Goal: Task Accomplishment & Management: Complete application form

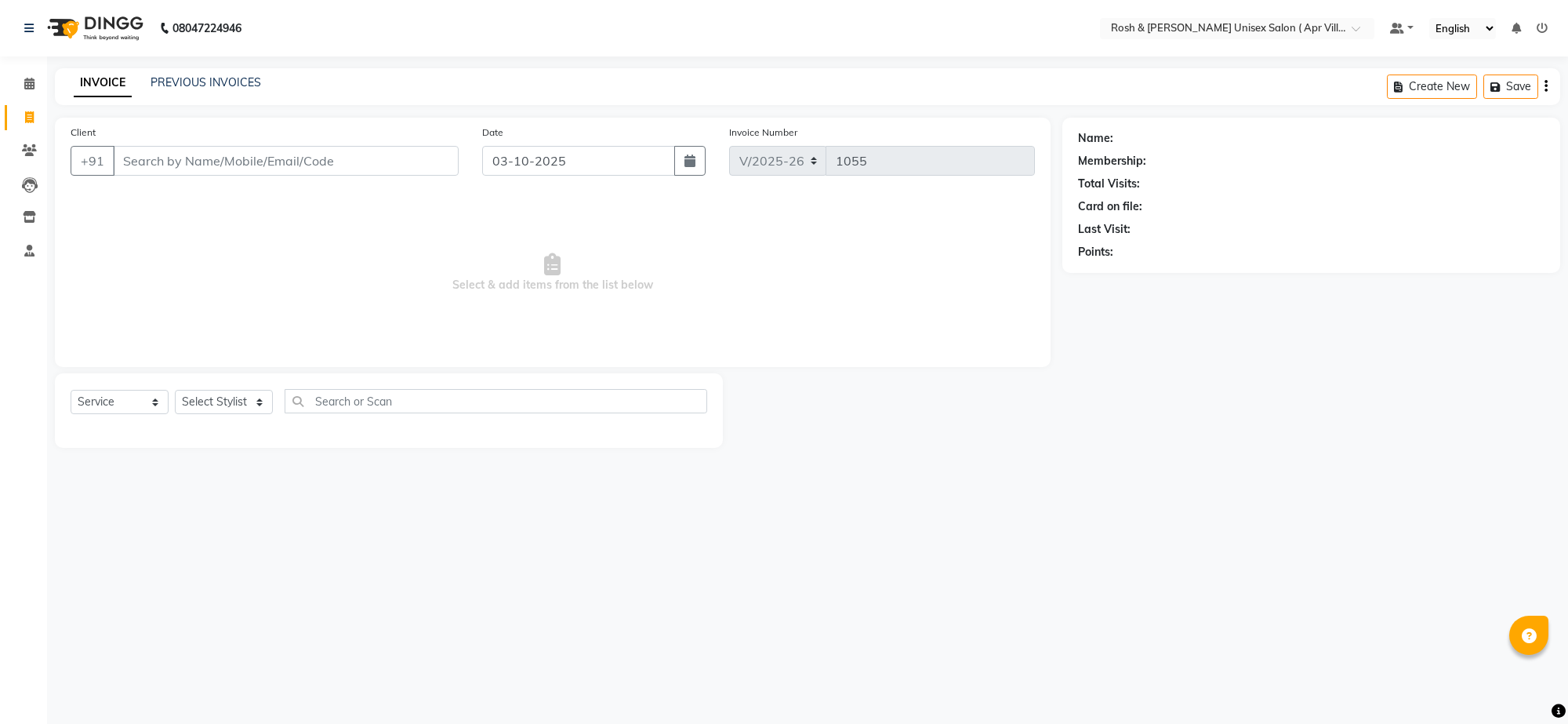
select select "8955"
select select "service"
click at [184, 176] on input "Client" at bounding box center [285, 160] width 346 height 29
type input "9731122443"
click at [389, 168] on span "Add Client" at bounding box center [418, 160] width 62 height 16
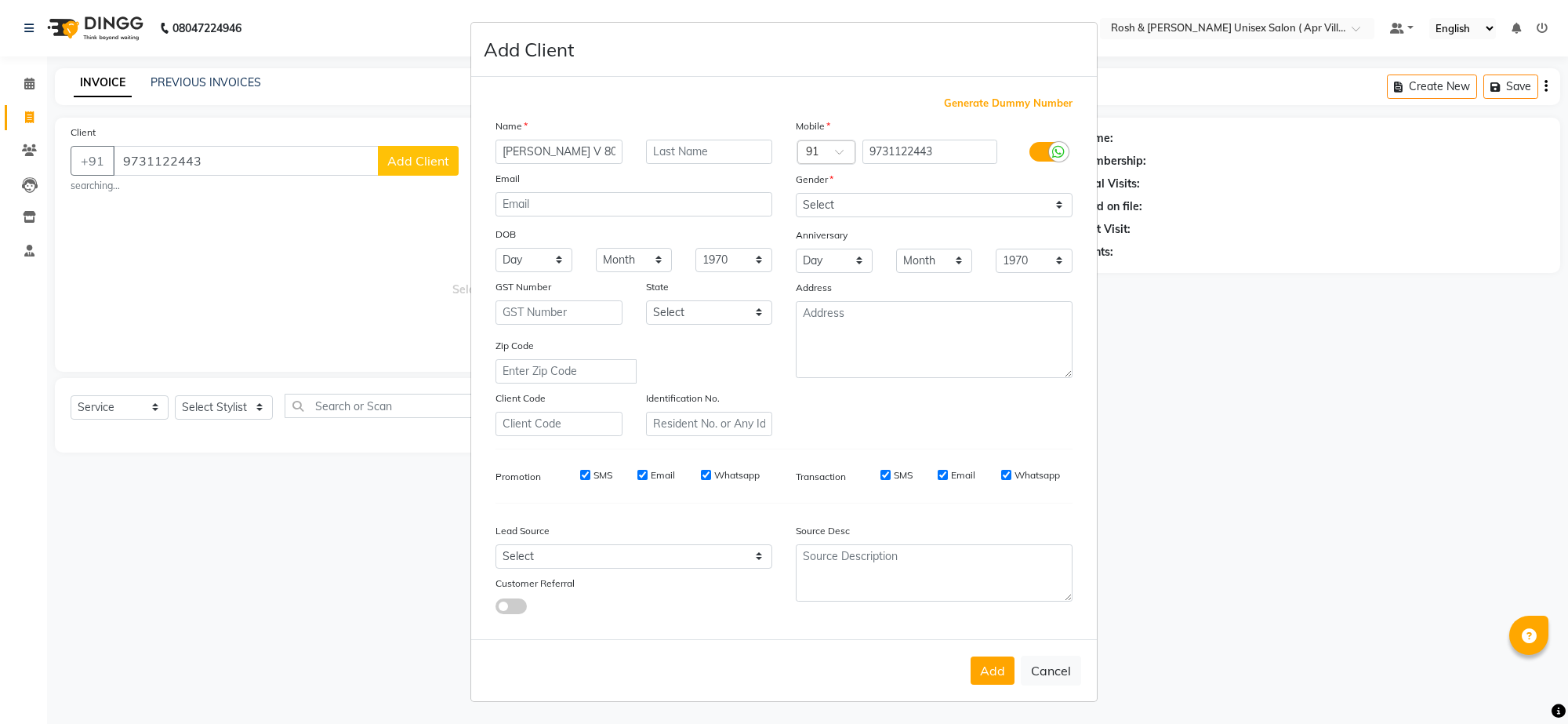
type input "[PERSON_NAME] V 802"
click at [1040, 217] on select "Select [DEMOGRAPHIC_DATA] [DEMOGRAPHIC_DATA] Other Prefer Not To Say" at bounding box center [934, 205] width 277 height 25
select select "[DEMOGRAPHIC_DATA]"
click at [796, 217] on select "Select [DEMOGRAPHIC_DATA] [DEMOGRAPHIC_DATA] Other Prefer Not To Say" at bounding box center [934, 205] width 277 height 25
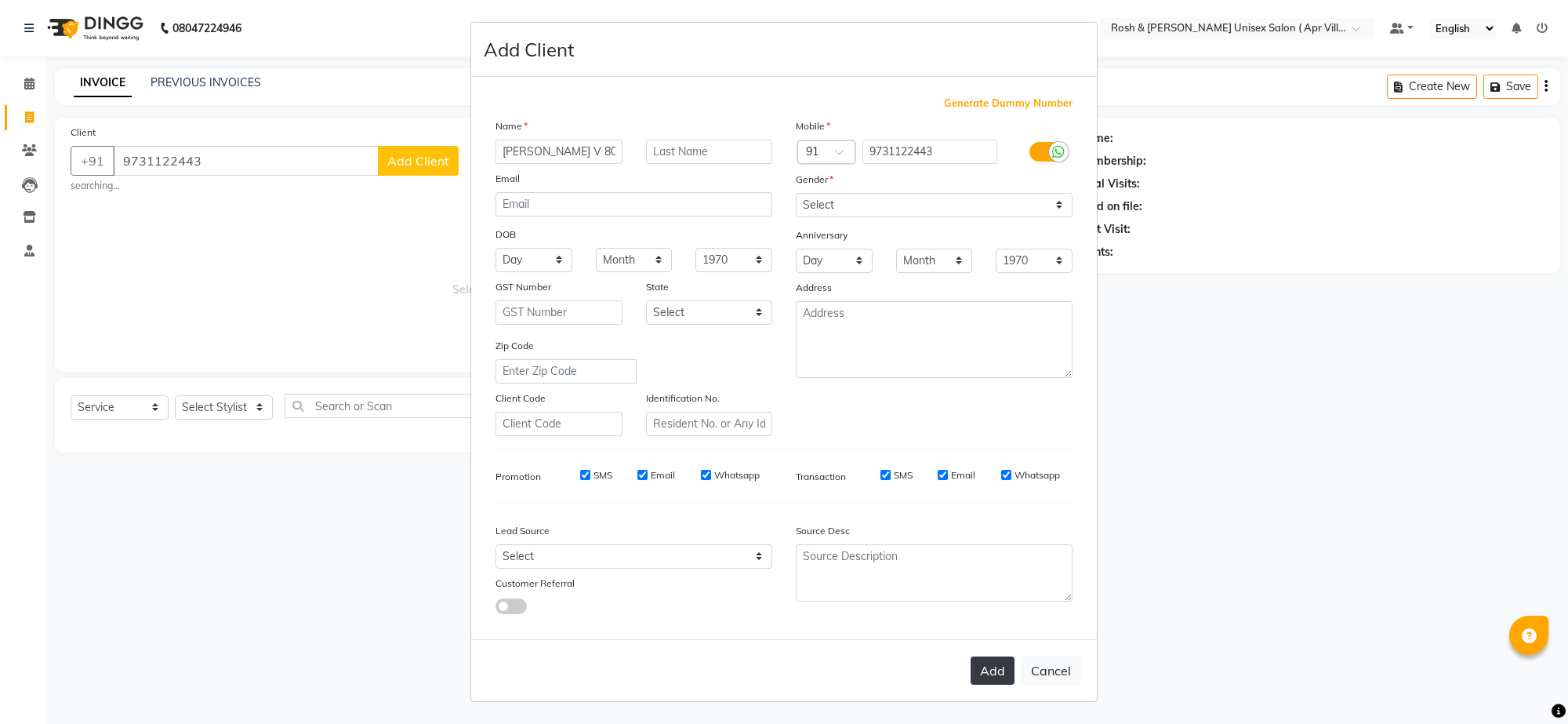
click at [971, 656] on button "Add" at bounding box center [993, 670] width 44 height 29
type input "97******43"
select select
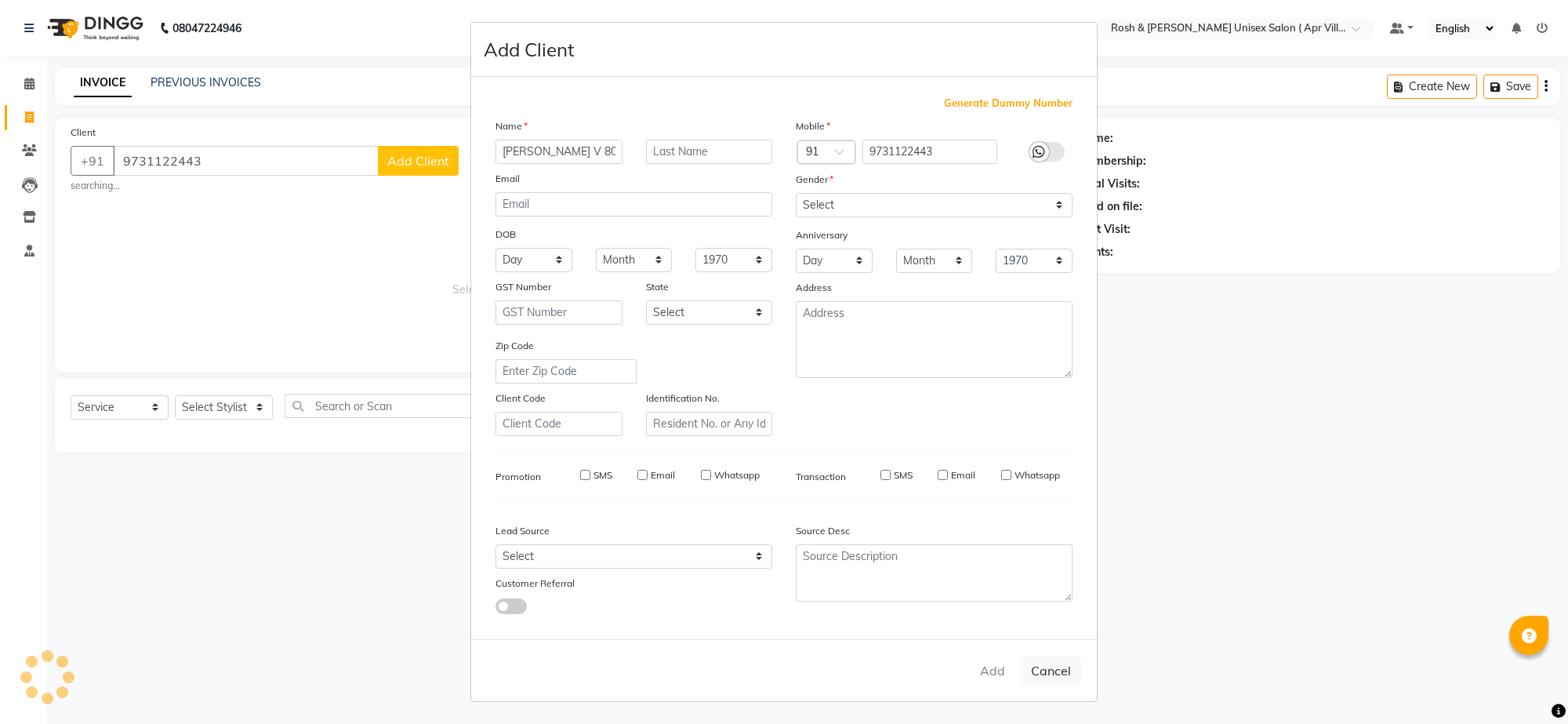
select select
checkbox input "false"
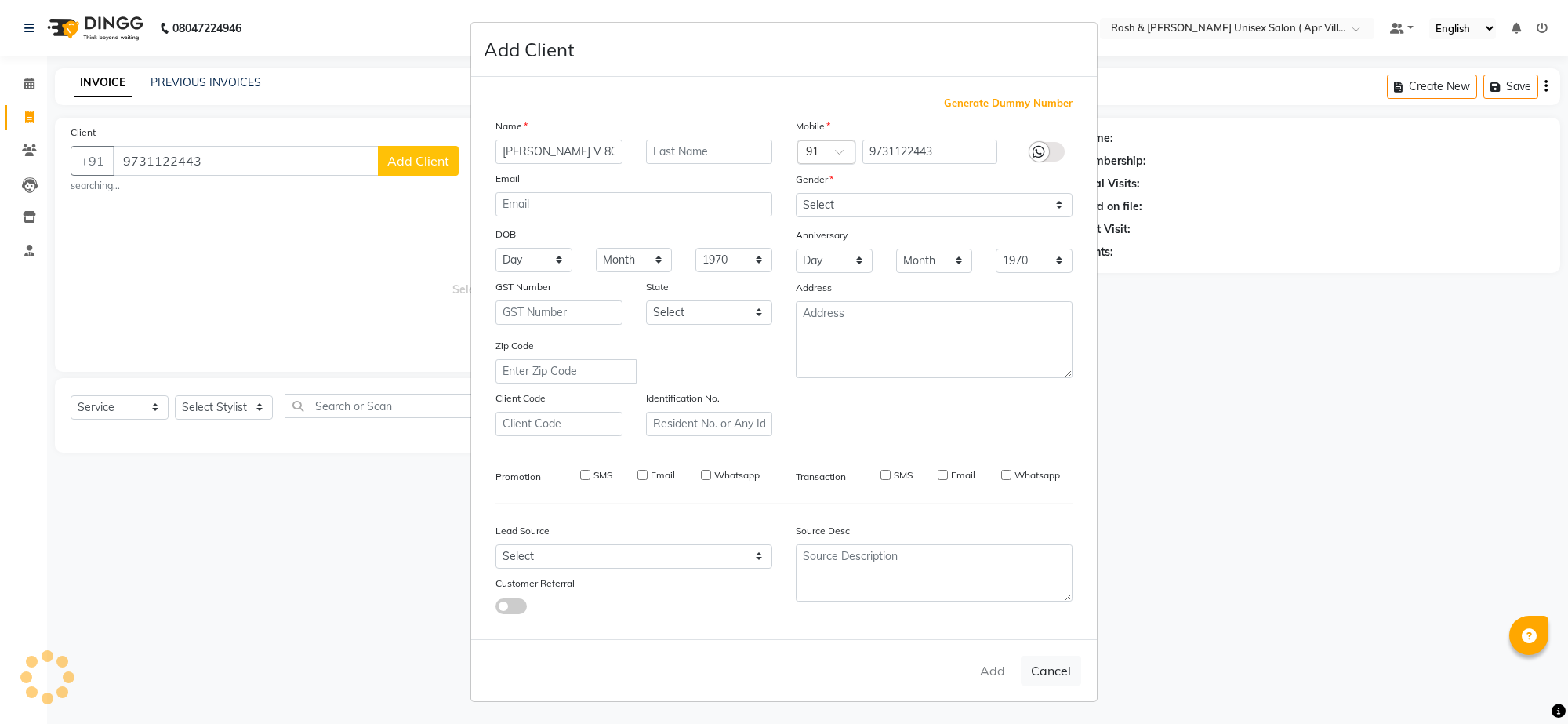
checkbox input "false"
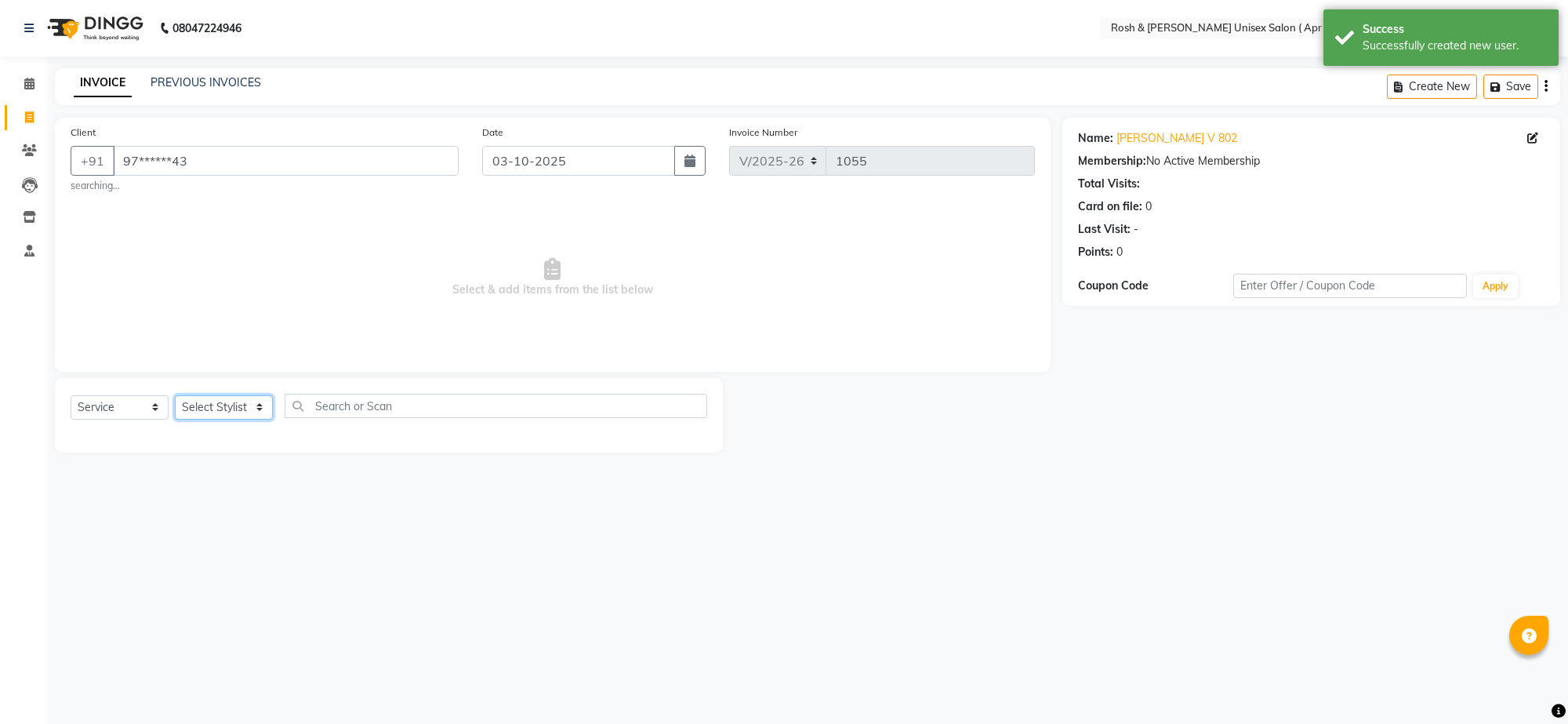
click at [264, 419] on select "Select Stylist Aalam Devi Dingg Support [PERSON_NAME] Front Desk Hangma Imran […" at bounding box center [224, 408] width 98 height 25
select select "90609"
click at [351, 418] on input "text" at bounding box center [495, 406] width 422 height 25
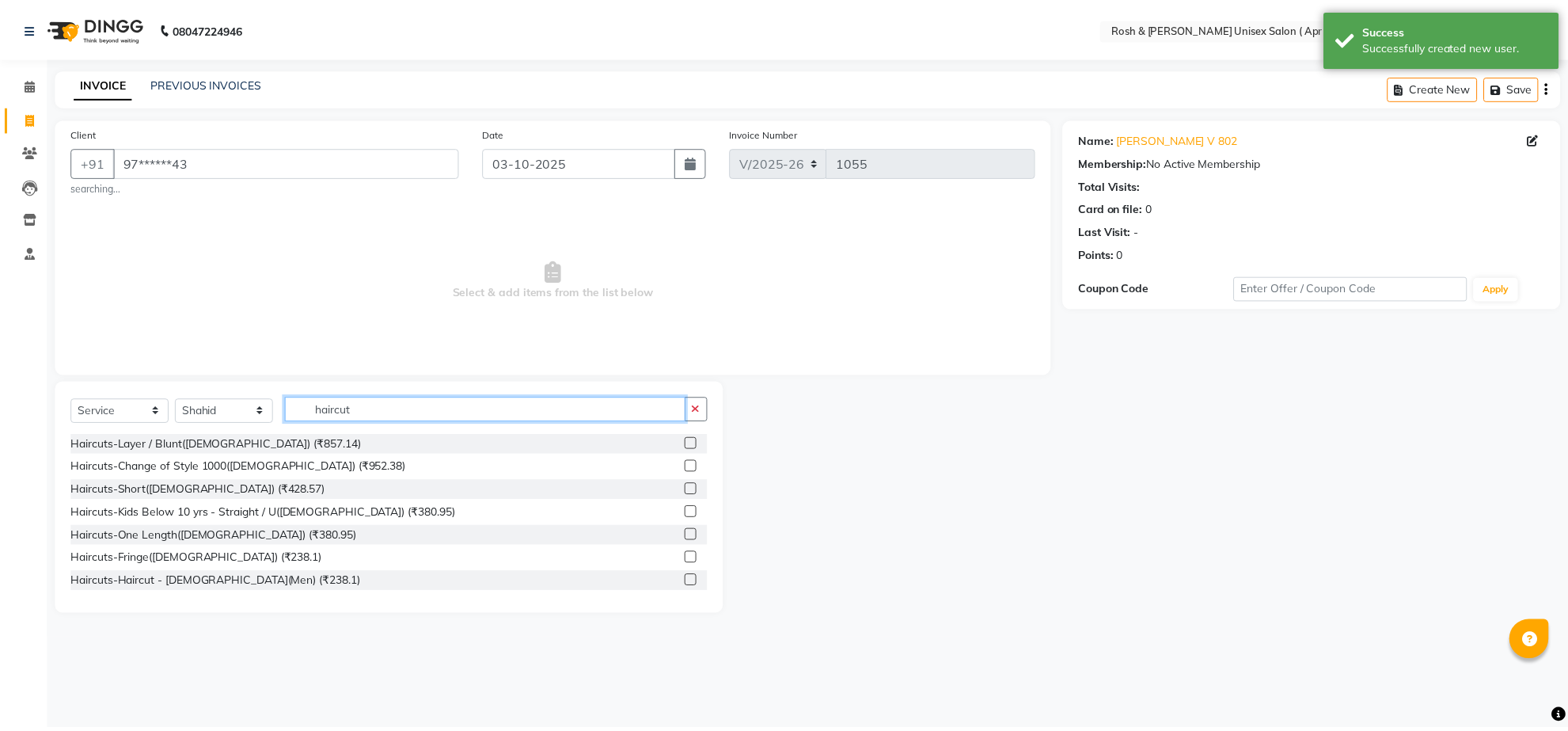
scroll to position [99, 0]
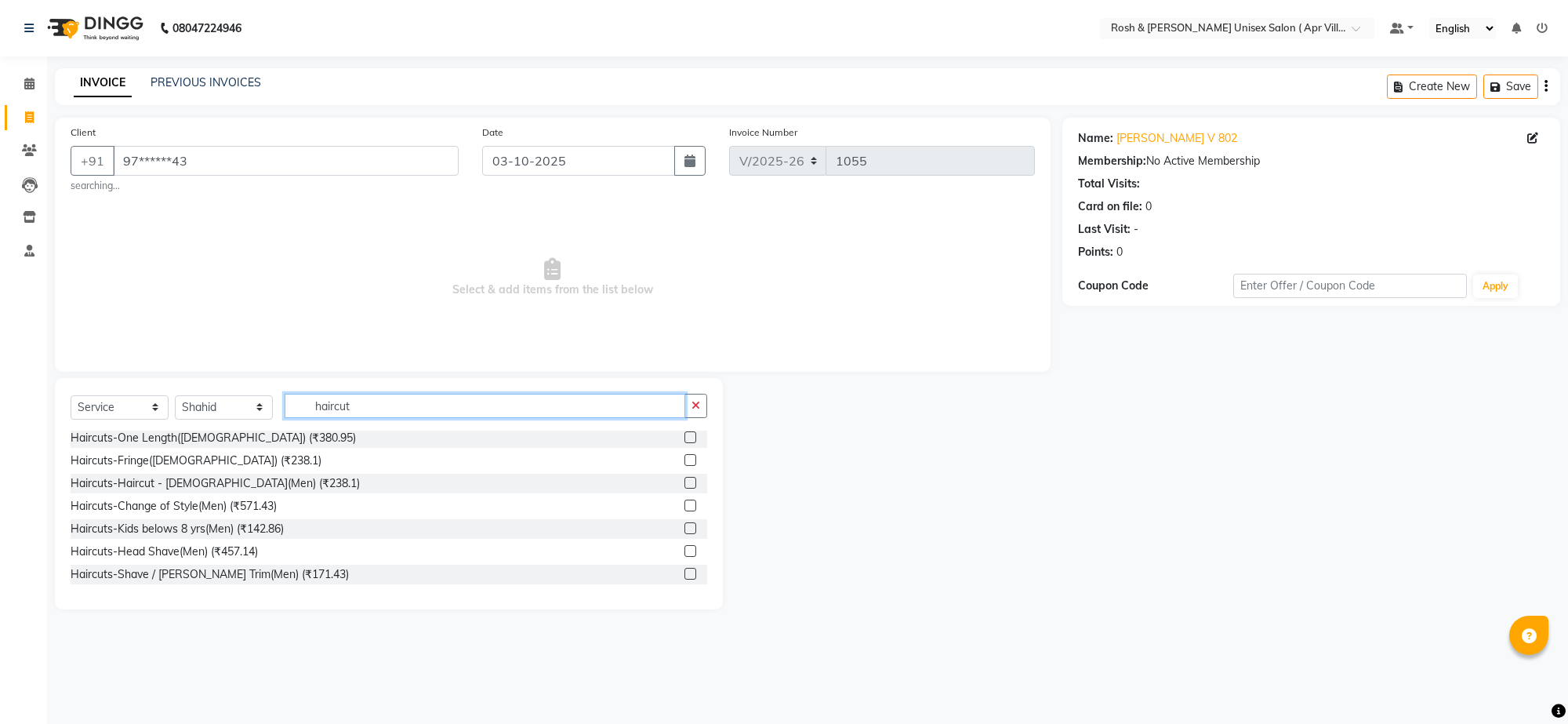
type input "haircut"
click at [685, 493] on div at bounding box center [696, 484] width 23 height 20
click at [685, 489] on label at bounding box center [690, 482] width 11 height 11
click at [685, 489] on input "checkbox" at bounding box center [690, 483] width 10 height 10
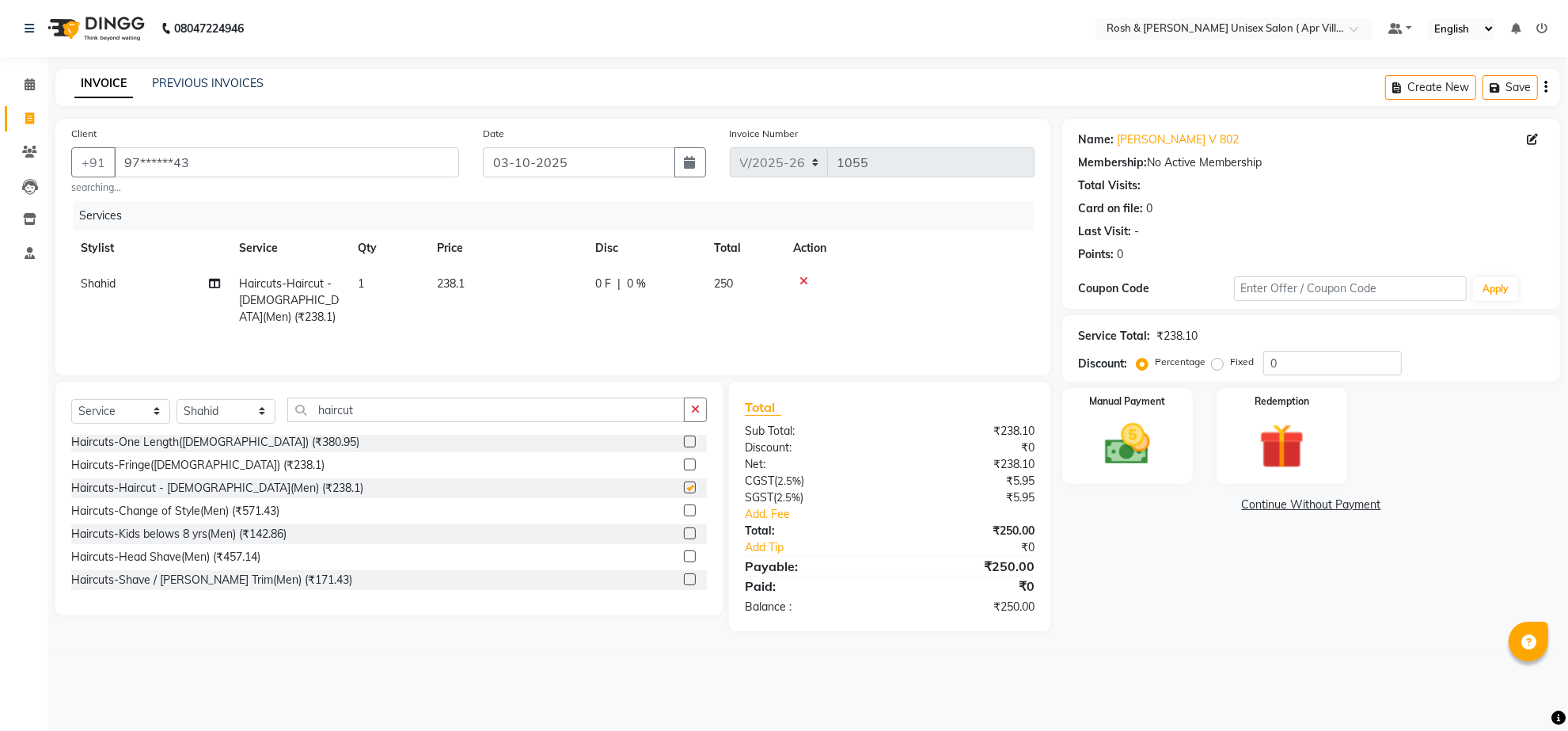
checkbox input "false"
click at [1142, 472] on img at bounding box center [1127, 445] width 77 height 54
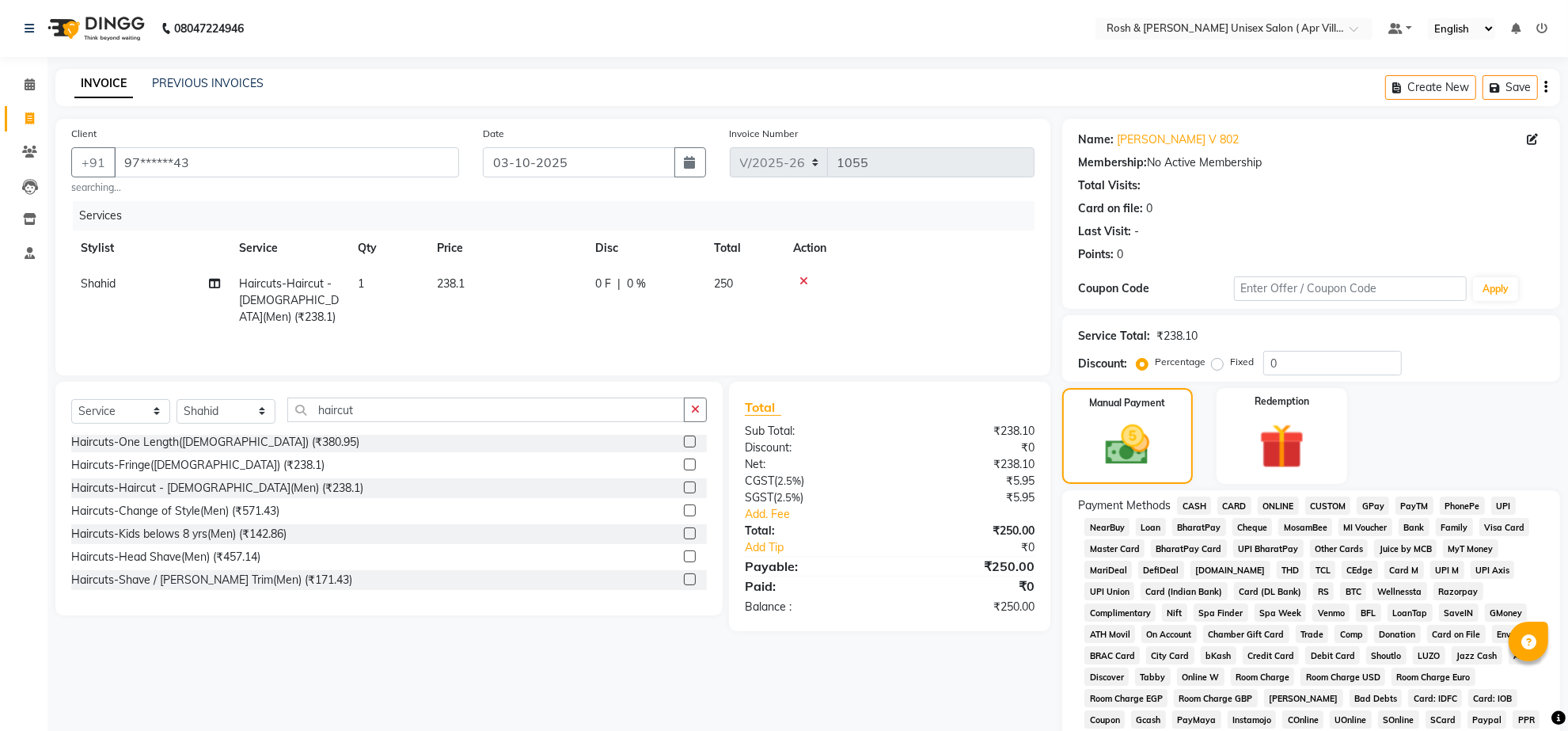
scroll to position [310, 0]
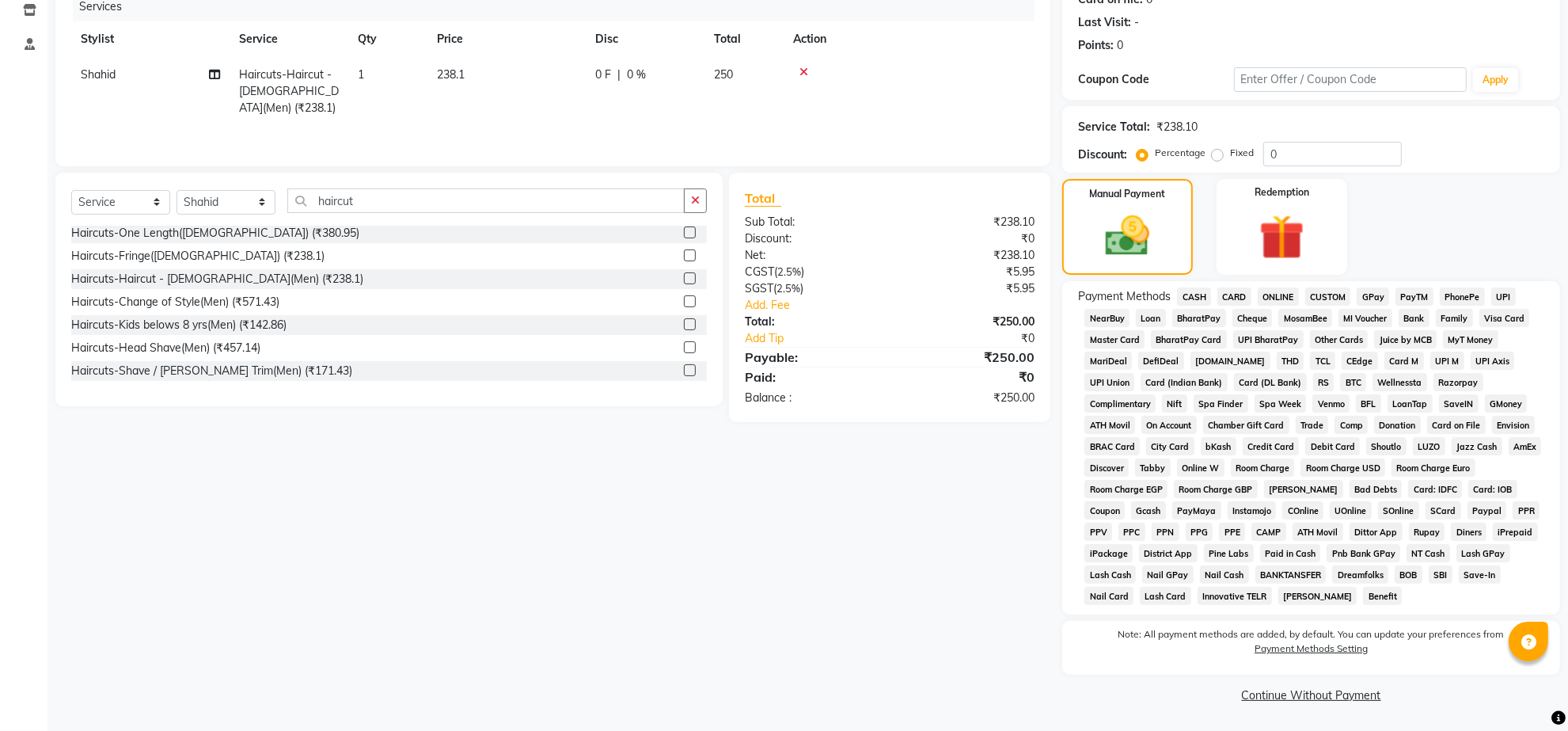
click at [1314, 698] on link "Continue Without Payment" at bounding box center [1311, 696] width 492 height 17
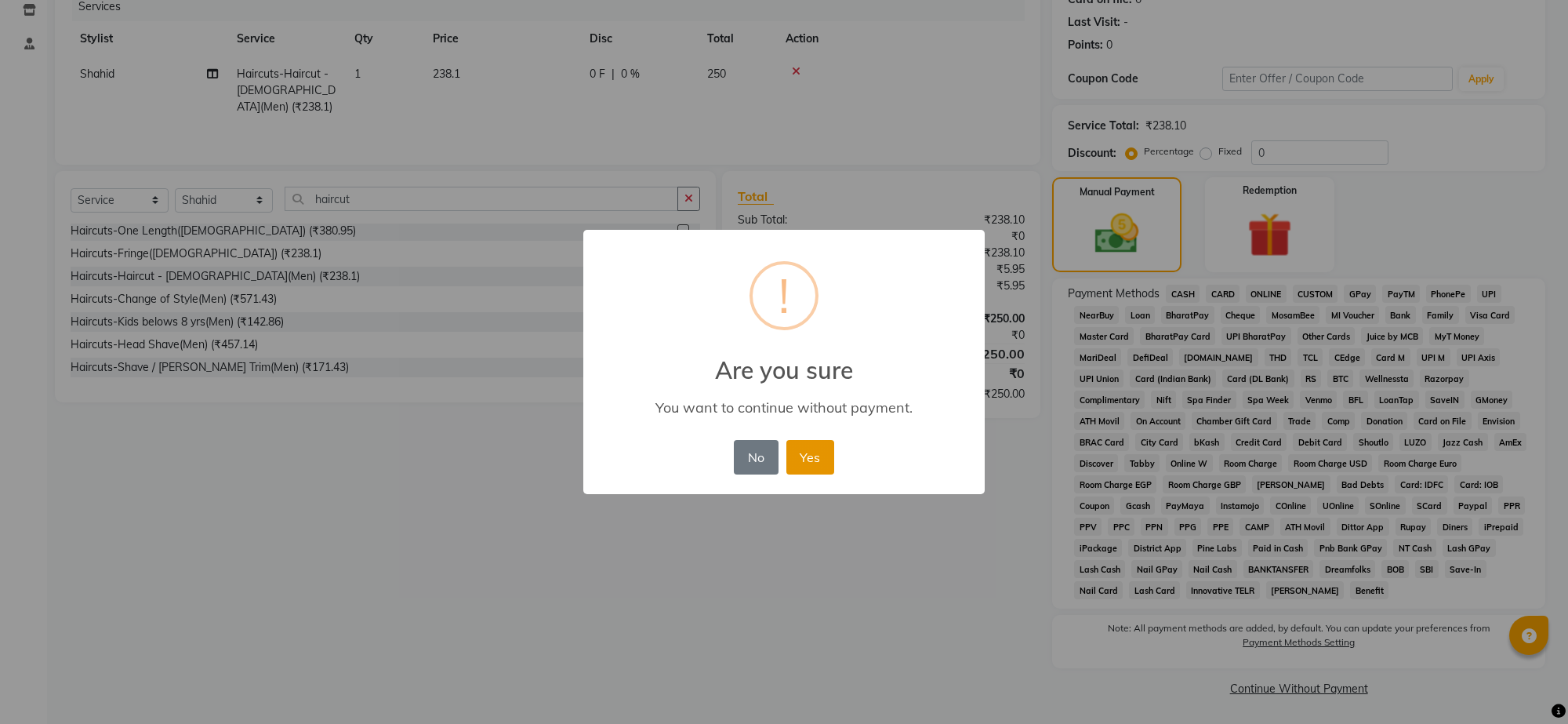
click at [827, 474] on button "Yes" at bounding box center [810, 457] width 48 height 34
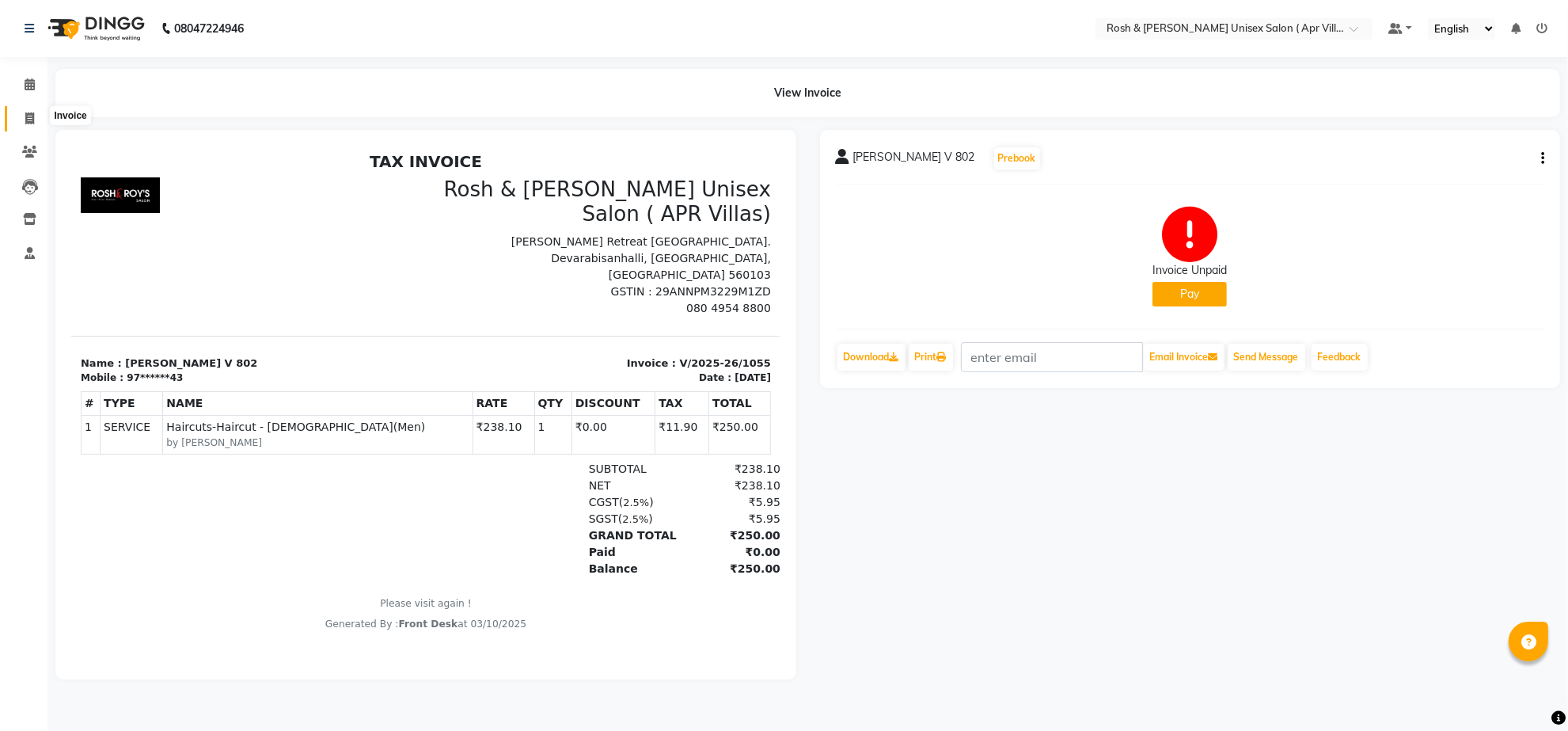
click at [26, 112] on icon at bounding box center [30, 118] width 9 height 12
select select "service"
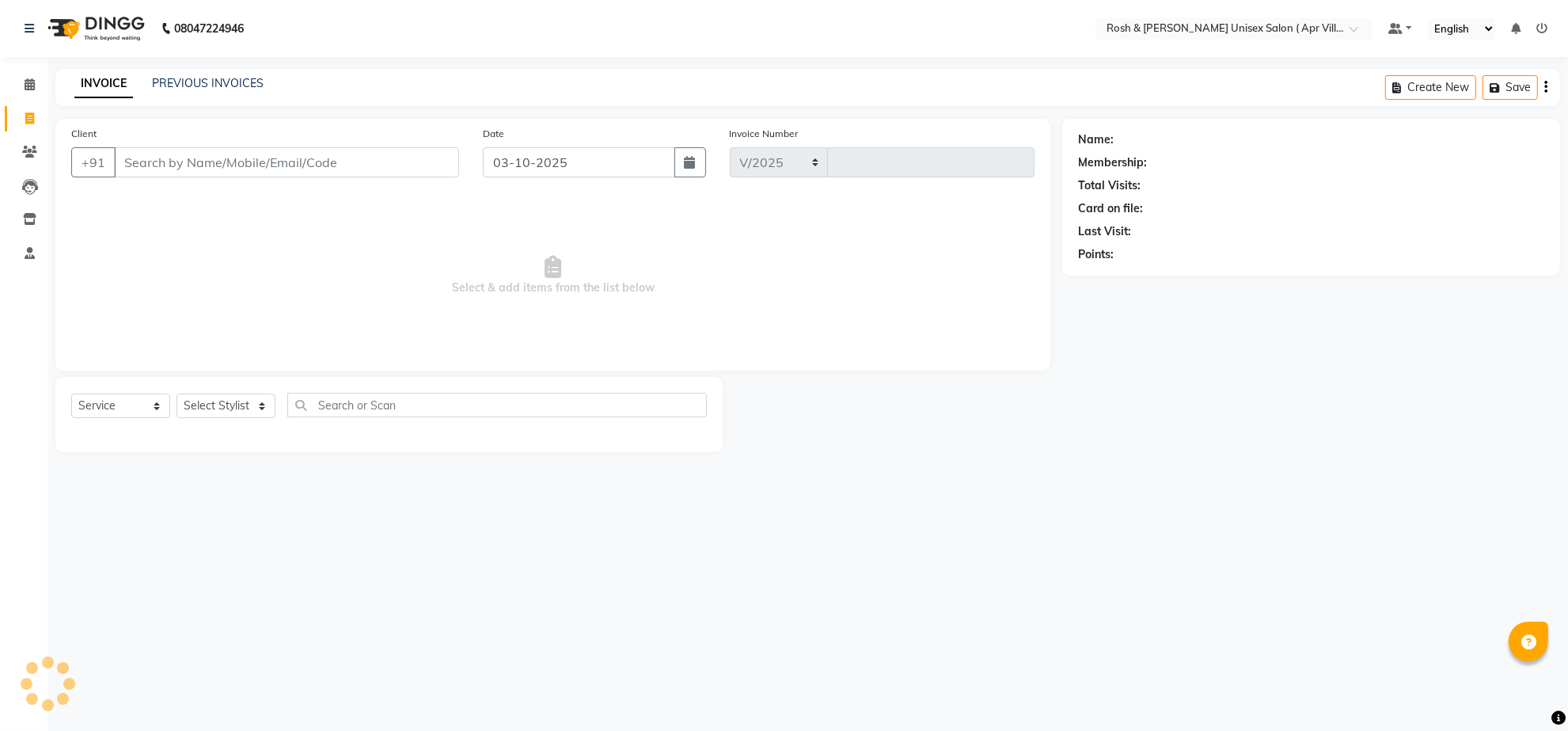
select select "8955"
type input "1056"
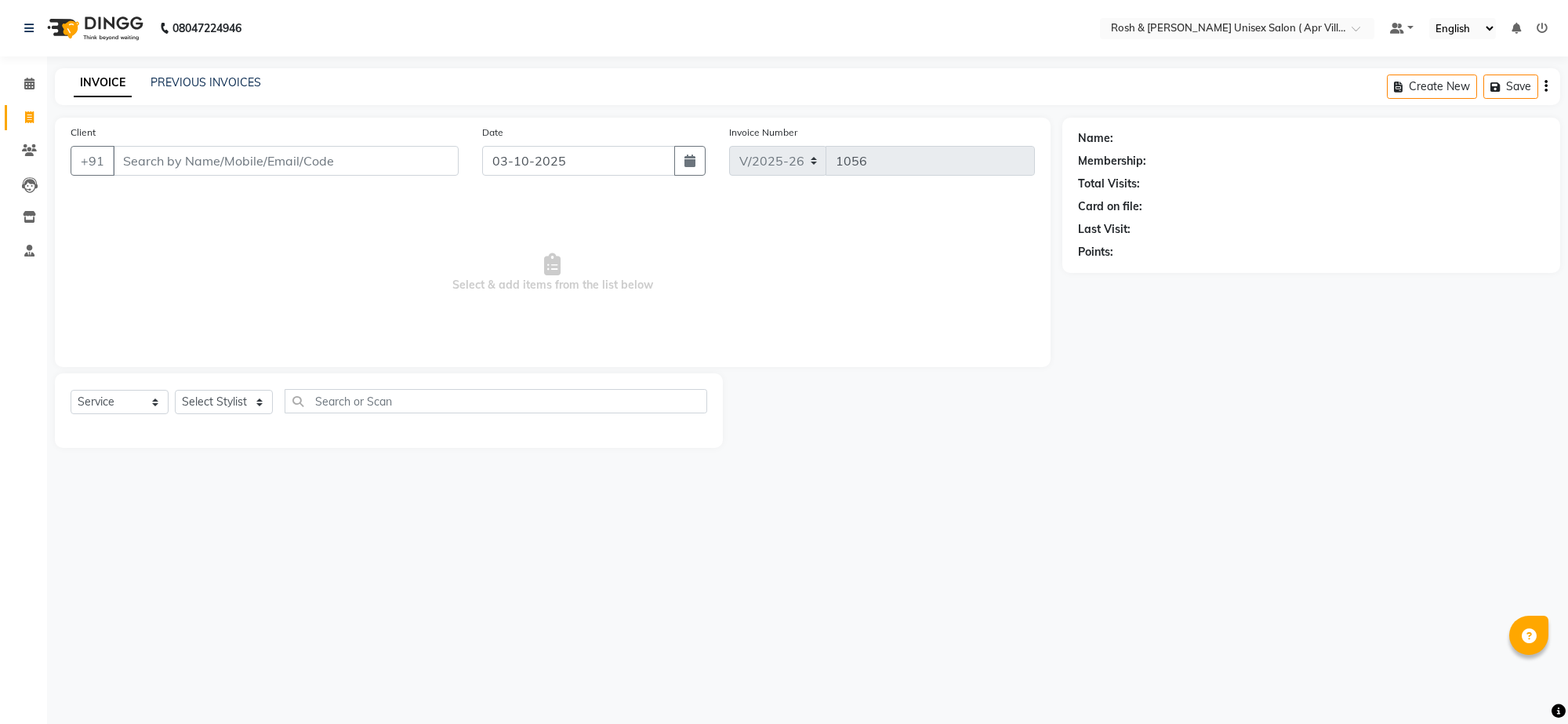
click at [141, 176] on input "Client" at bounding box center [285, 160] width 346 height 29
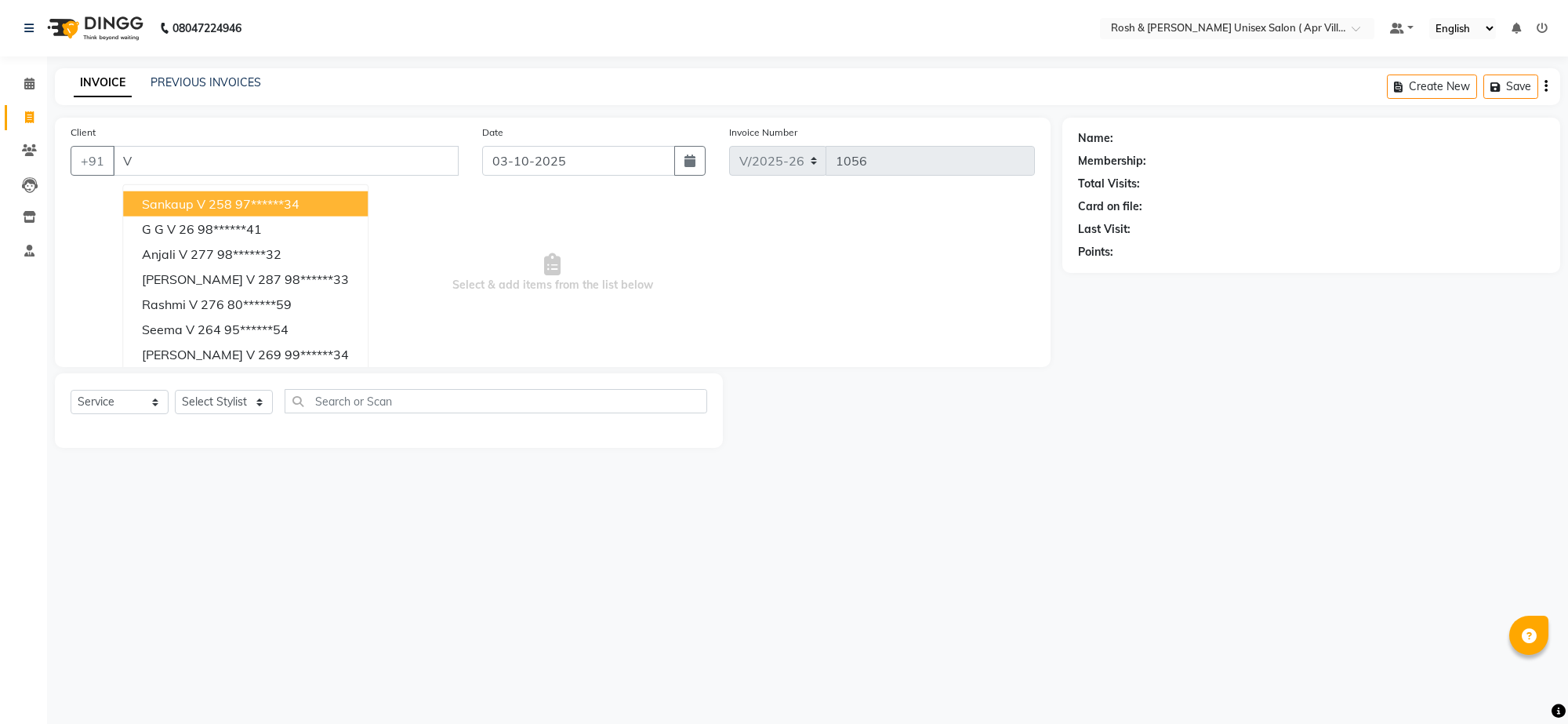
type input "V"
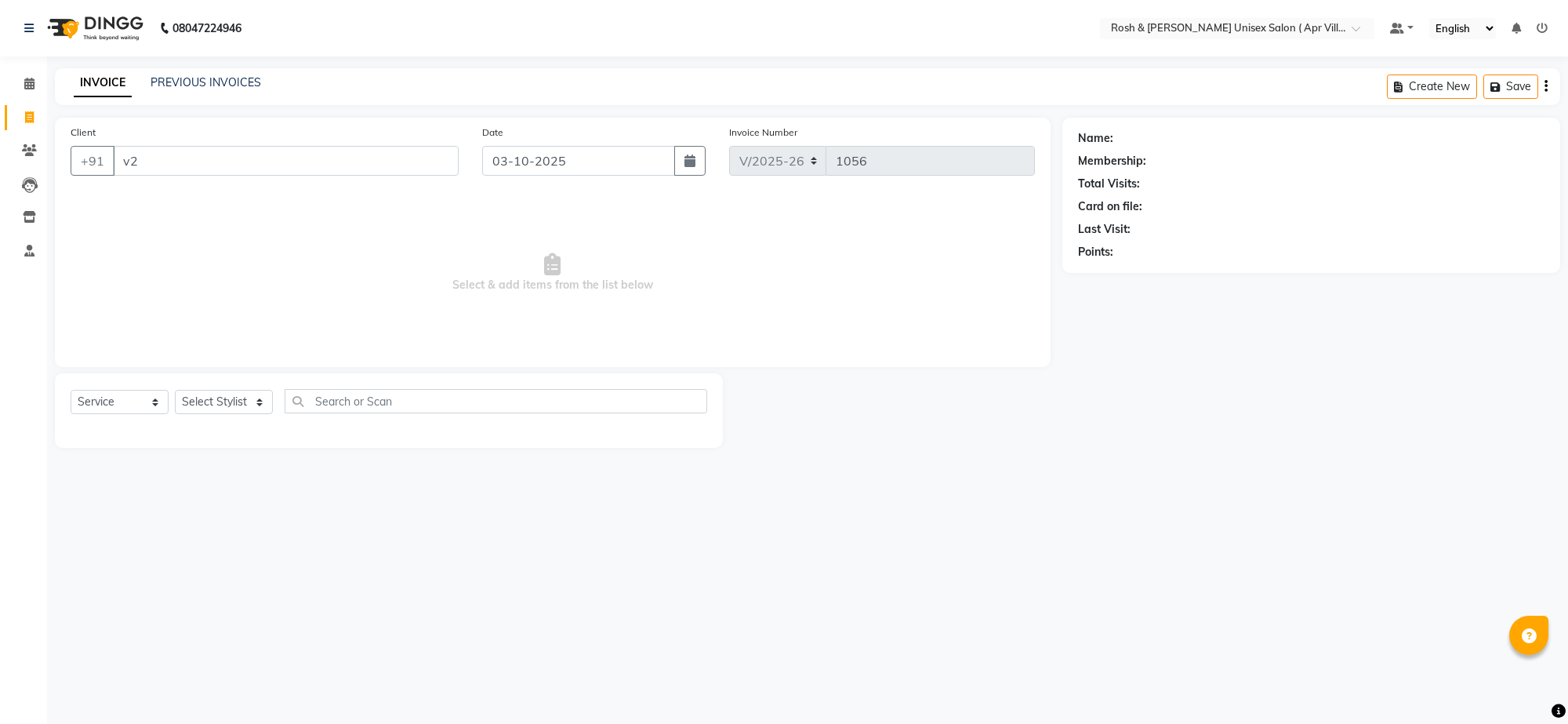
type input "v"
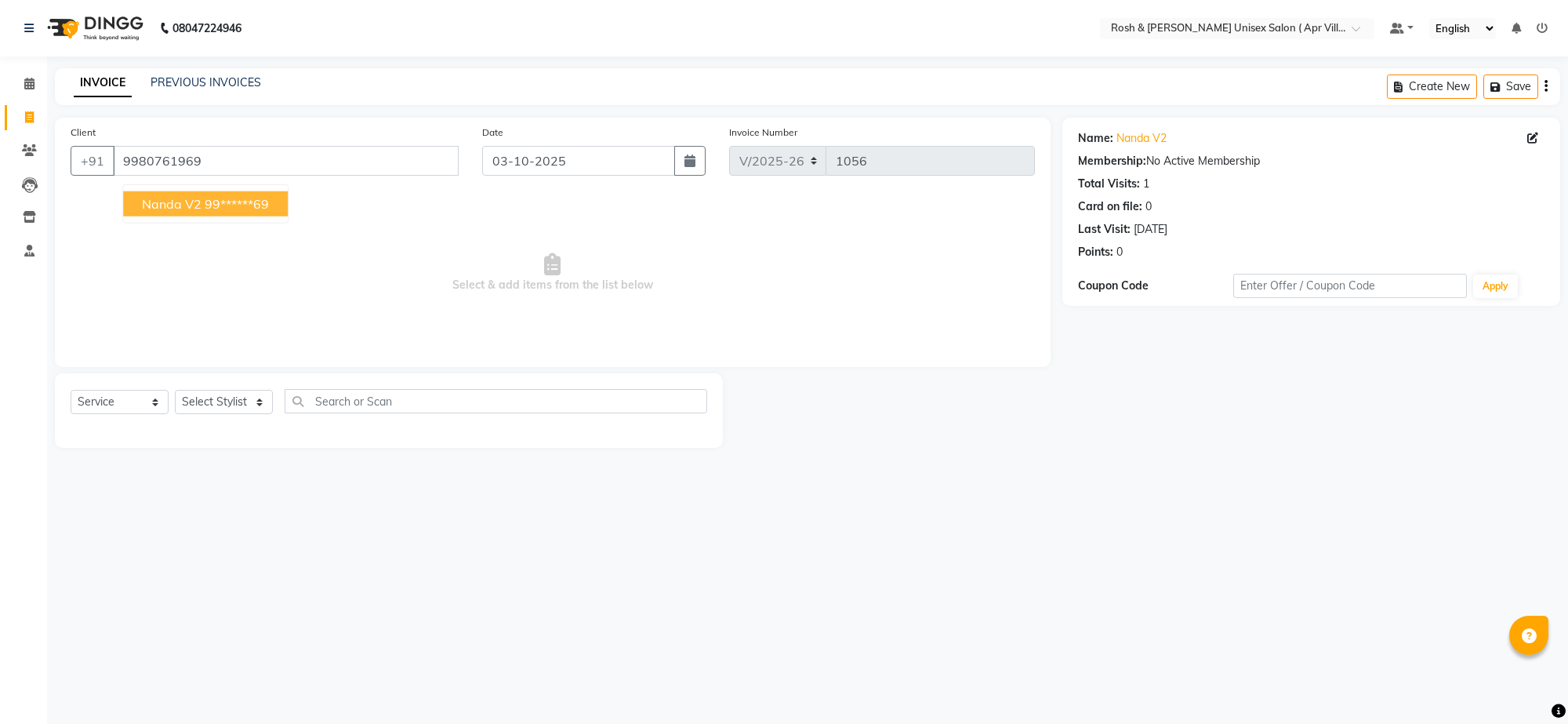
click at [269, 212] on ngb-highlight "99******69" at bounding box center [236, 203] width 65 height 16
type input "99******69"
click at [257, 414] on select "Select Stylist Aalam Devi Dingg Support [PERSON_NAME] Front Desk Hangma Imran […" at bounding box center [224, 402] width 98 height 25
select select "90611"
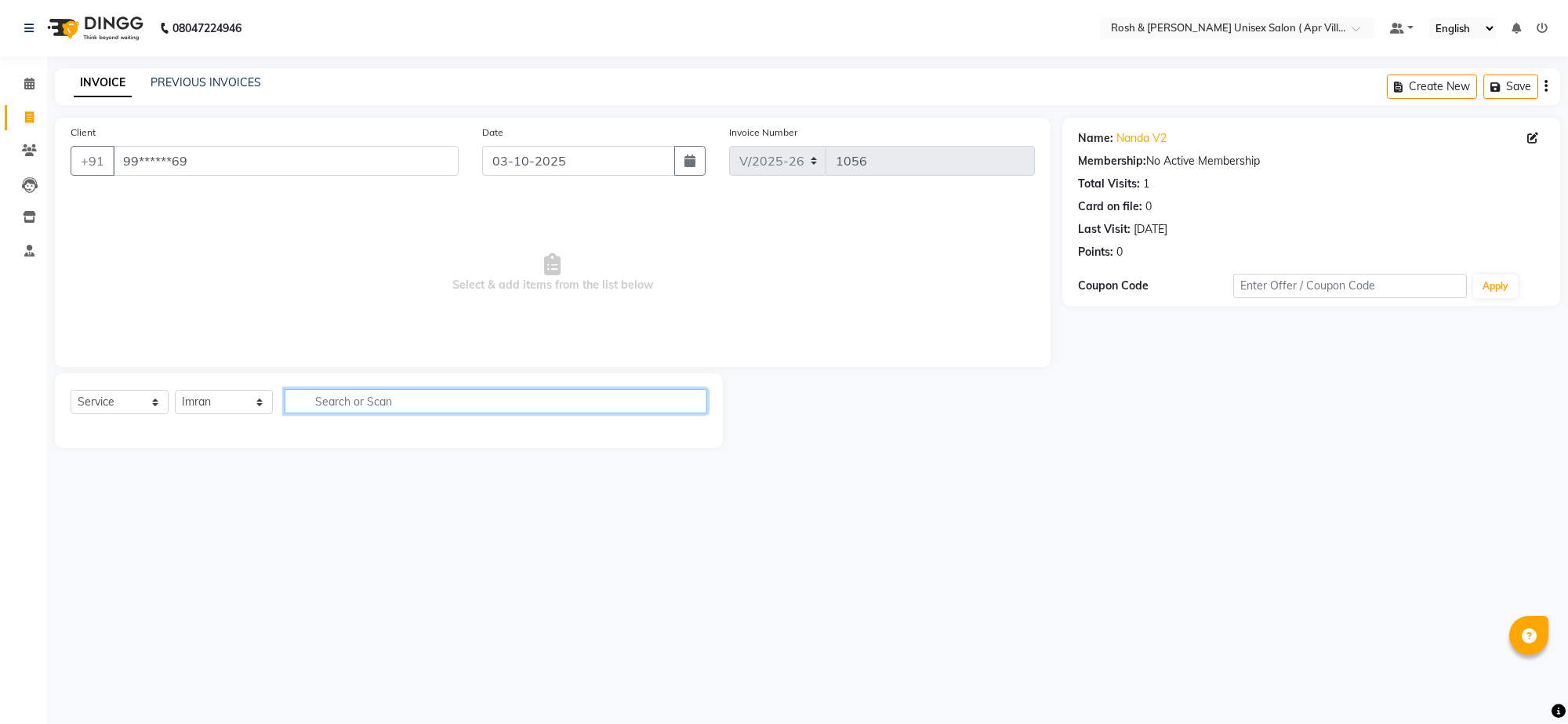
click at [359, 413] on input "text" at bounding box center [495, 401] width 422 height 25
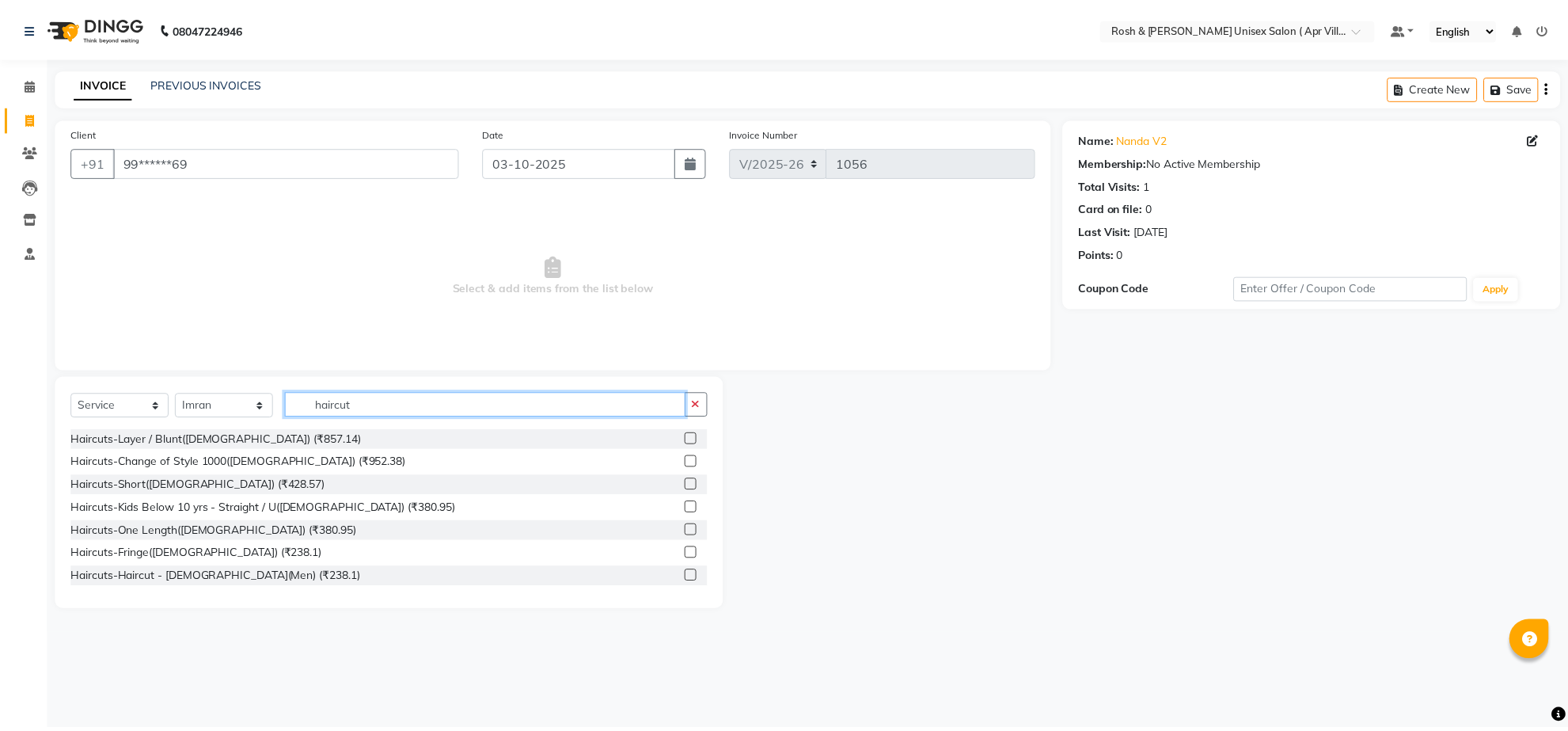
scroll to position [99, 0]
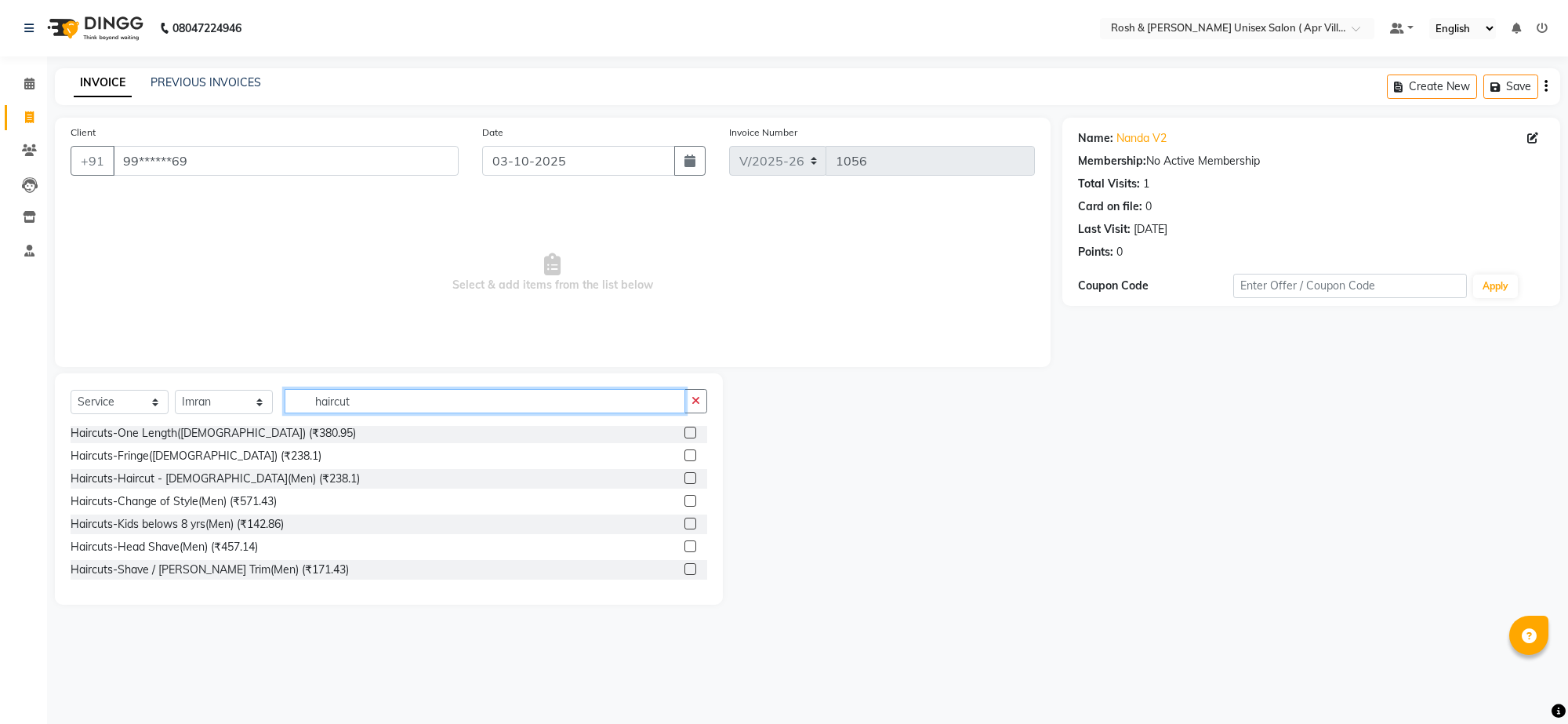
type input "haircut"
click at [685, 507] on label at bounding box center [690, 500] width 11 height 11
click at [685, 507] on input "checkbox" at bounding box center [690, 501] width 10 height 10
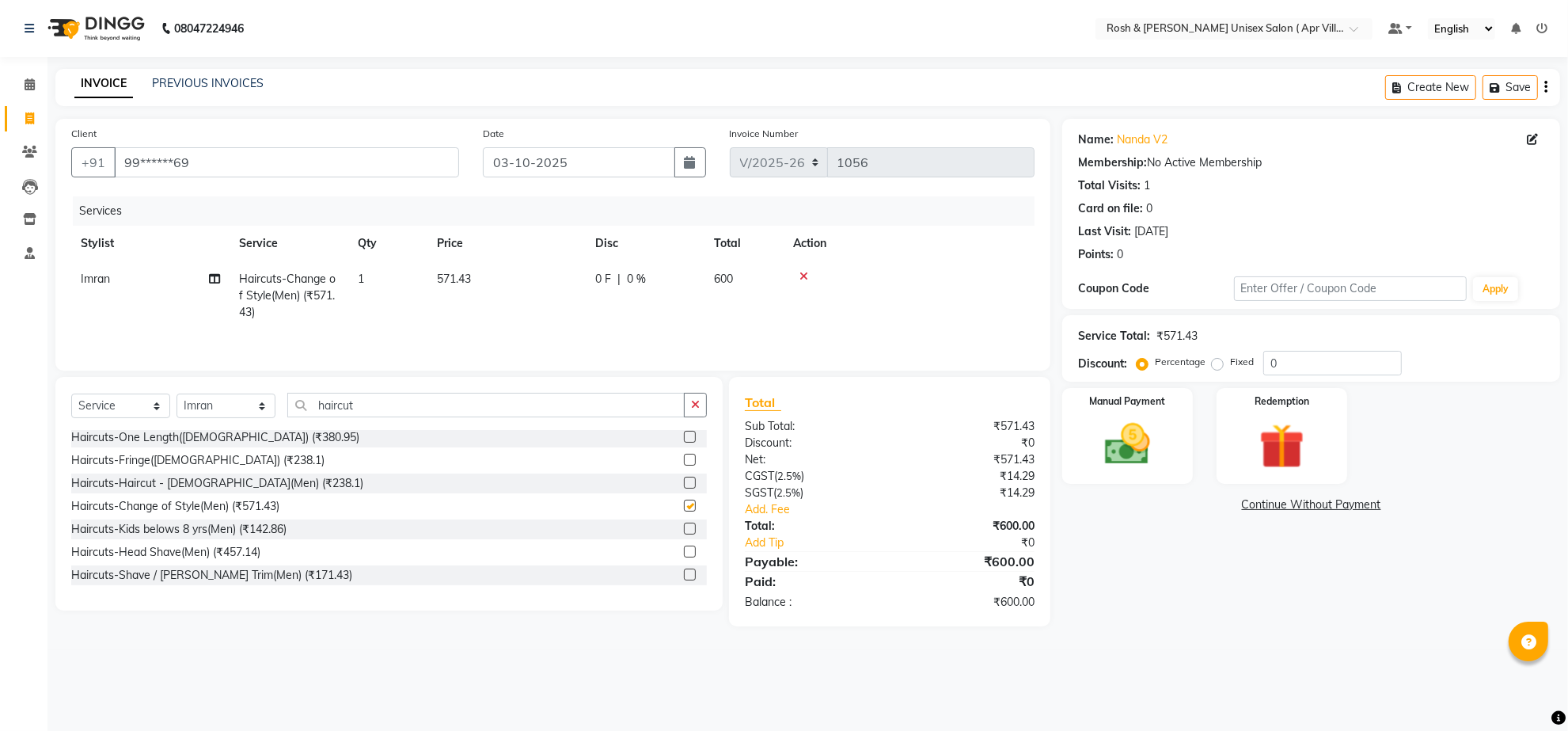
checkbox input "false"
click at [259, 418] on select "Select Stylist Aalam Devi Dingg Support [PERSON_NAME] Front Desk Hangma Imran […" at bounding box center [226, 406] width 99 height 25
select select "90608"
click at [405, 417] on input "haircut" at bounding box center [486, 405] width 398 height 25
type input "h"
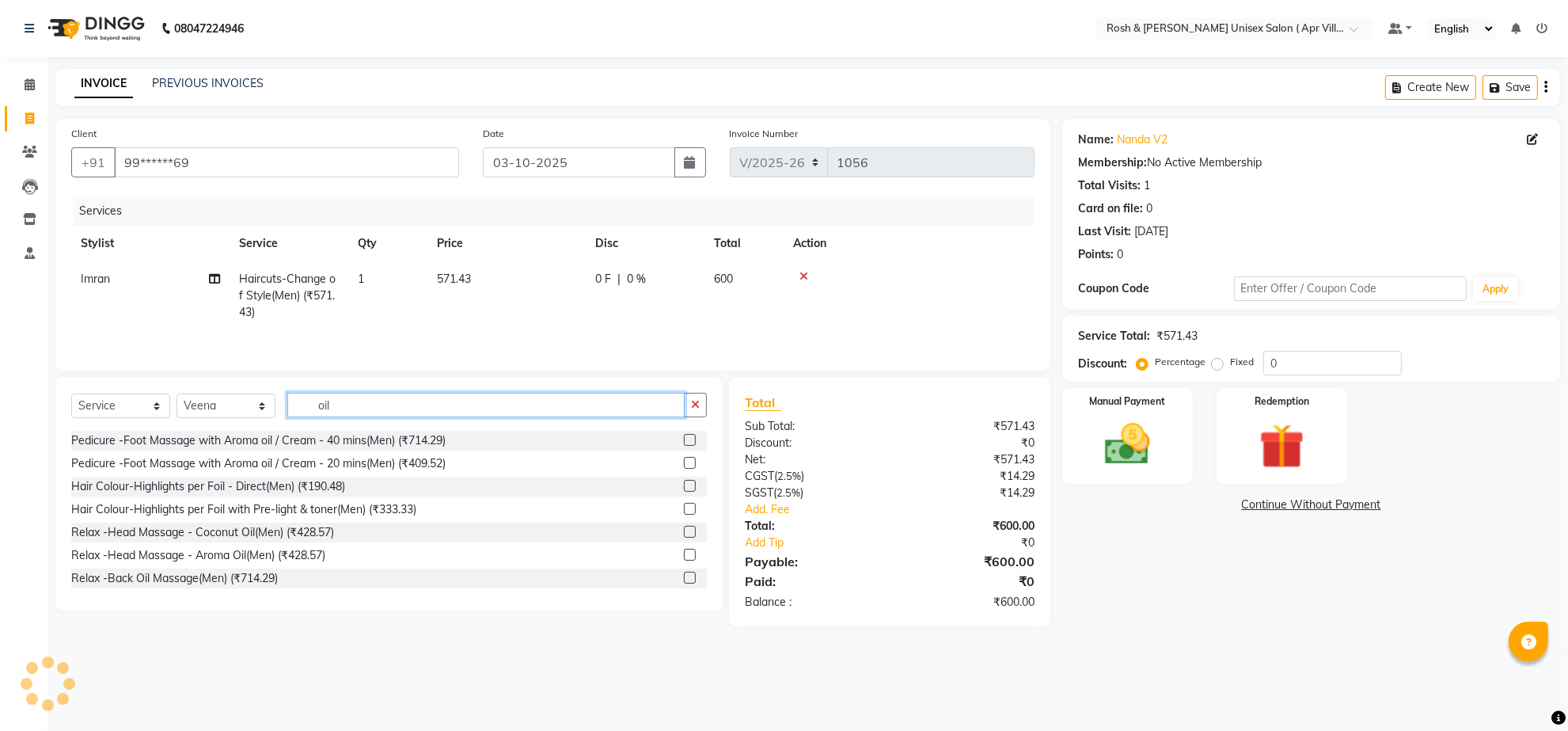
scroll to position [160, 0]
type input "oil"
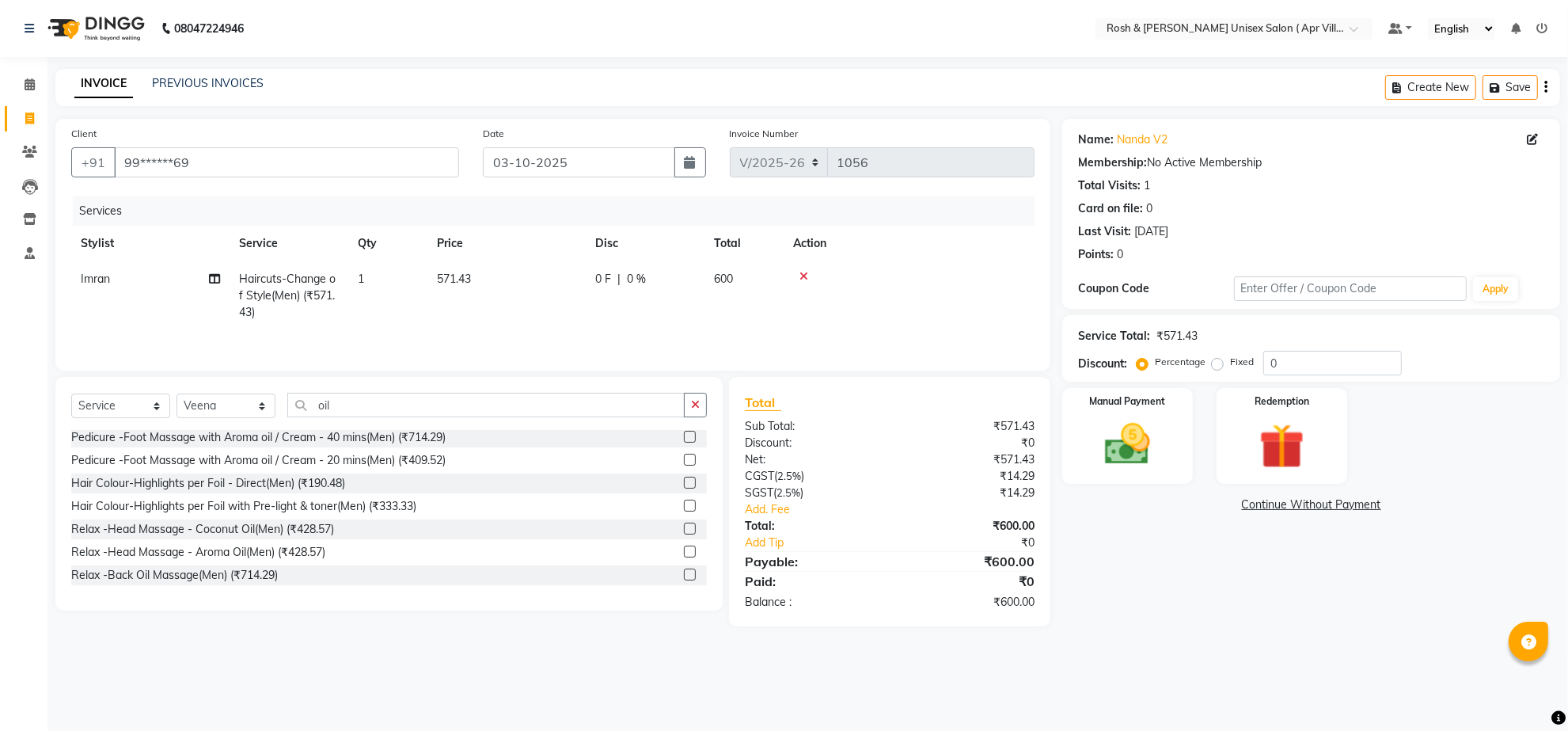
click at [684, 557] on label at bounding box center [690, 551] width 12 height 12
click at [684, 557] on input "checkbox" at bounding box center [689, 552] width 10 height 10
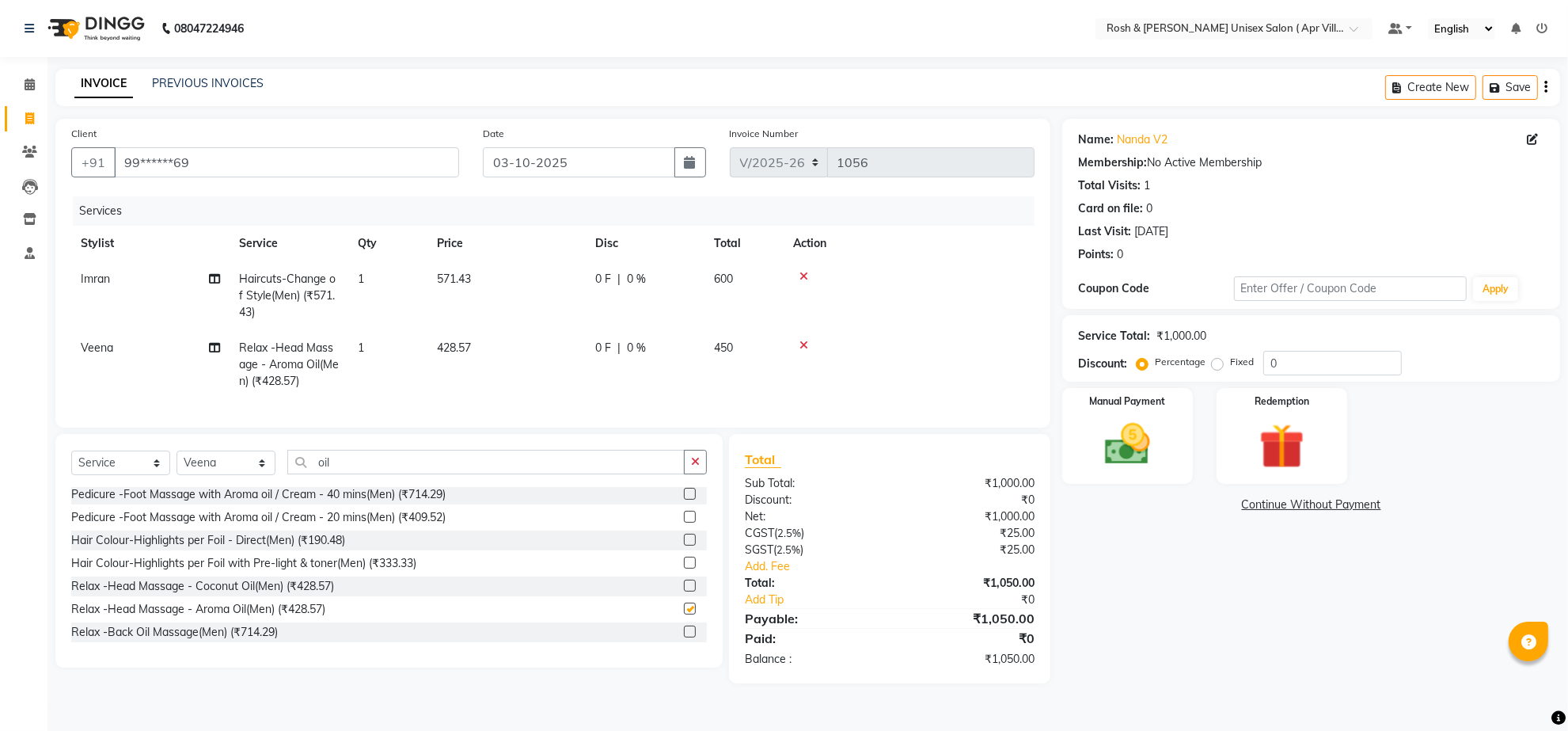
checkbox input "false"
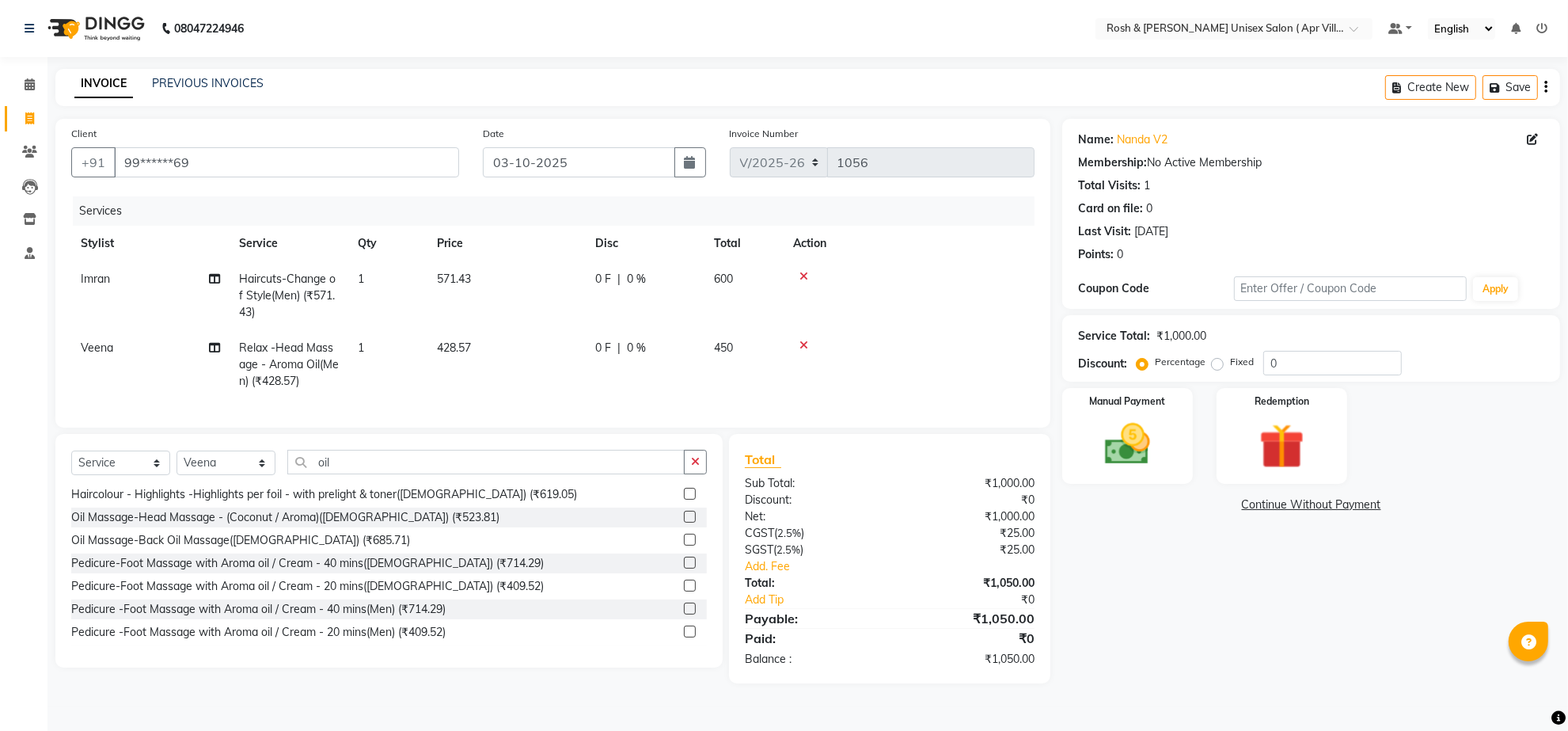
scroll to position [0, 0]
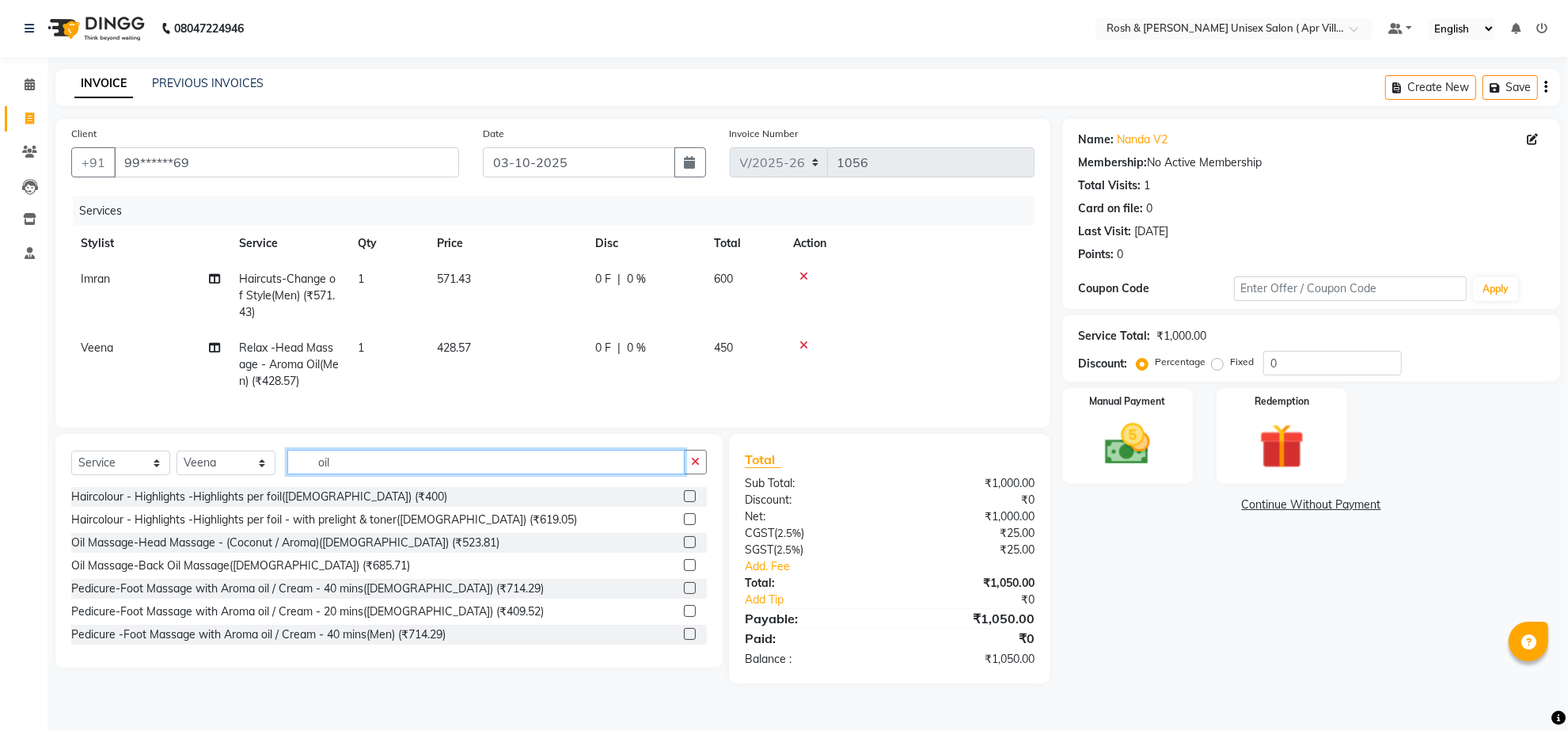
click at [361, 468] on input "oil" at bounding box center [486, 462] width 398 height 25
type input "o"
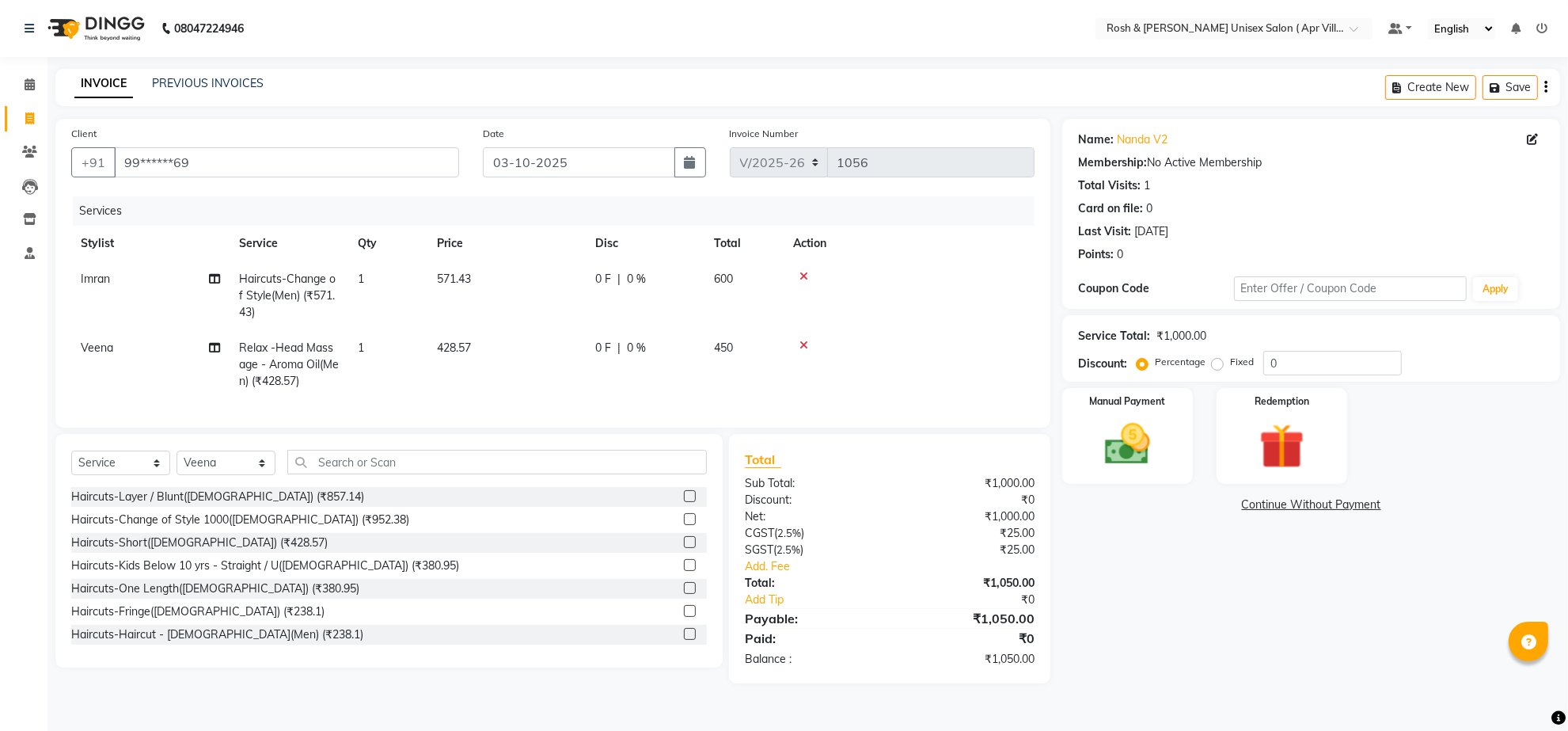
click at [808, 271] on icon at bounding box center [803, 276] width 9 height 11
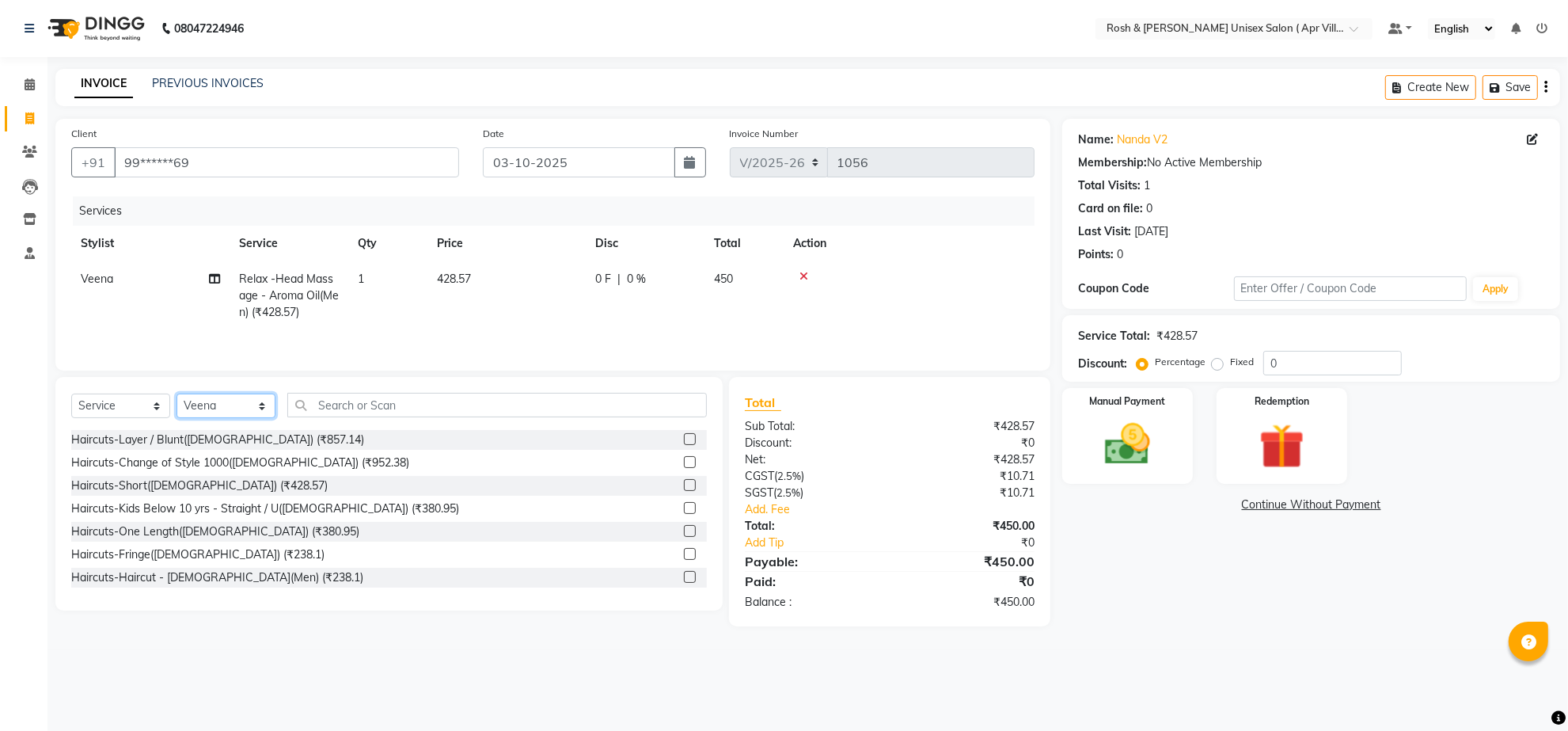
click at [266, 418] on select "Select Stylist Aalam Devi Dingg Support [PERSON_NAME] Front Desk Hangma Imran […" at bounding box center [226, 406] width 99 height 25
select select "90611"
click at [349, 417] on input "text" at bounding box center [497, 405] width 420 height 25
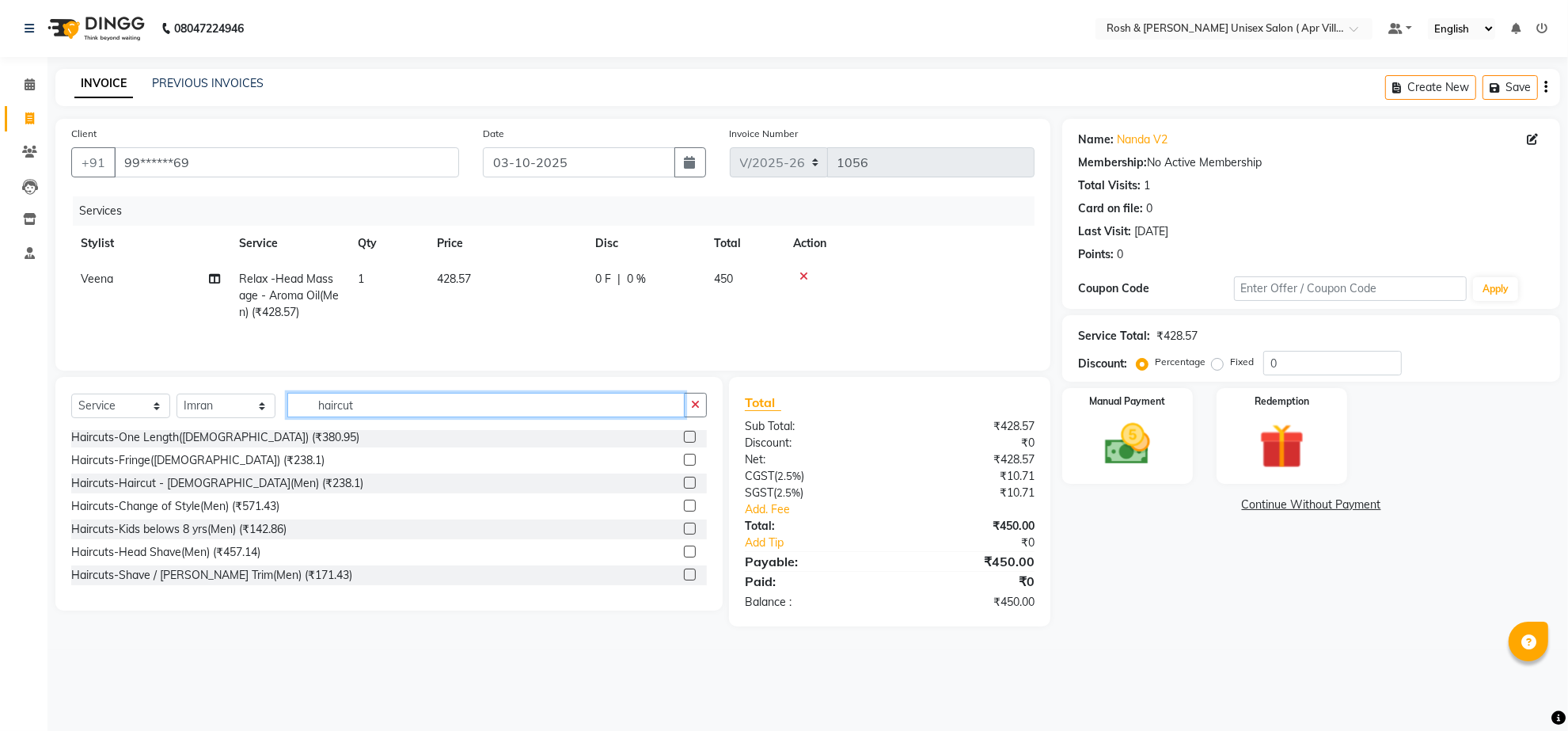
type input "haircut"
click at [684, 488] on label at bounding box center [690, 483] width 12 height 12
click at [684, 488] on input "checkbox" at bounding box center [689, 483] width 10 height 10
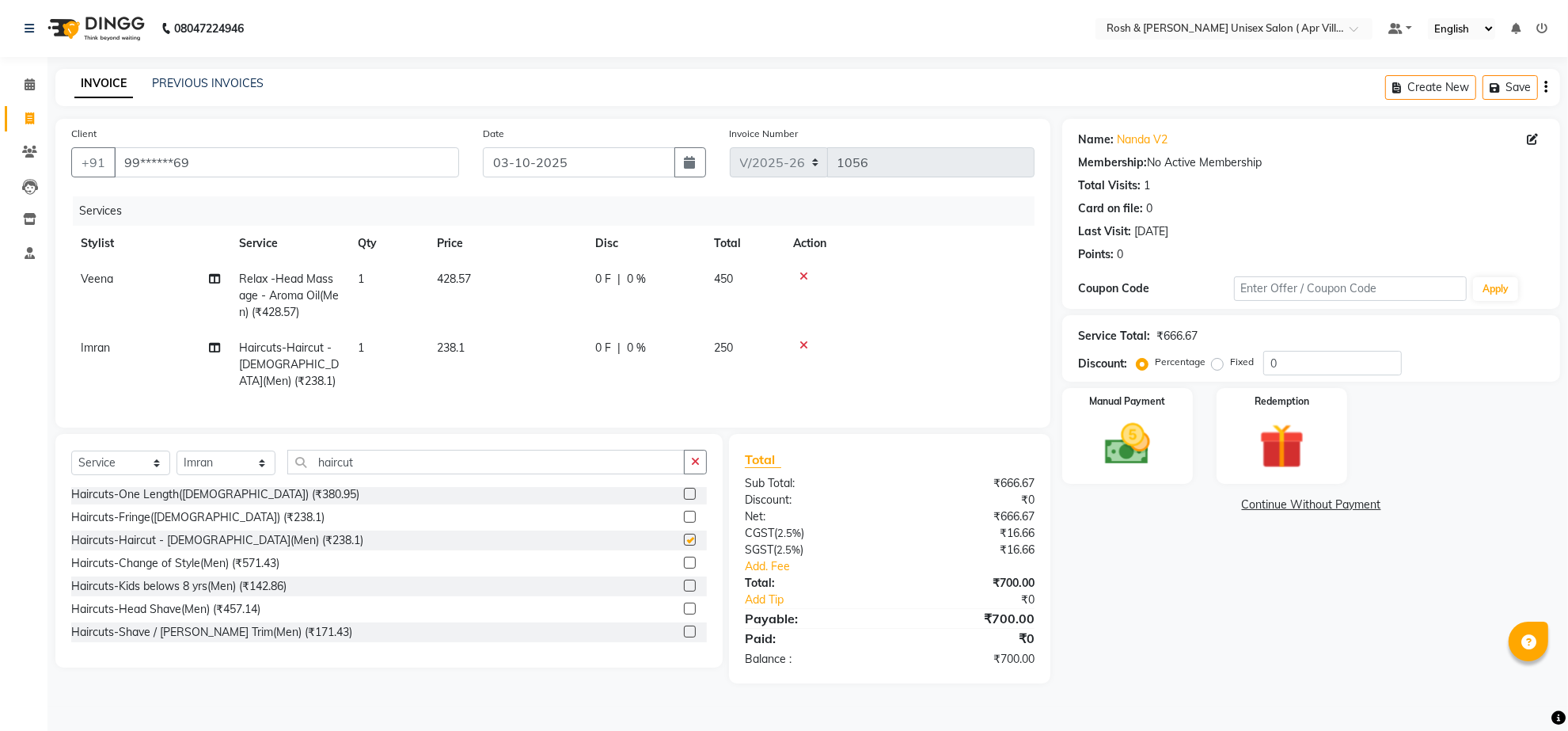
checkbox input "false"
click at [1117, 472] on img at bounding box center [1127, 445] width 77 height 54
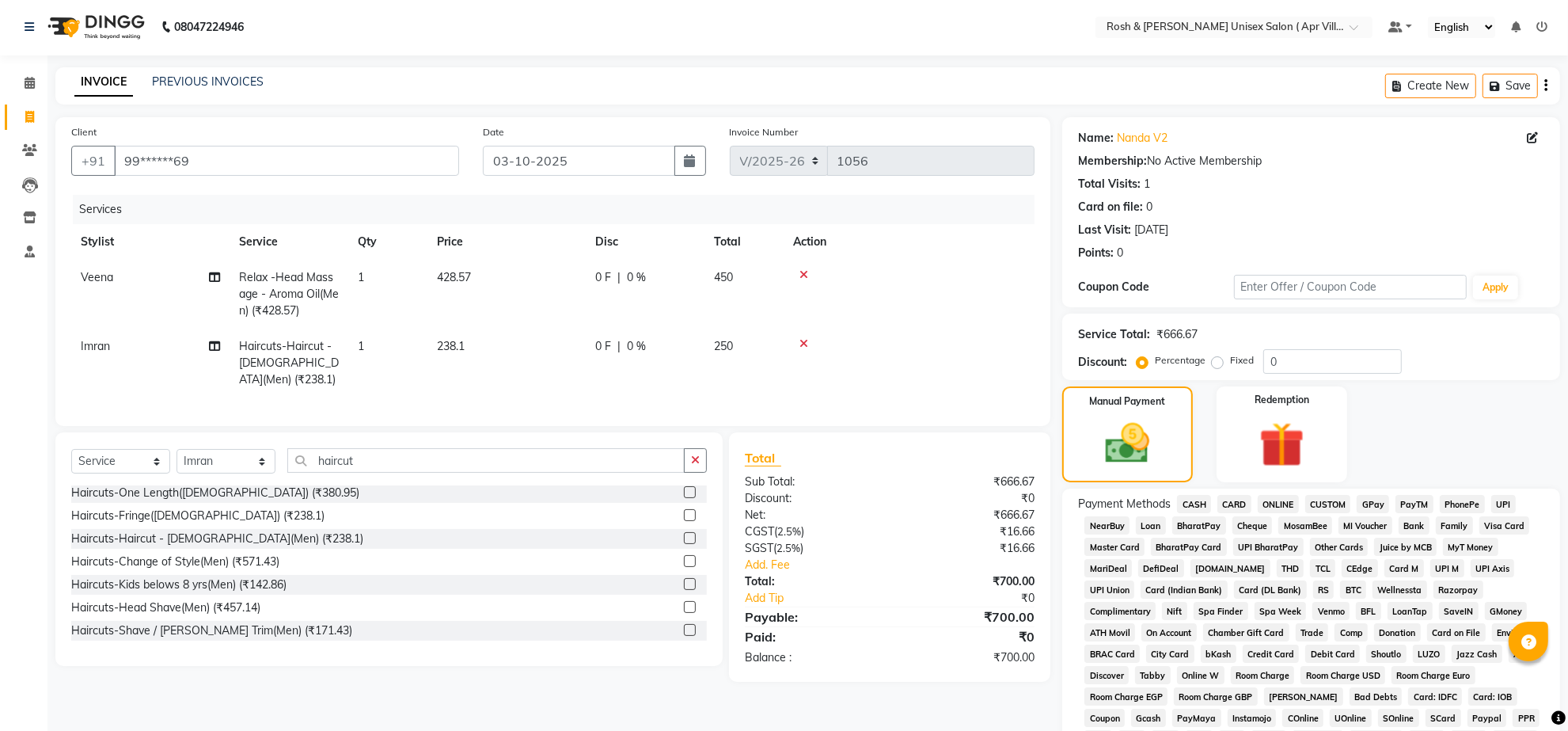
click at [1294, 513] on span "ONLINE" at bounding box center [1278, 504] width 41 height 18
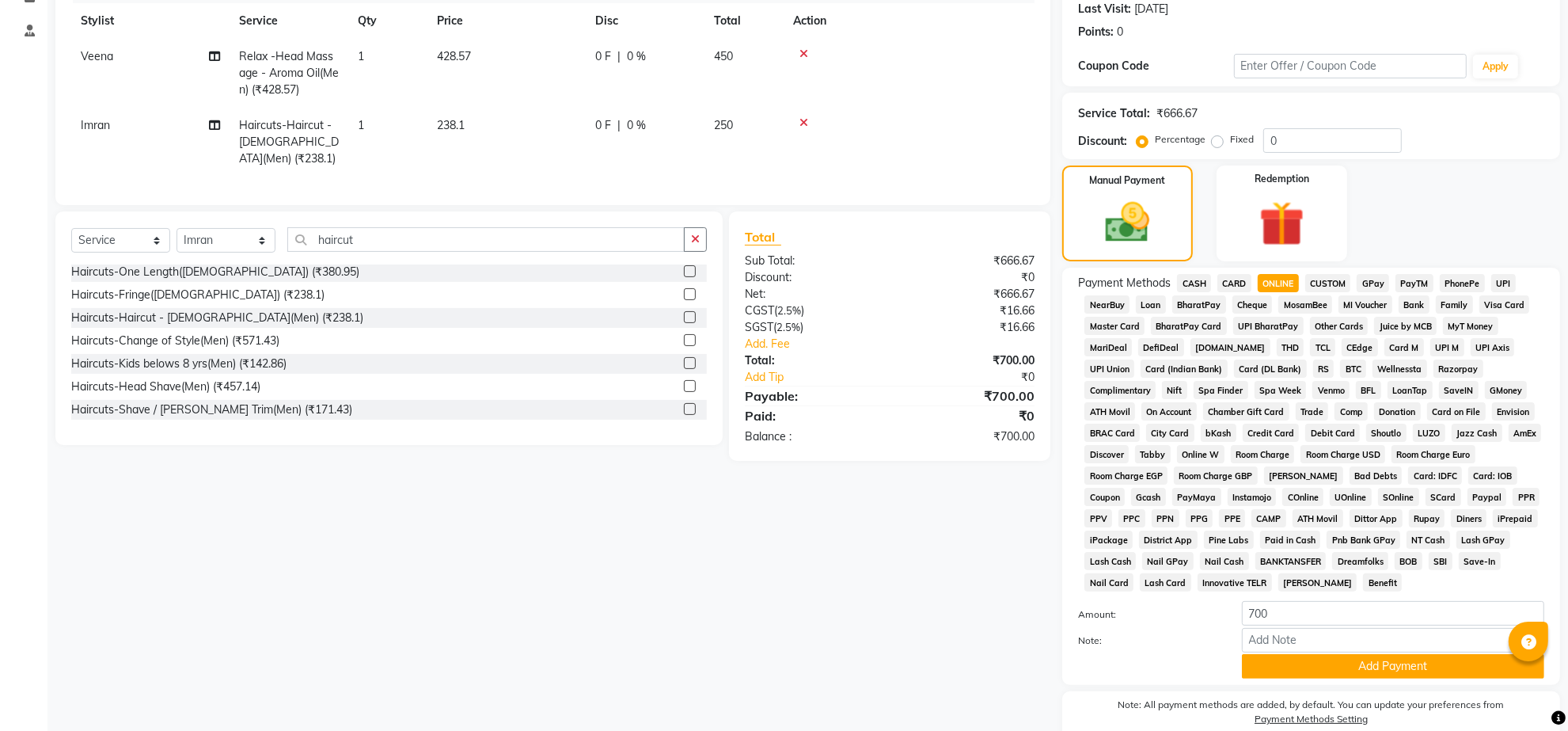
scroll to position [413, 0]
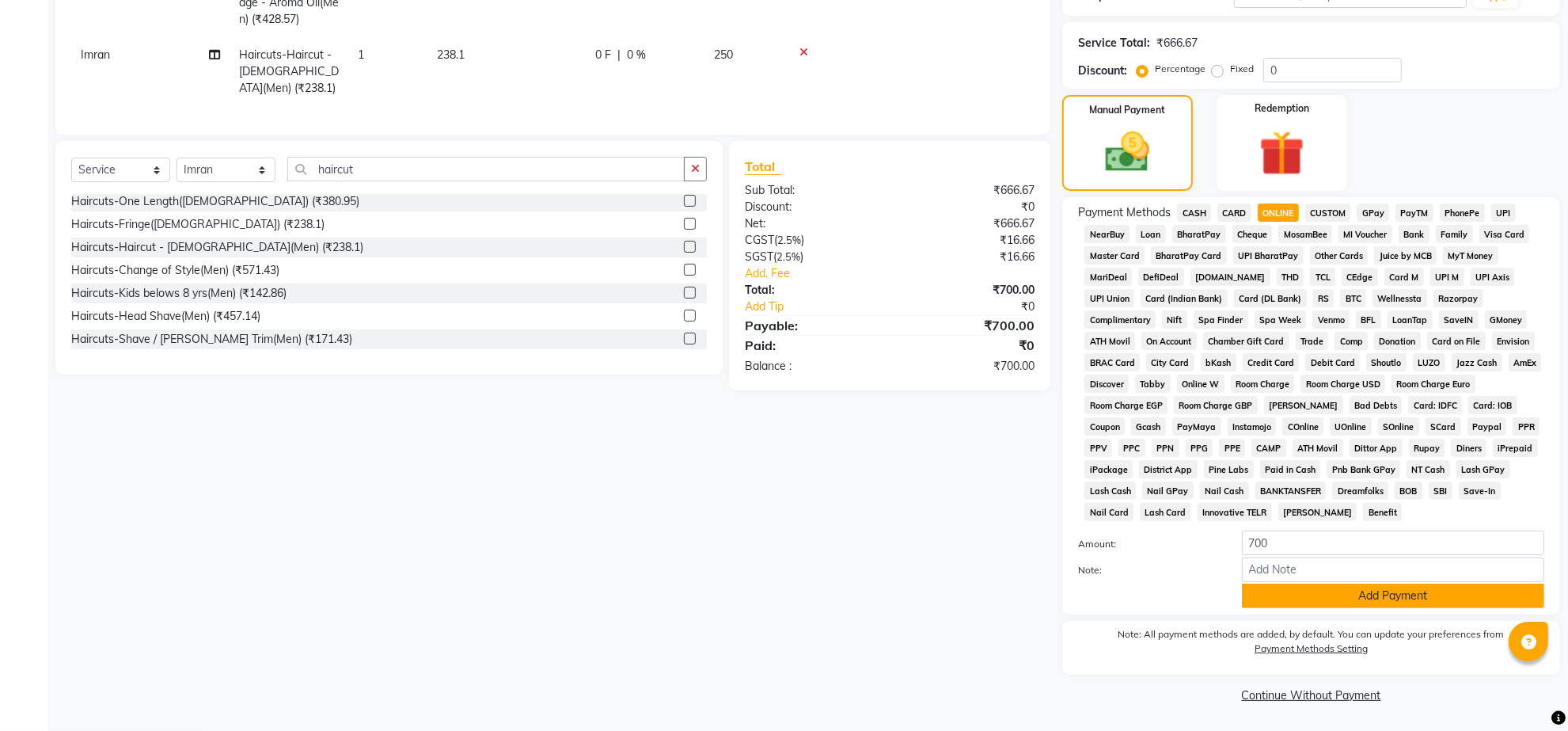
click at [1371, 583] on button "Add Payment" at bounding box center [1392, 596] width 303 height 25
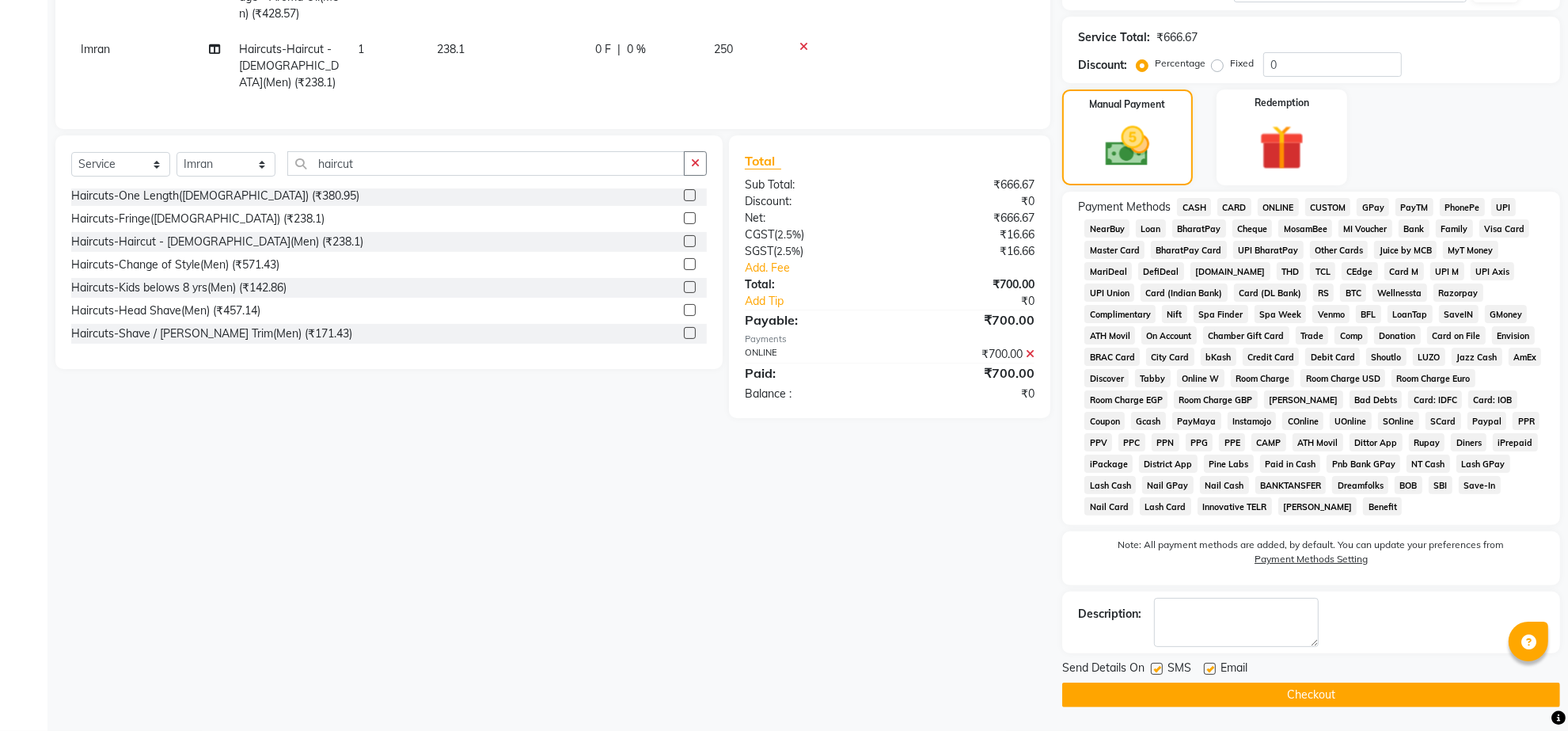
drag, startPoint x: 1326, startPoint y: 700, endPoint x: 1341, endPoint y: 687, distance: 19.8
click at [1341, 687] on button "Checkout" at bounding box center [1311, 695] width 497 height 25
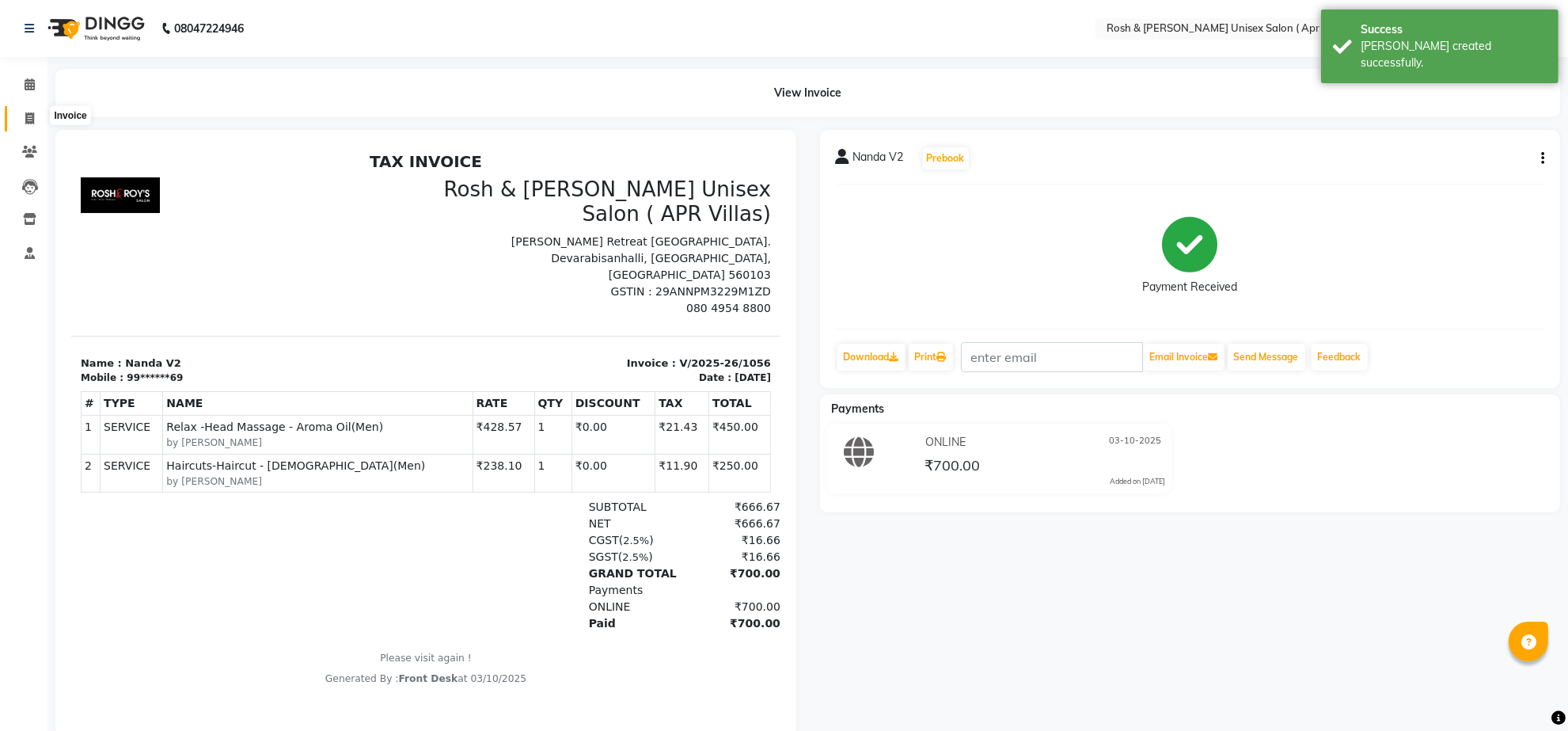
click at [26, 115] on icon at bounding box center [30, 118] width 9 height 12
select select "service"
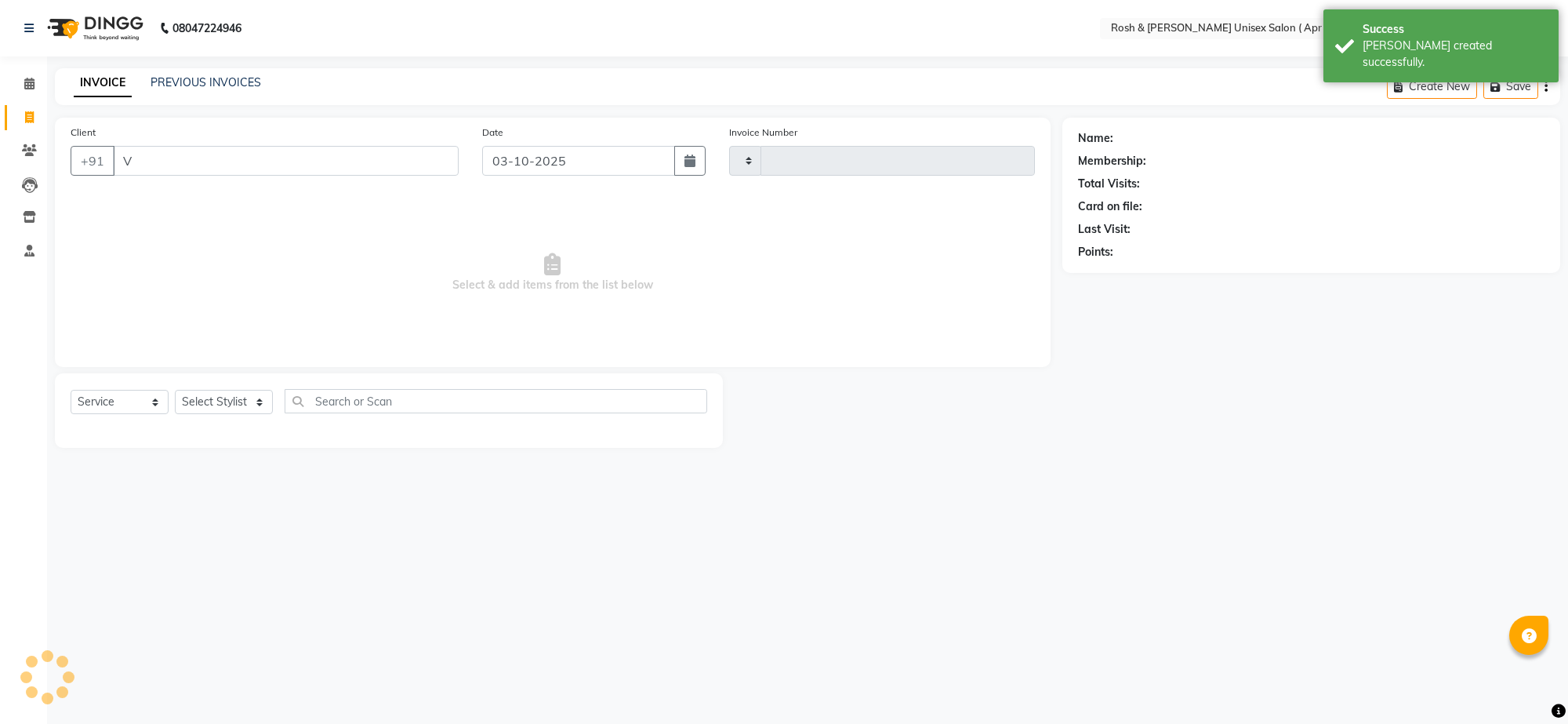
type input "V"
type input "1057"
select select "8955"
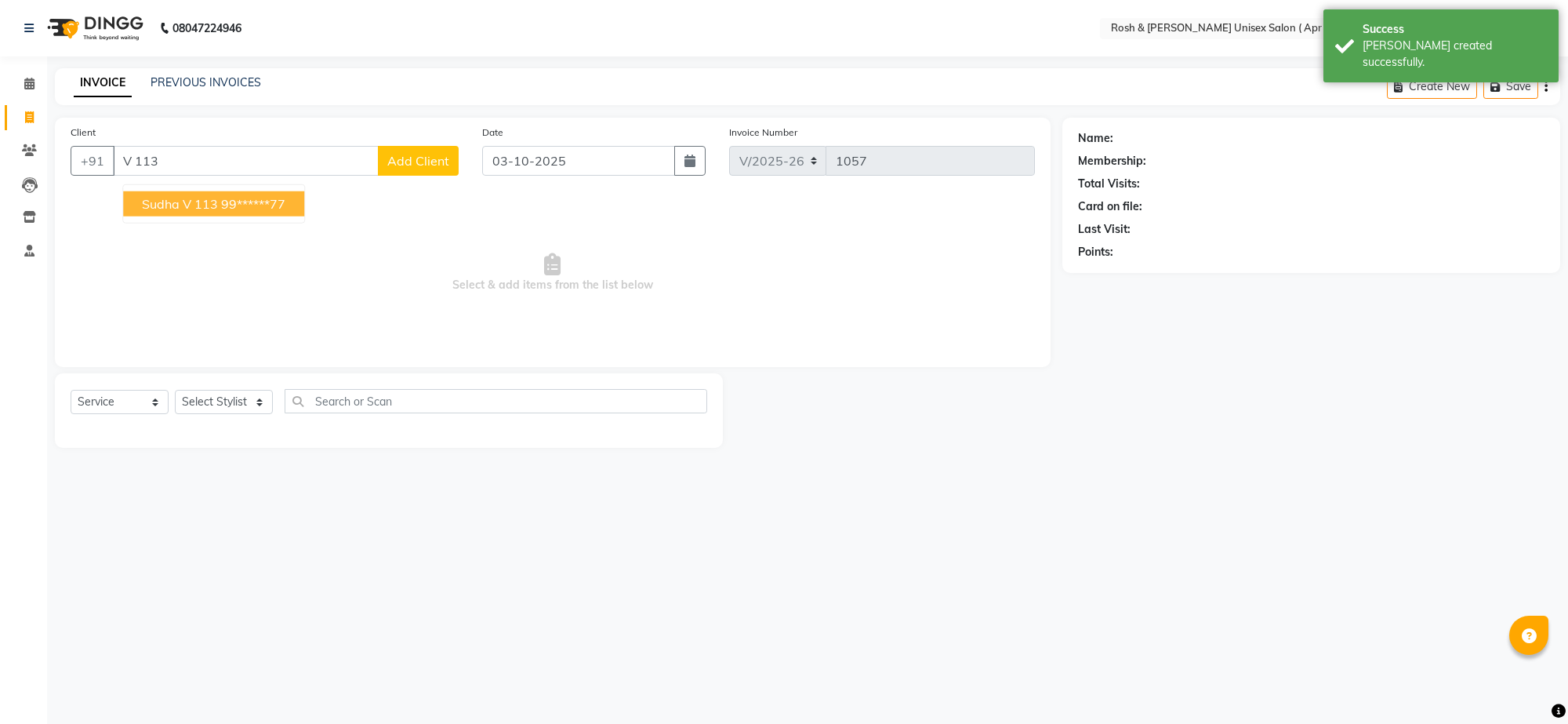
click at [260, 212] on ngb-highlight "99******77" at bounding box center [253, 203] width 65 height 16
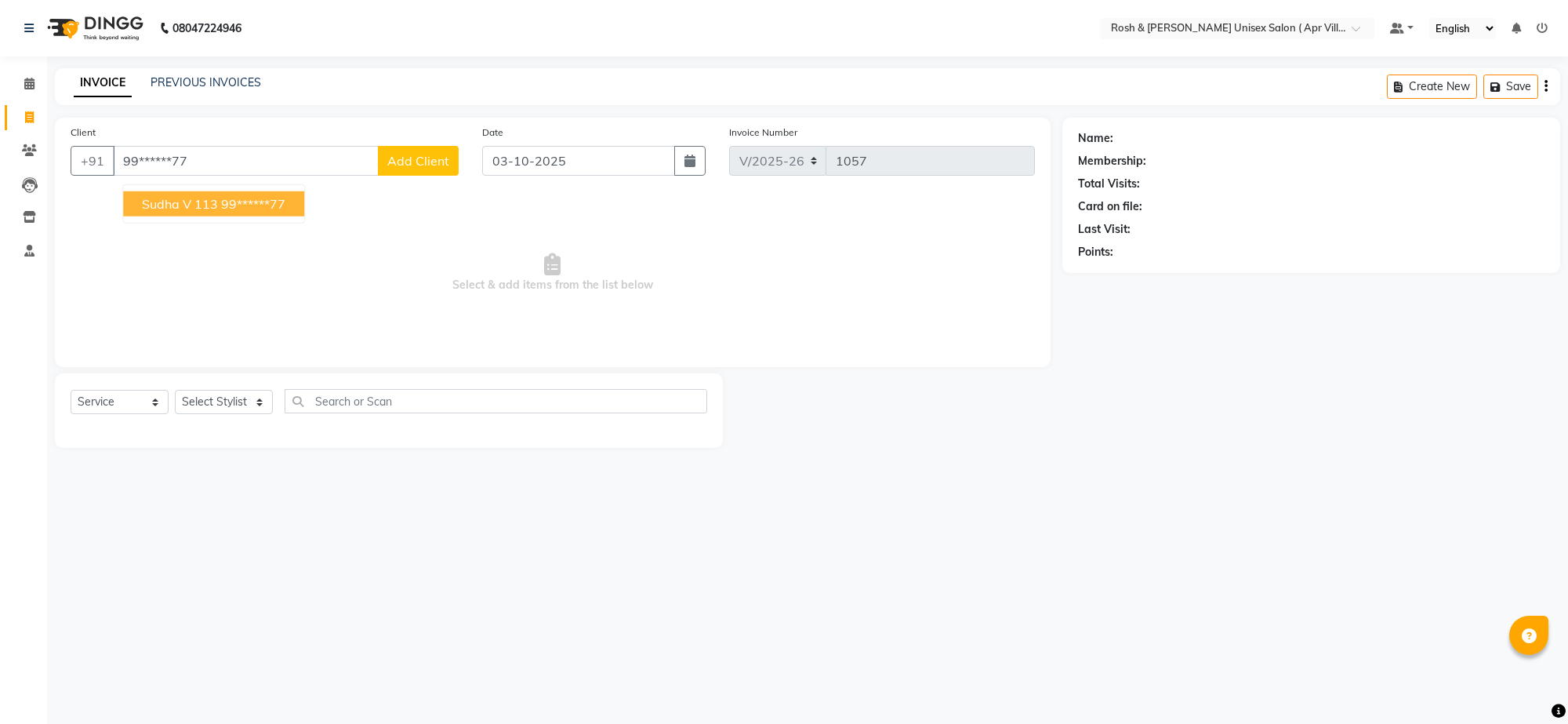
type input "99******77"
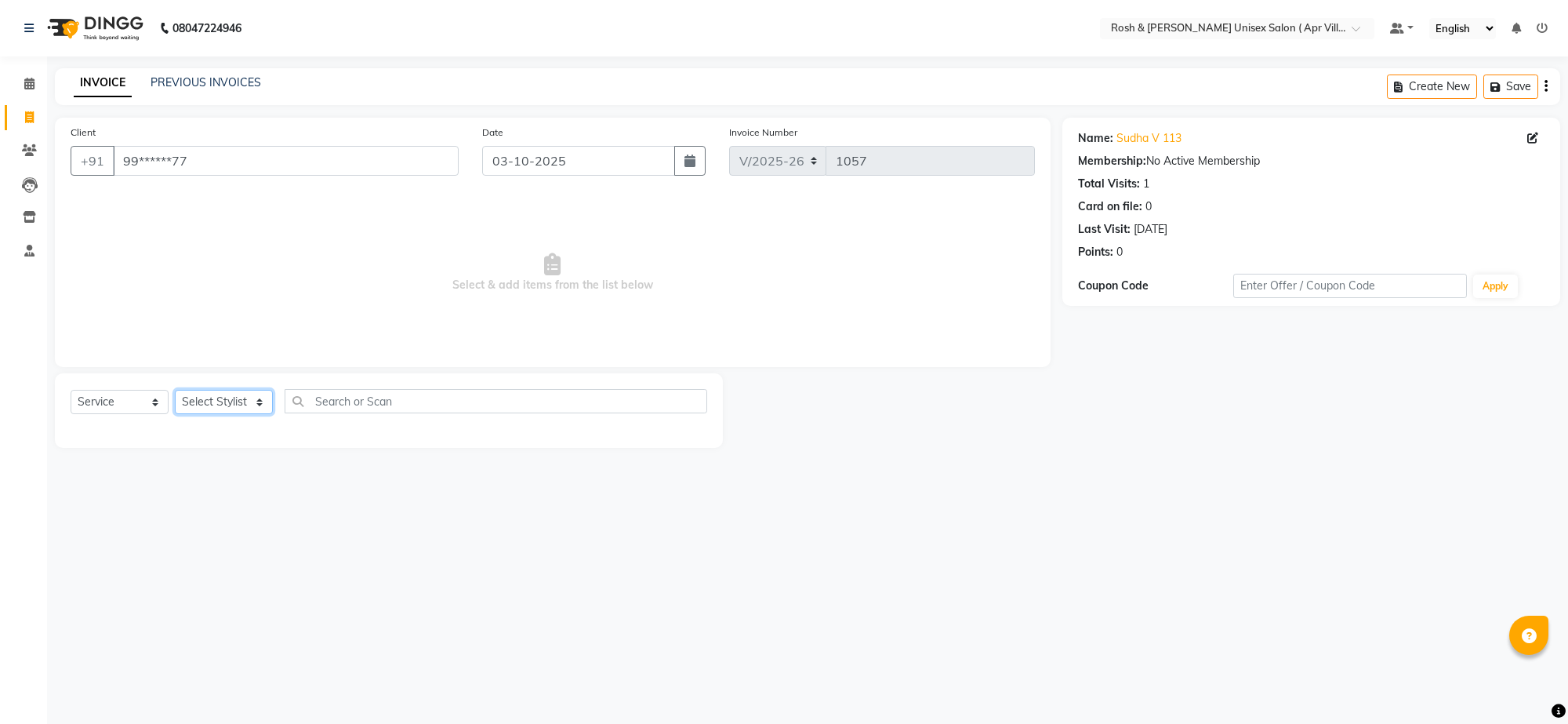
click at [257, 414] on select "Select Stylist Aalam Devi Dingg Support [PERSON_NAME] Front Desk Hangma Imran […" at bounding box center [224, 402] width 98 height 25
select select "90601"
click at [335, 413] on input "text" at bounding box center [495, 401] width 422 height 25
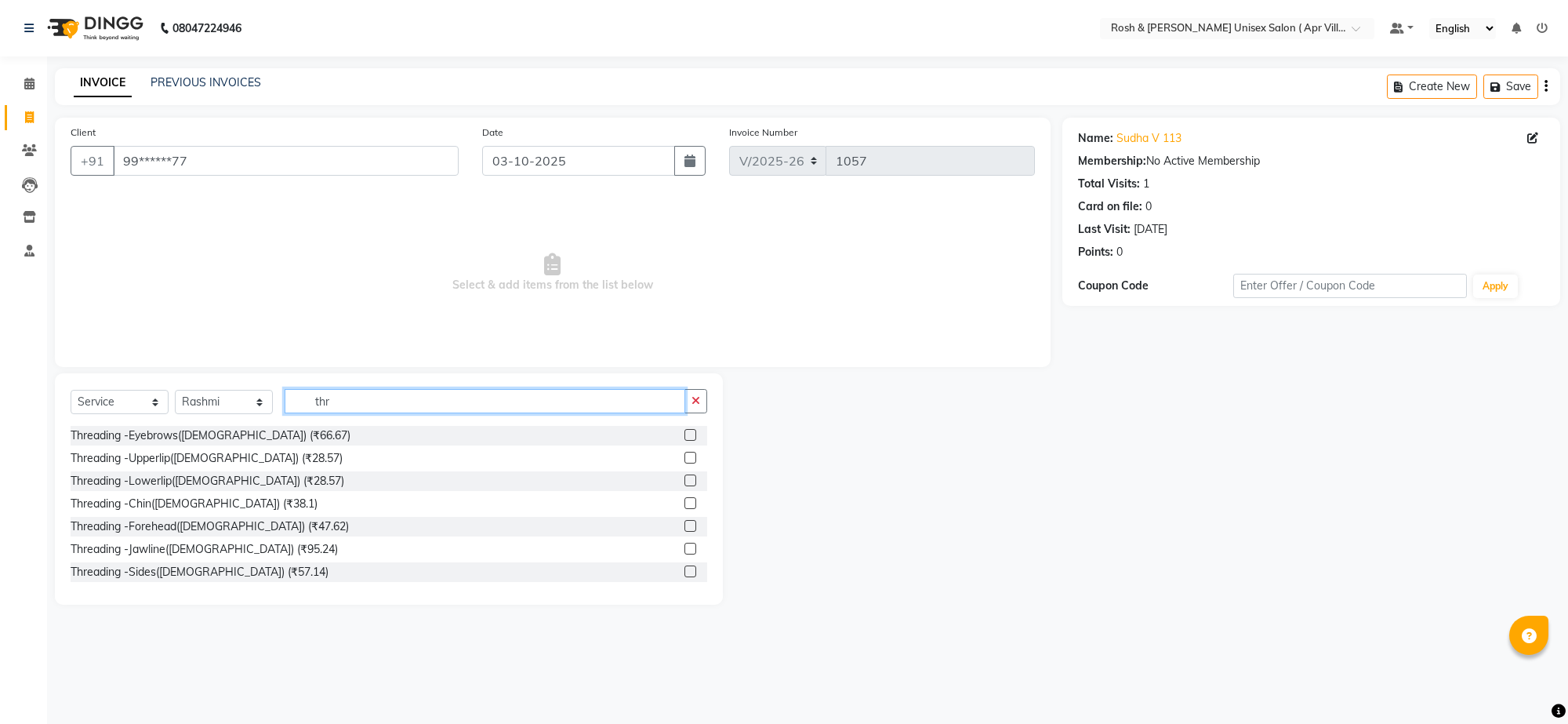
type input "thr"
click at [685, 440] on label at bounding box center [690, 435] width 11 height 11
click at [685, 440] on input "checkbox" at bounding box center [690, 436] width 10 height 10
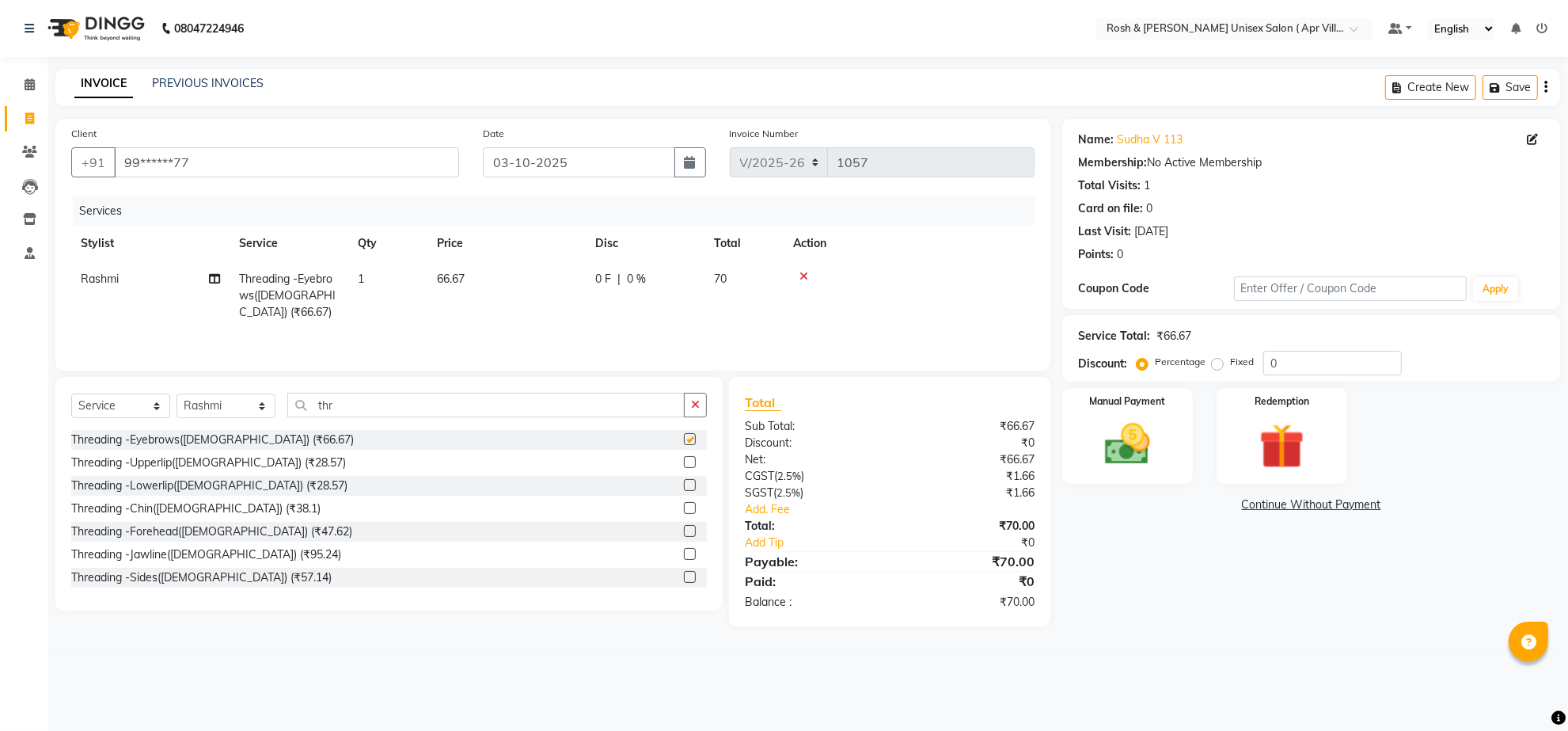
checkbox input "false"
click at [351, 417] on input "thr" at bounding box center [486, 405] width 398 height 25
click at [352, 417] on input "thr" at bounding box center [486, 405] width 398 height 25
type input "t"
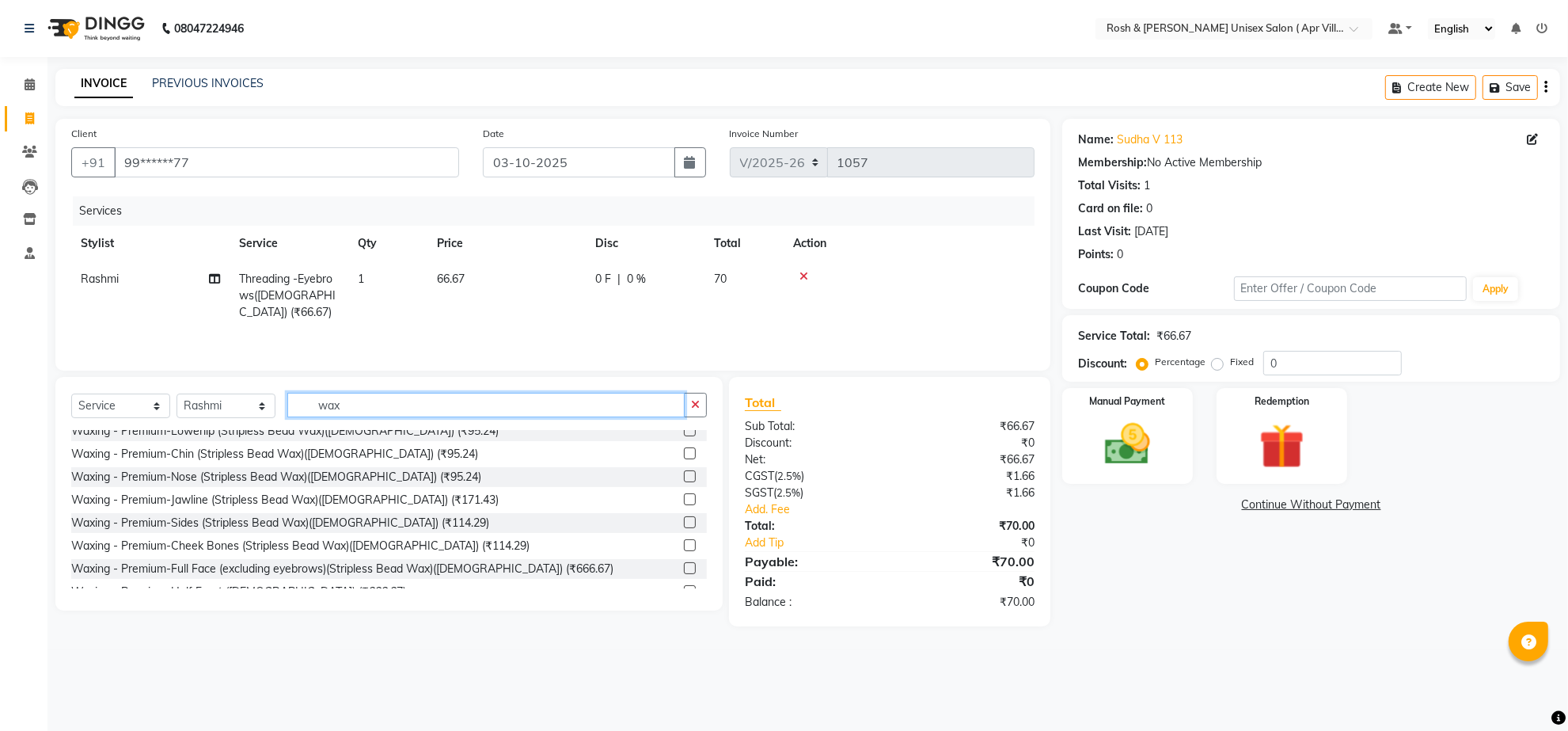
scroll to position [598, 0]
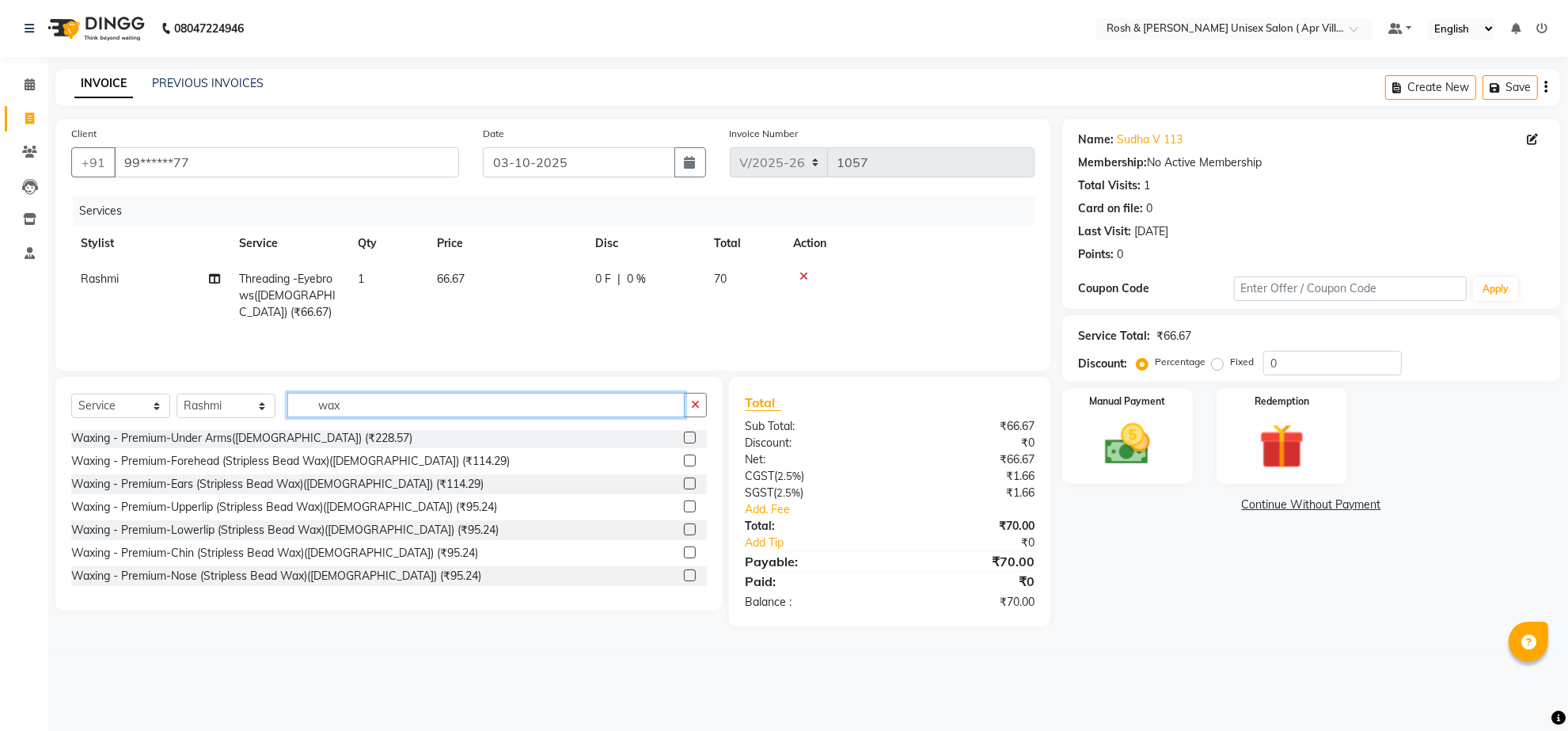
type input "wax"
click at [684, 443] on label at bounding box center [690, 437] width 12 height 12
click at [684, 443] on input "checkbox" at bounding box center [689, 438] width 10 height 10
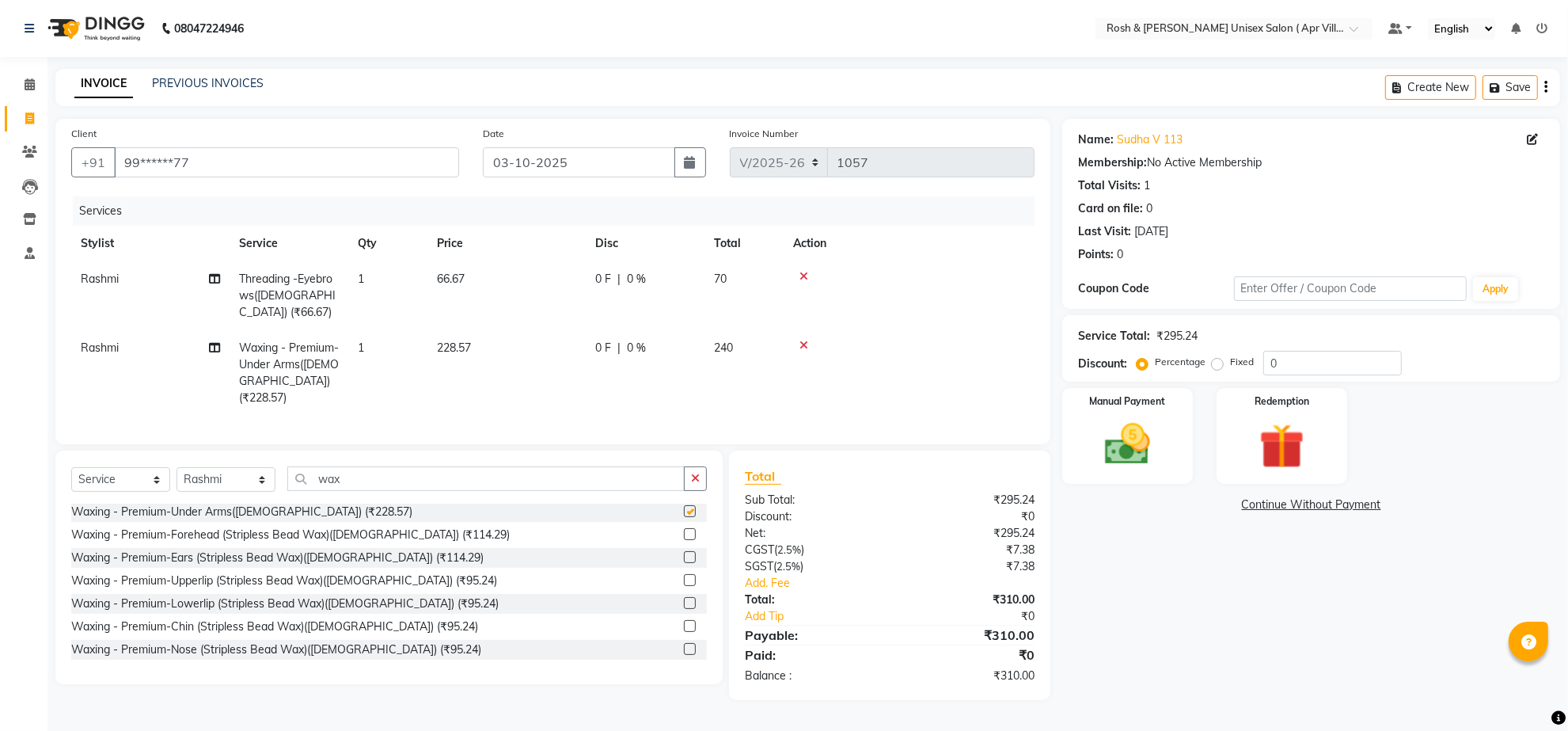
checkbox input "false"
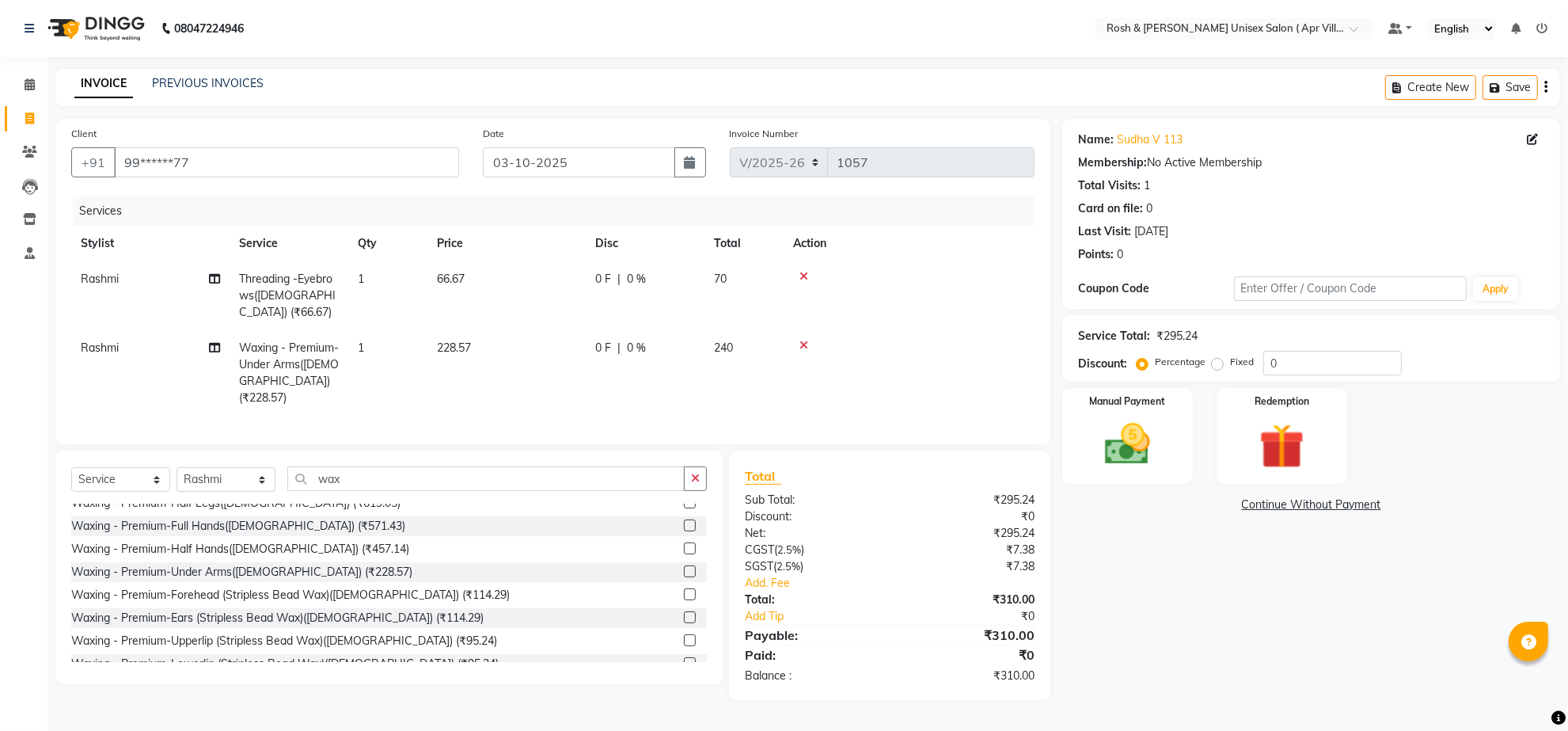
scroll to position [499, 0]
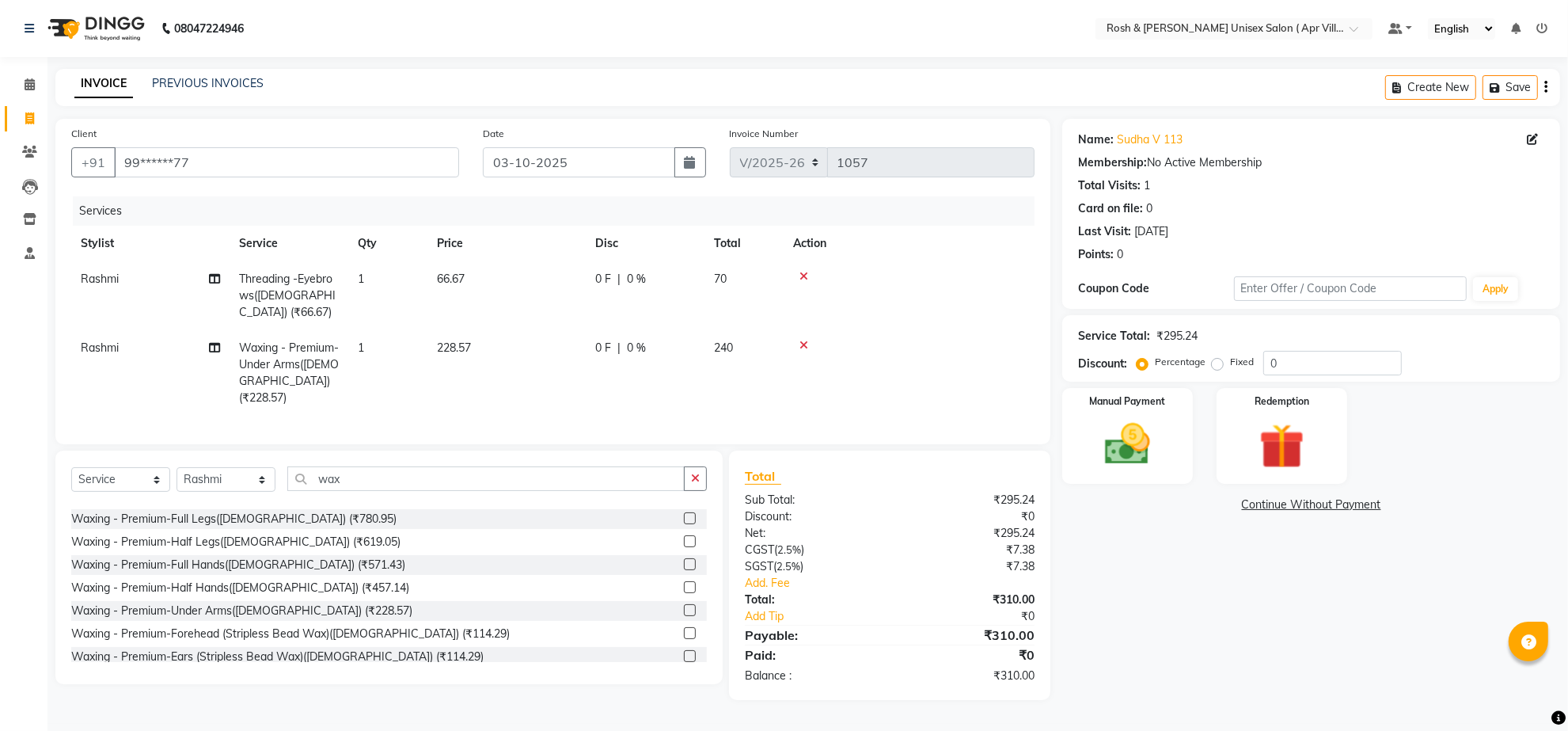
click at [684, 547] on label at bounding box center [690, 541] width 12 height 12
click at [684, 547] on input "checkbox" at bounding box center [689, 542] width 10 height 10
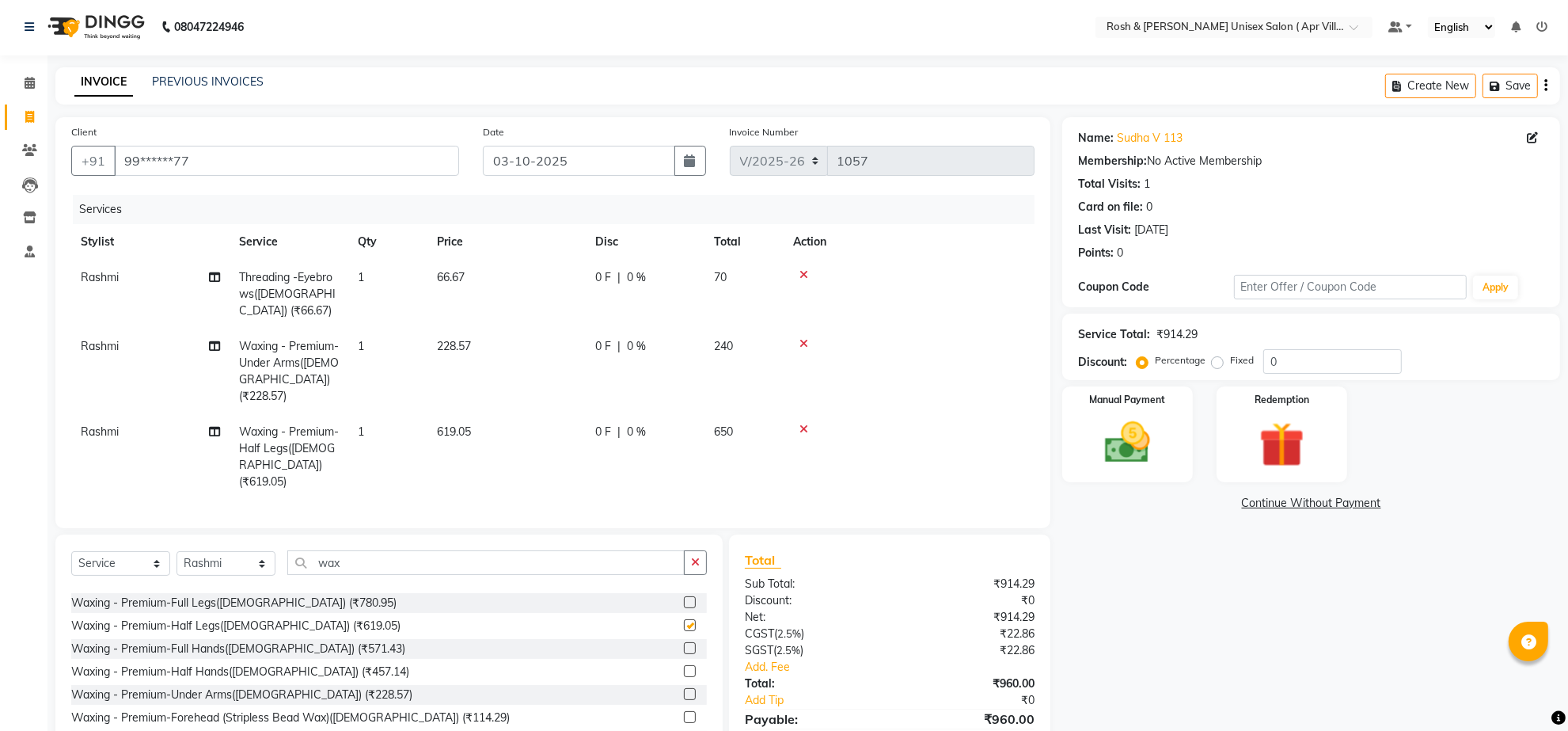
checkbox input "false"
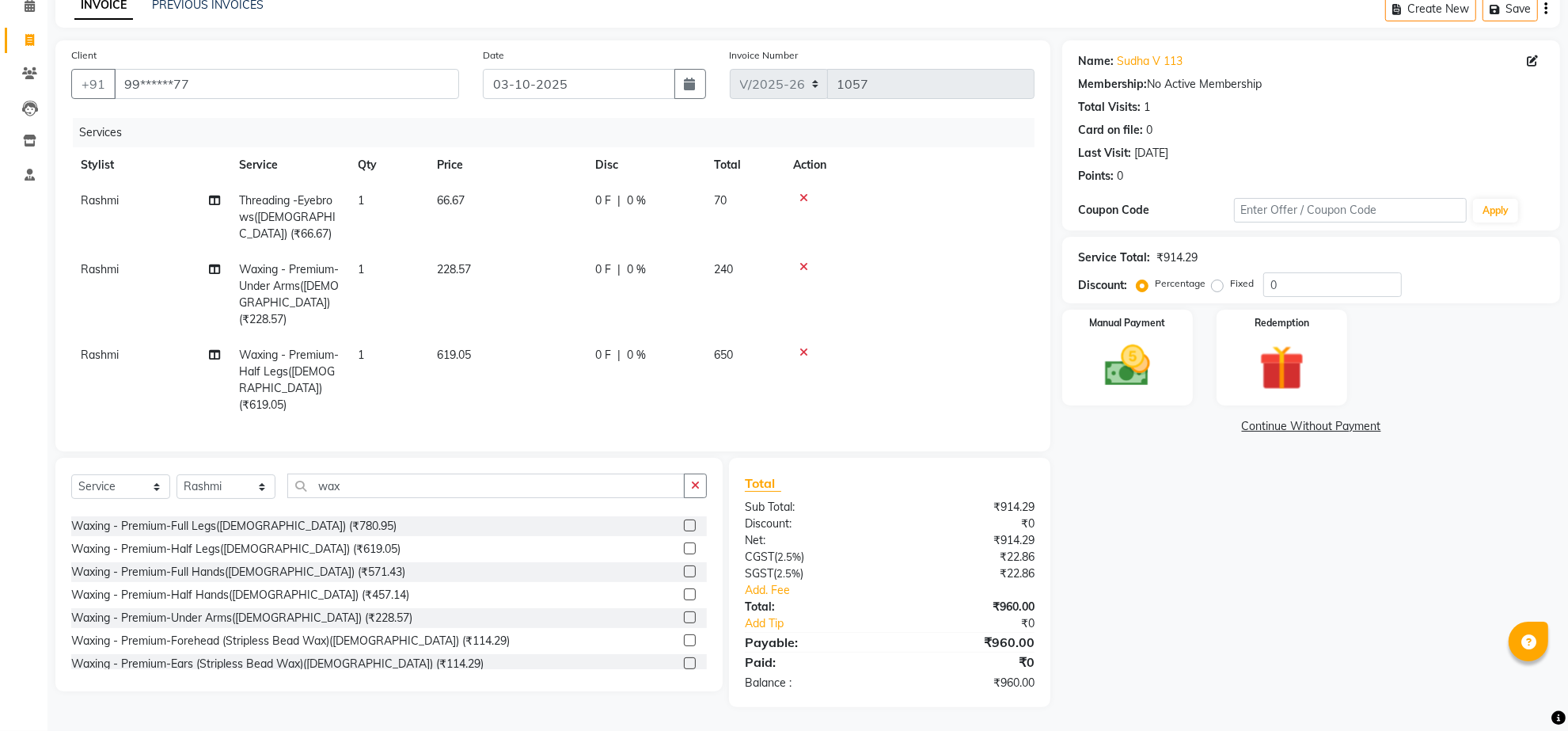
scroll to position [149, 0]
click at [684, 577] on label at bounding box center [690, 571] width 12 height 12
click at [684, 577] on input "checkbox" at bounding box center [689, 572] width 10 height 10
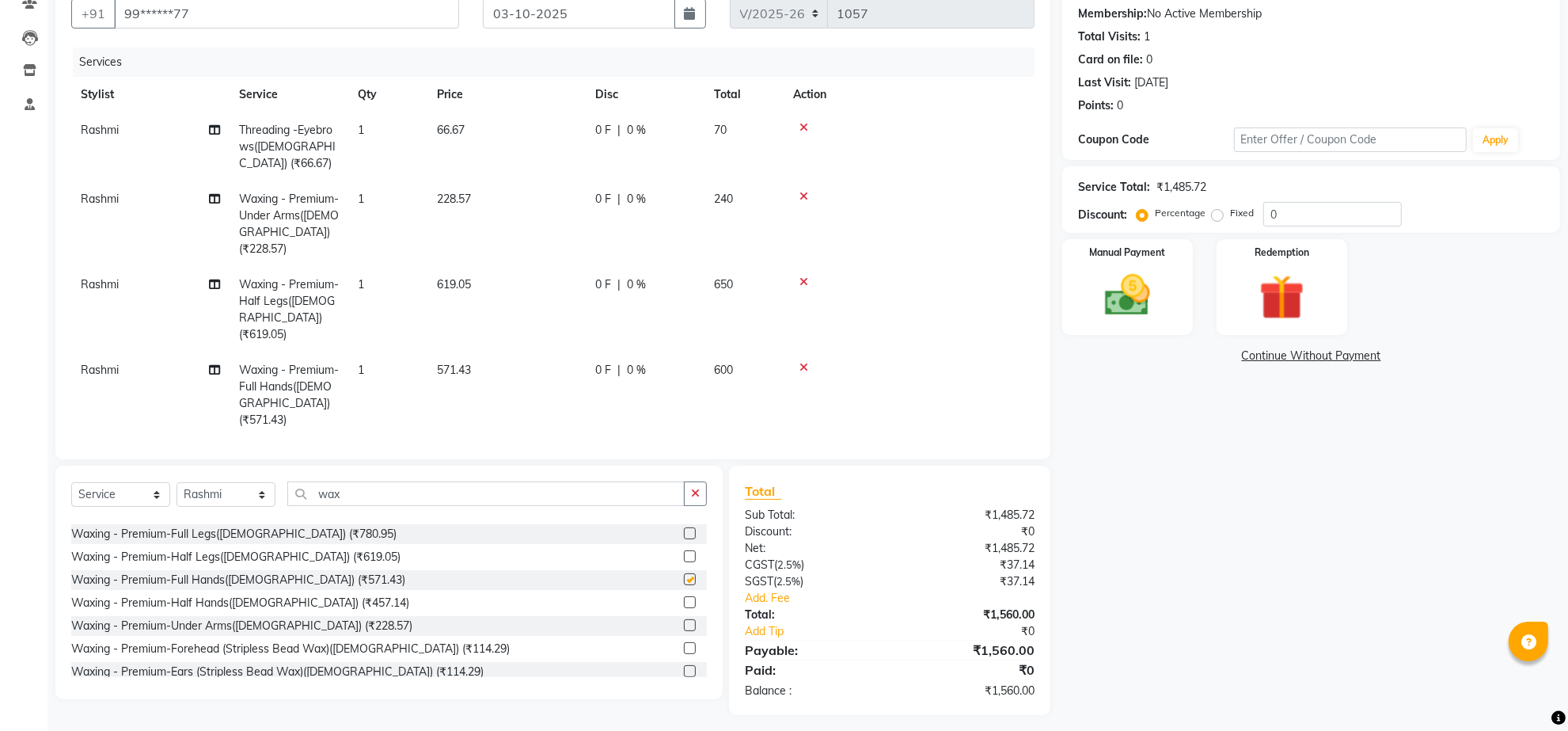
checkbox input "false"
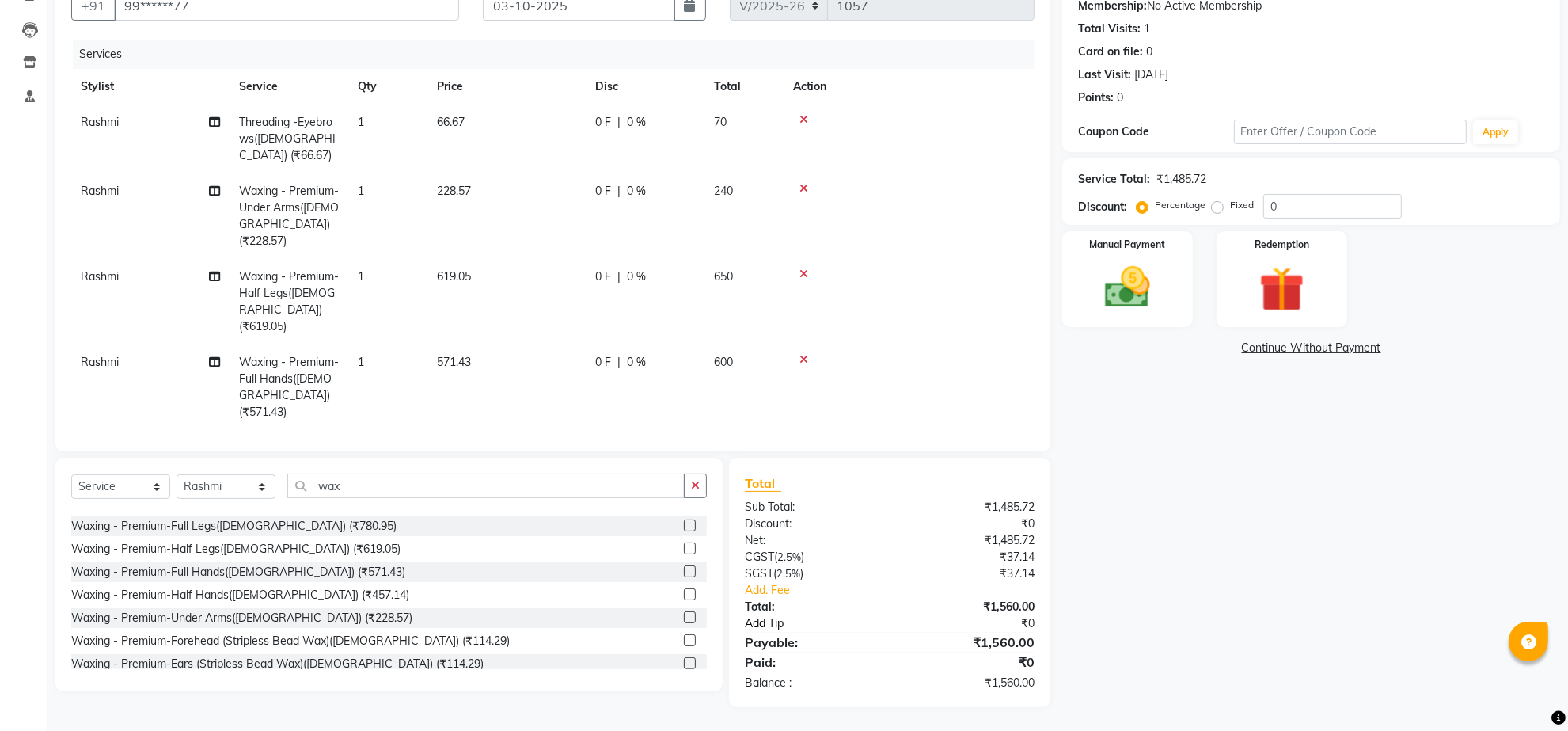
click at [777, 615] on link "Add Tip" at bounding box center [824, 623] width 183 height 17
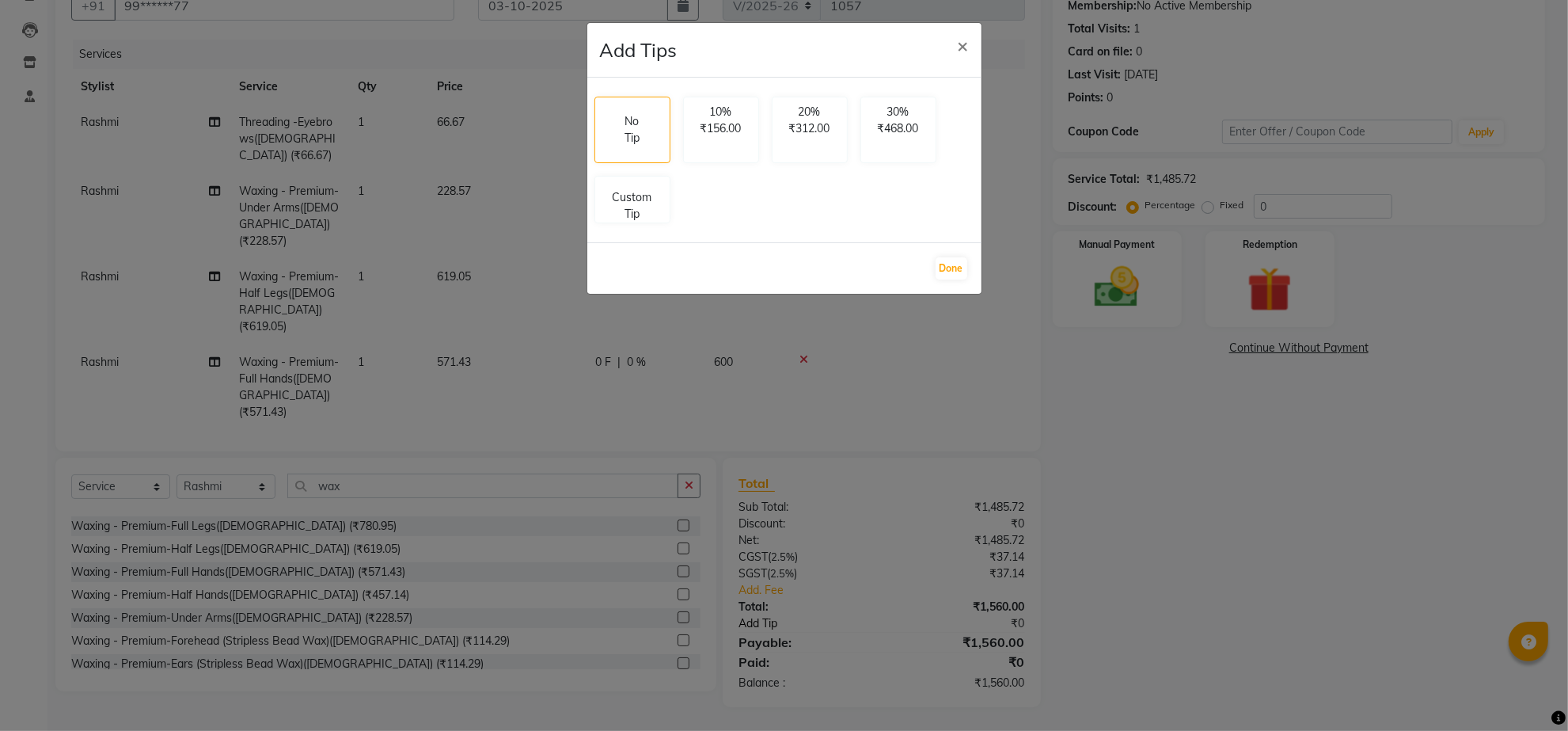
scroll to position [207, 0]
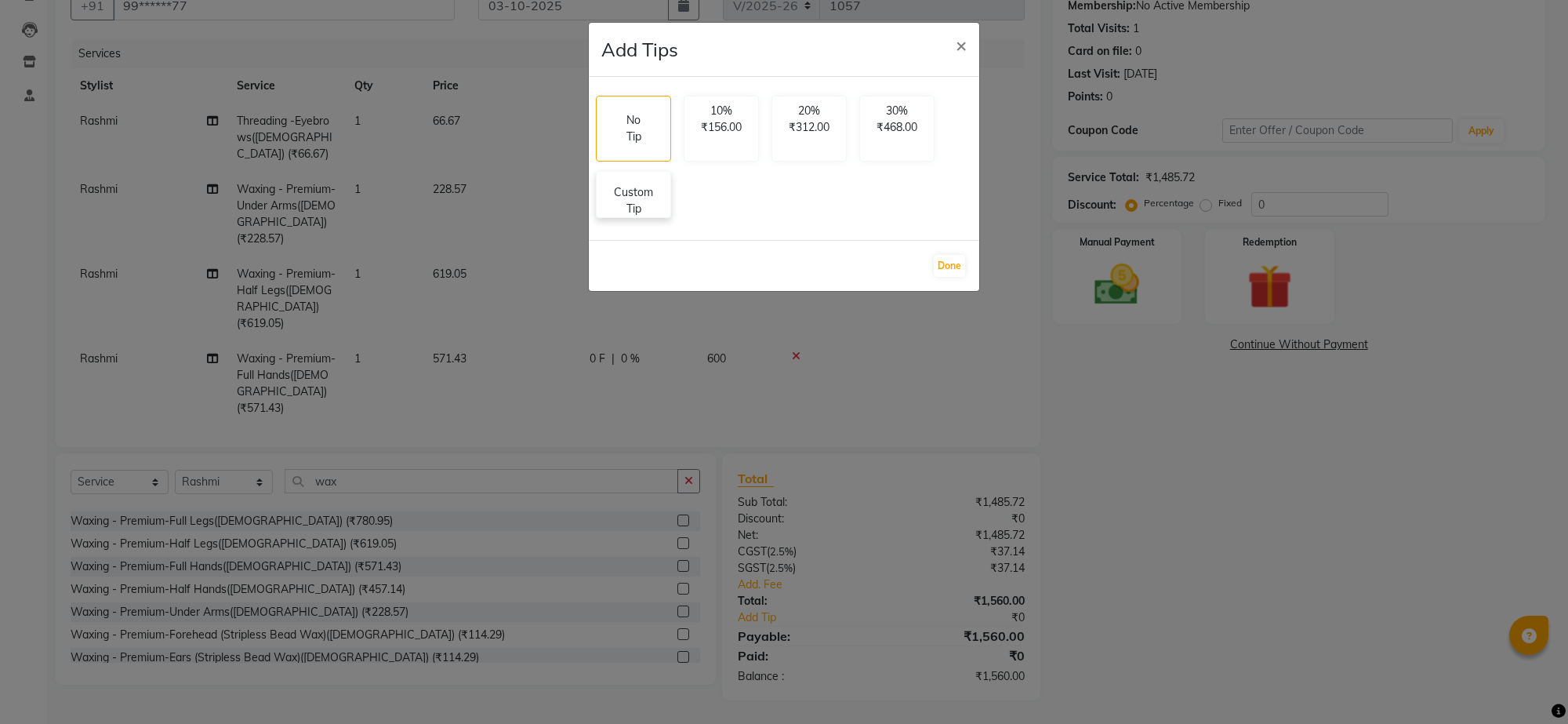
click at [671, 218] on div "Custom Tip" at bounding box center [633, 194] width 75 height 47
select select "90601"
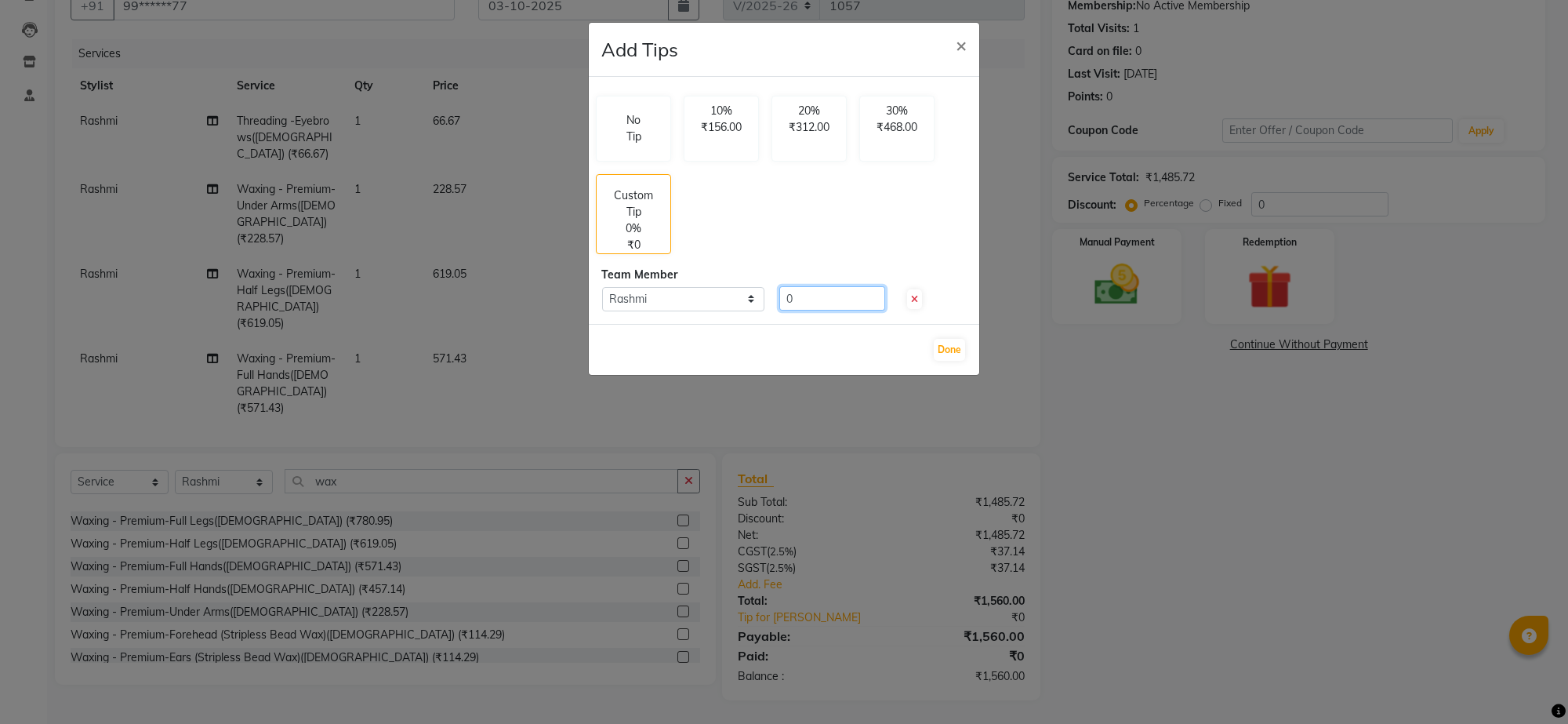
click at [805, 311] on input "0" at bounding box center [833, 298] width 106 height 25
type input "20"
click at [940, 360] on button "Done" at bounding box center [949, 349] width 31 height 22
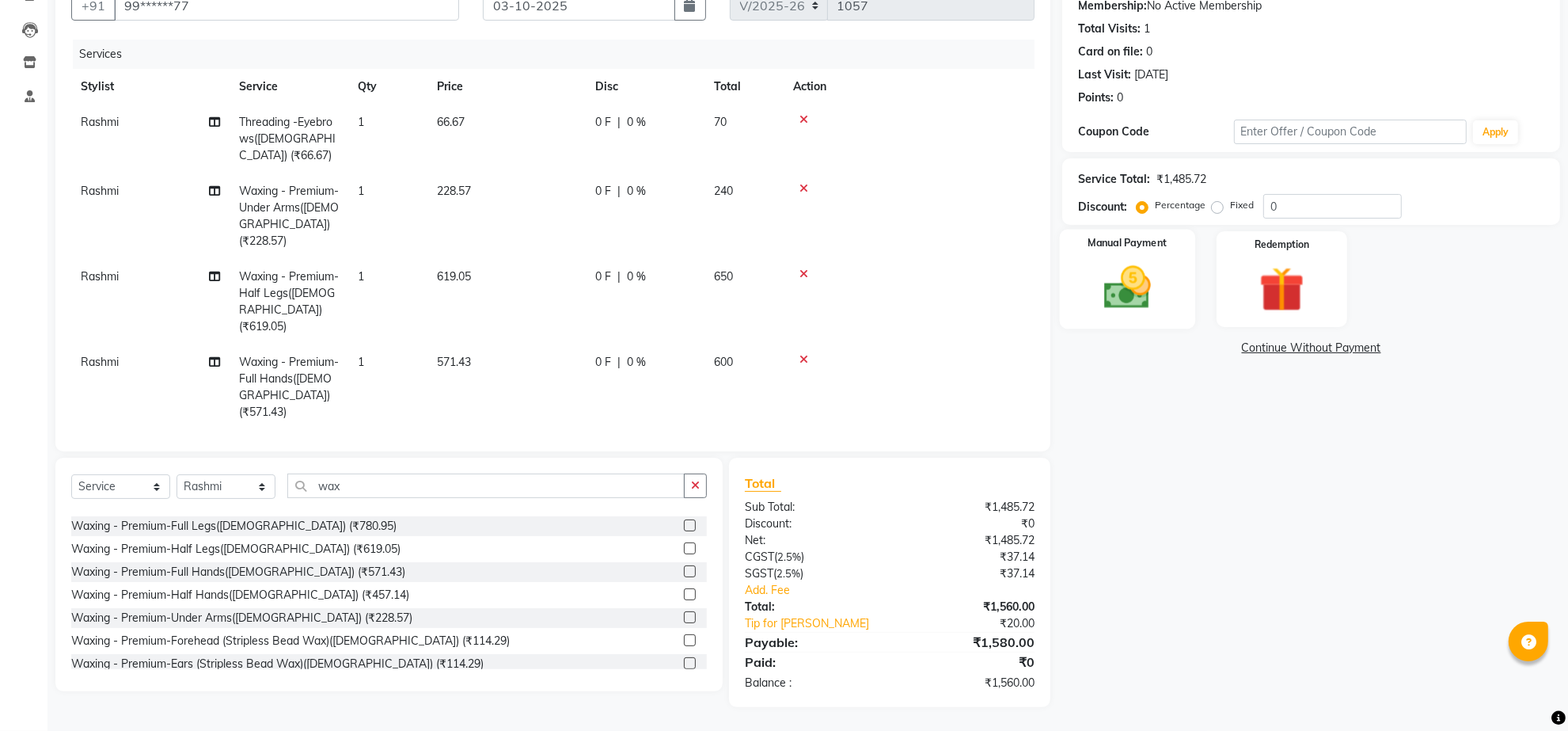
click at [1148, 266] on img at bounding box center [1127, 288] width 77 height 54
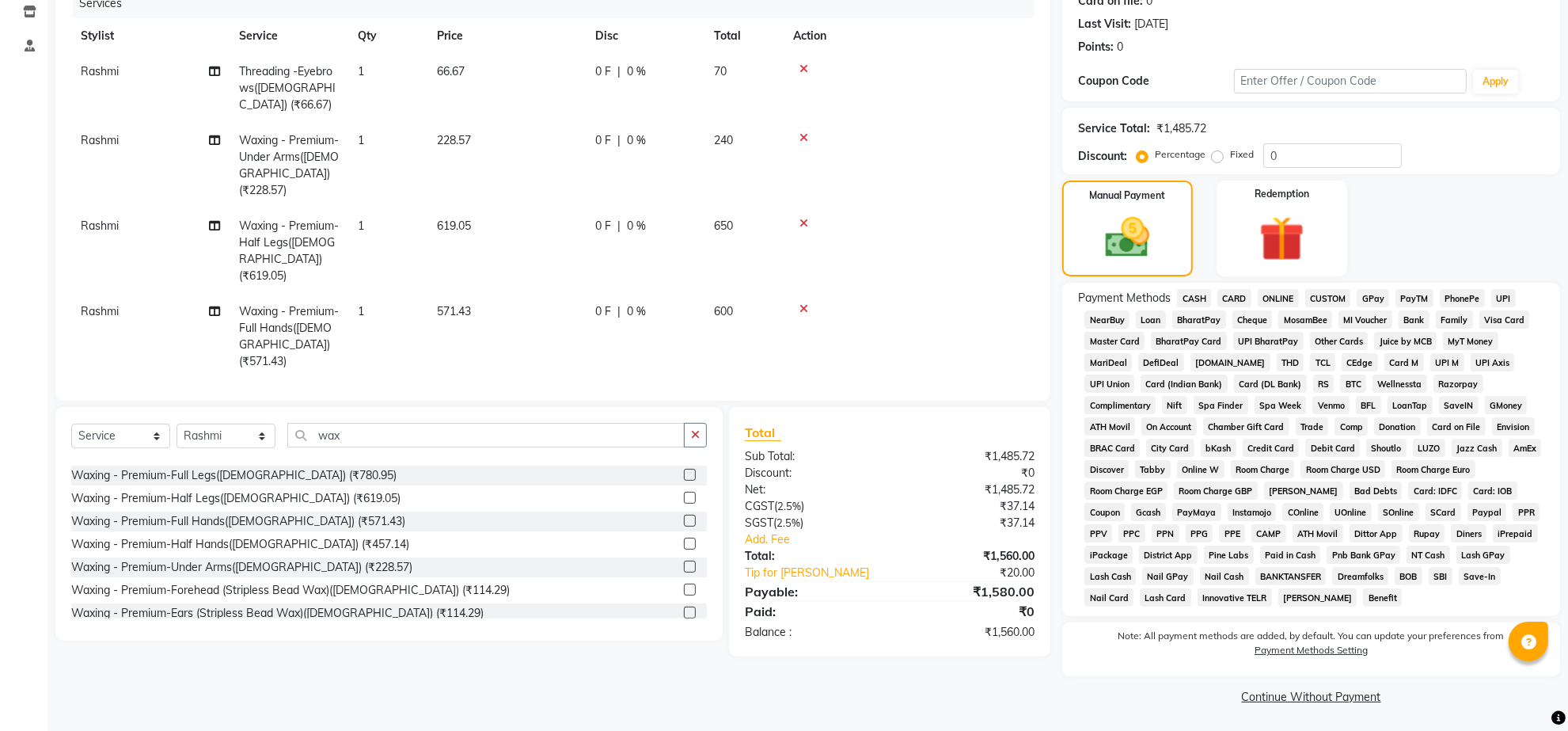
click at [1241, 307] on span "CARD" at bounding box center [1234, 298] width 34 height 18
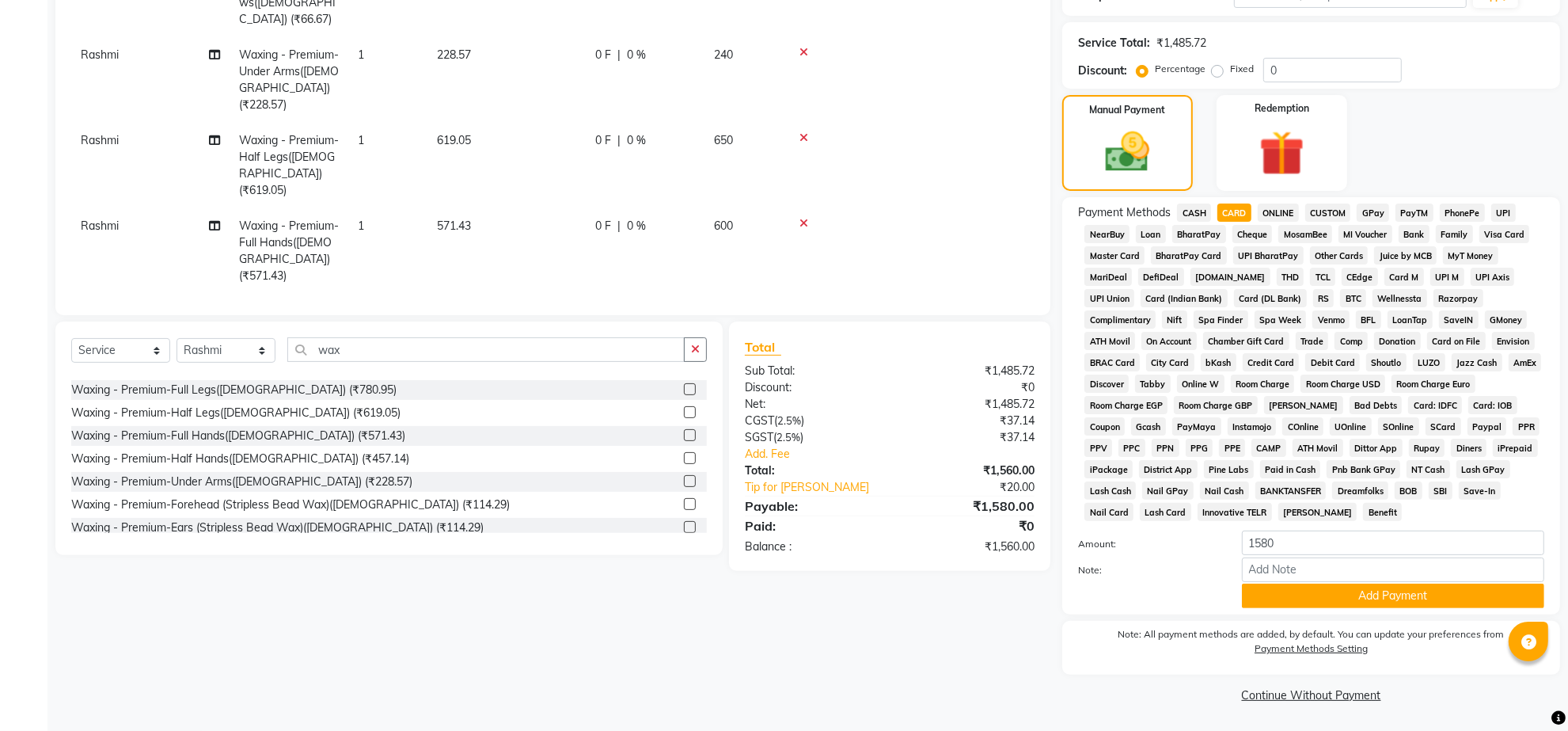
scroll to position [413, 0]
click at [1376, 583] on button "Add Payment" at bounding box center [1392, 596] width 303 height 25
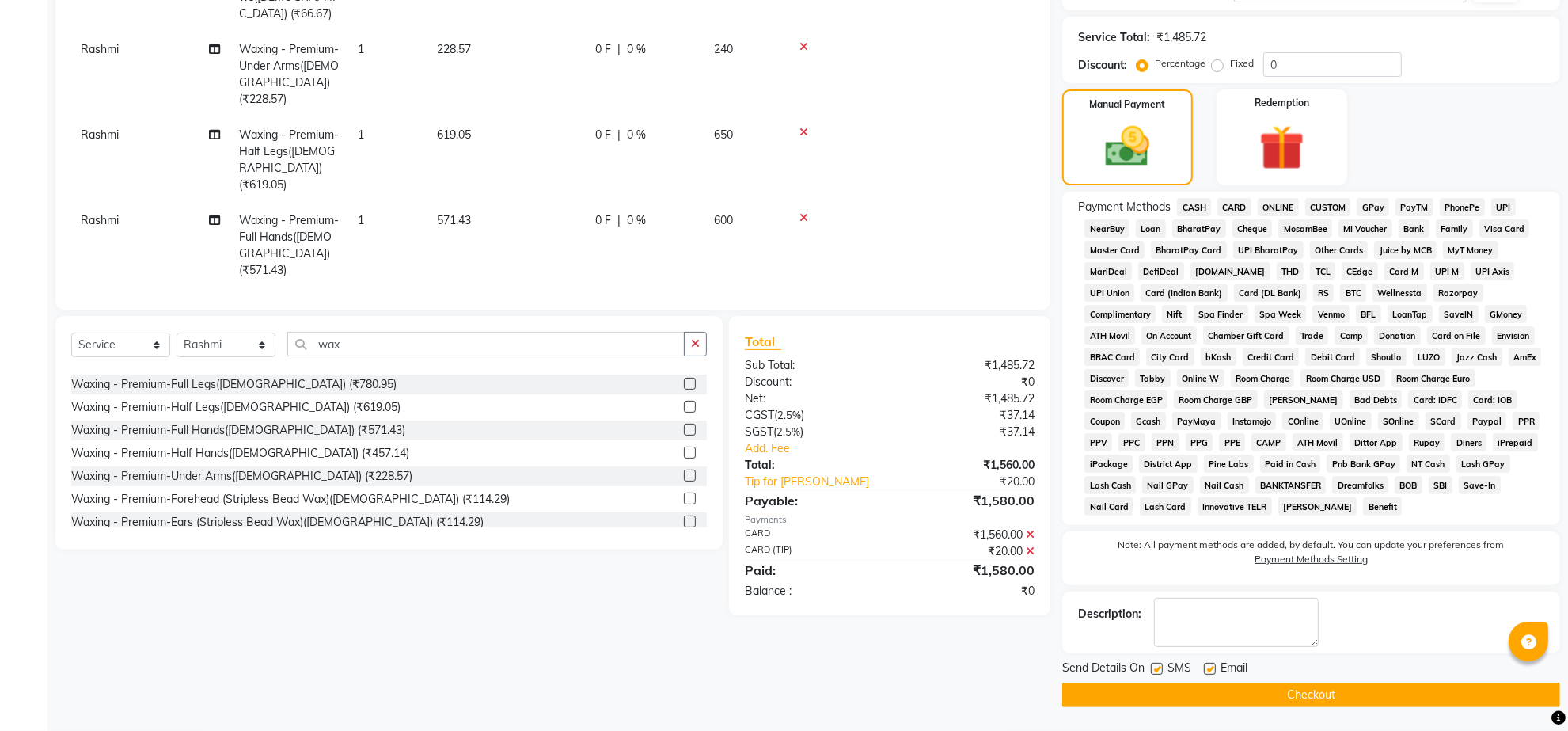
click at [1241, 701] on button "Checkout" at bounding box center [1311, 695] width 497 height 25
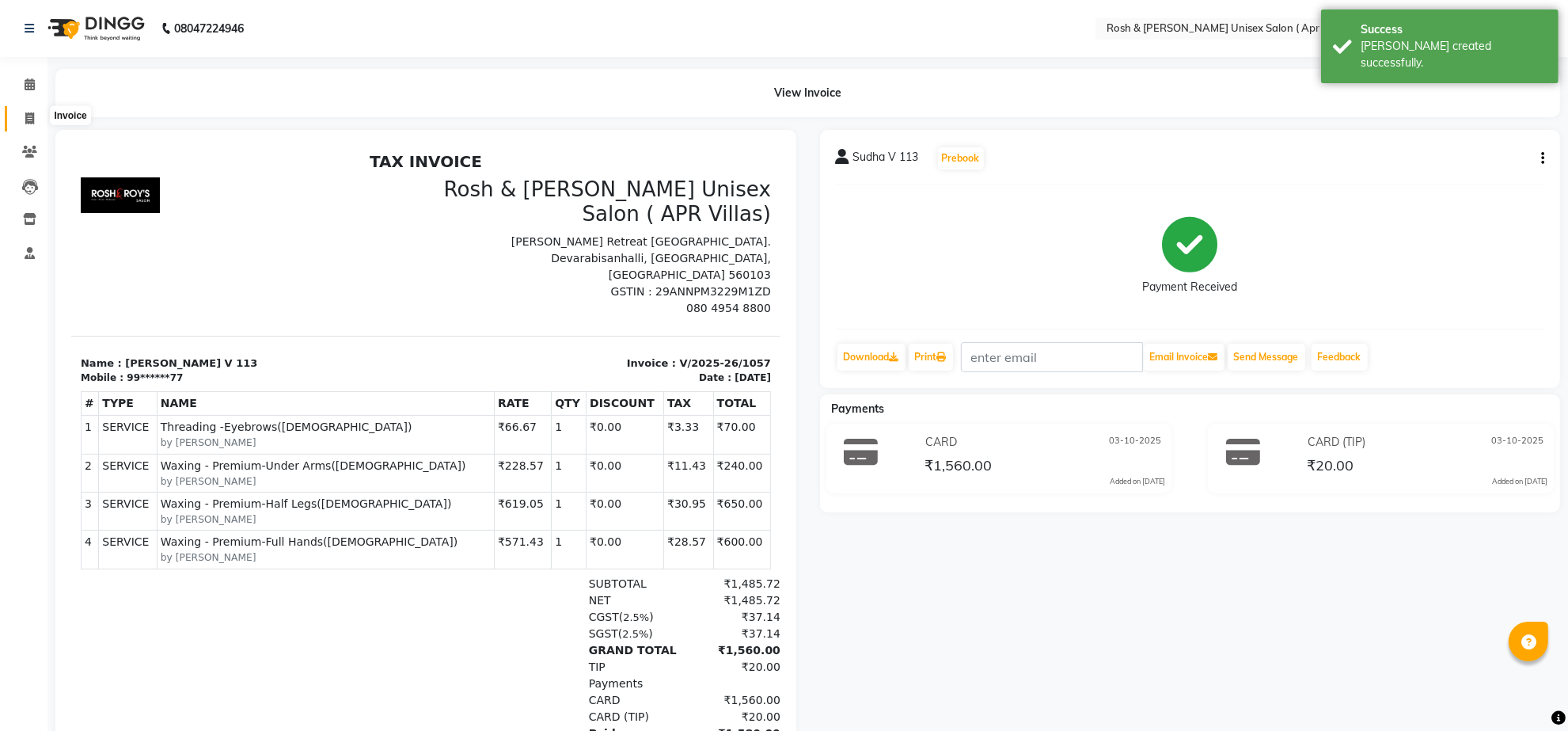
click at [32, 116] on icon at bounding box center [30, 118] width 9 height 12
select select "service"
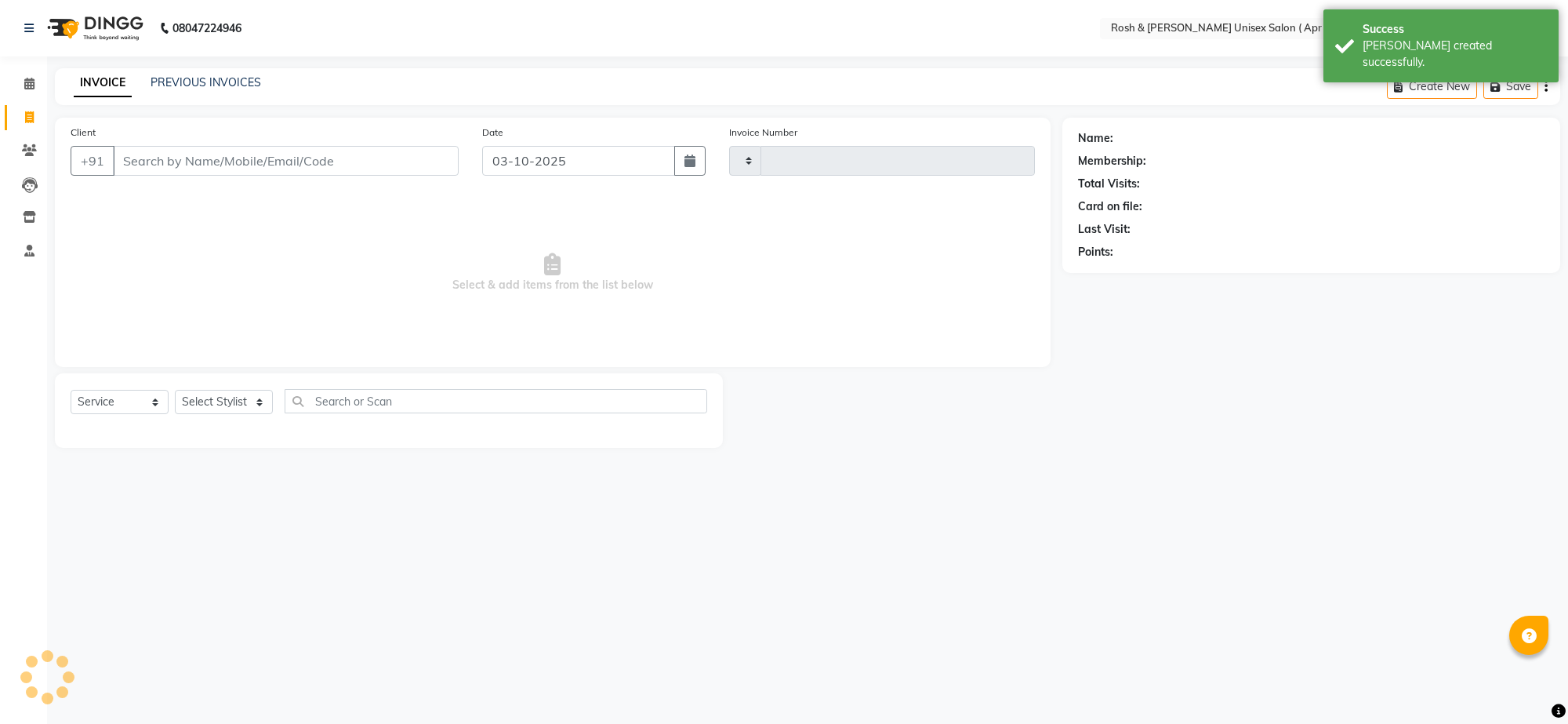
type input "1058"
select select "8955"
click at [162, 175] on input "Client" at bounding box center [285, 160] width 346 height 29
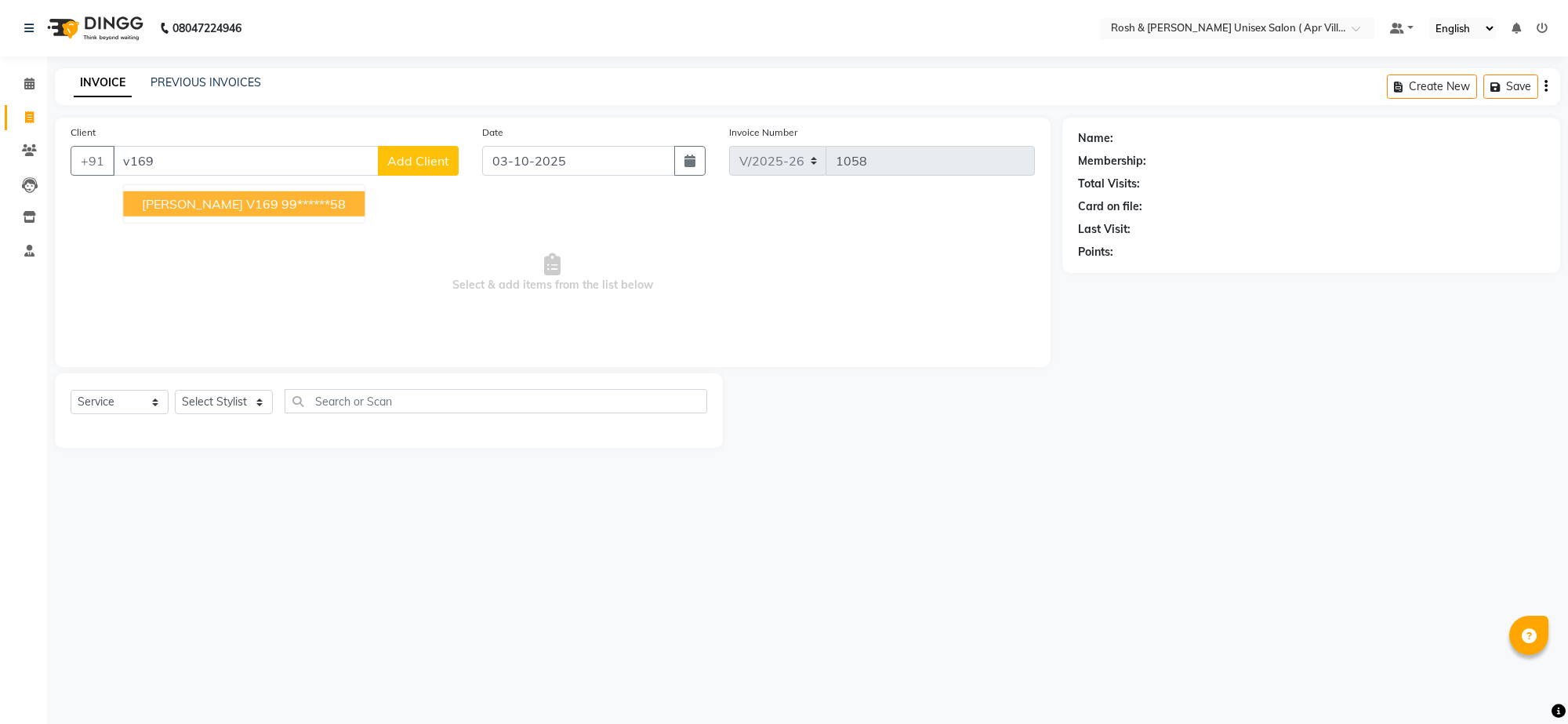
click at [217, 212] on span "[PERSON_NAME] V169" at bounding box center [210, 203] width 136 height 16
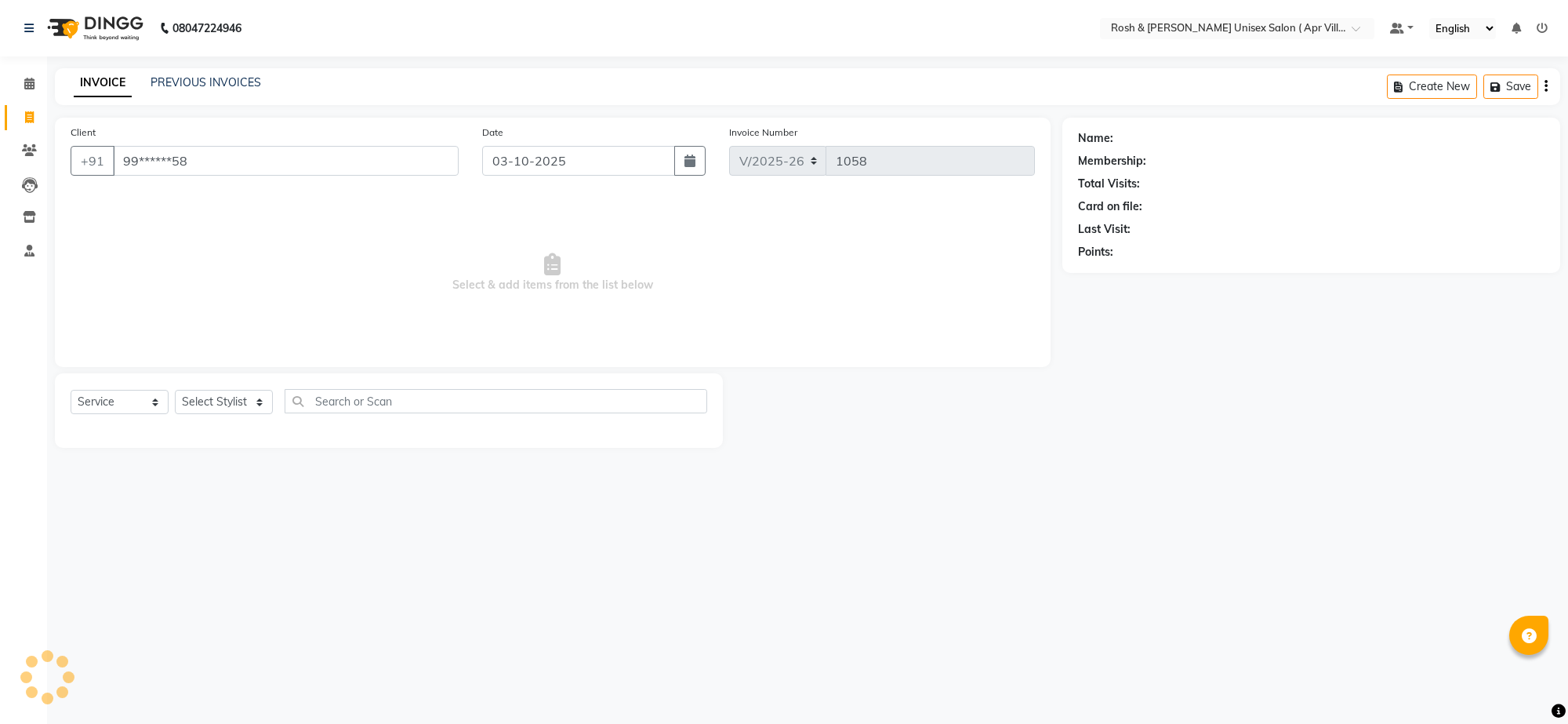
type input "99******58"
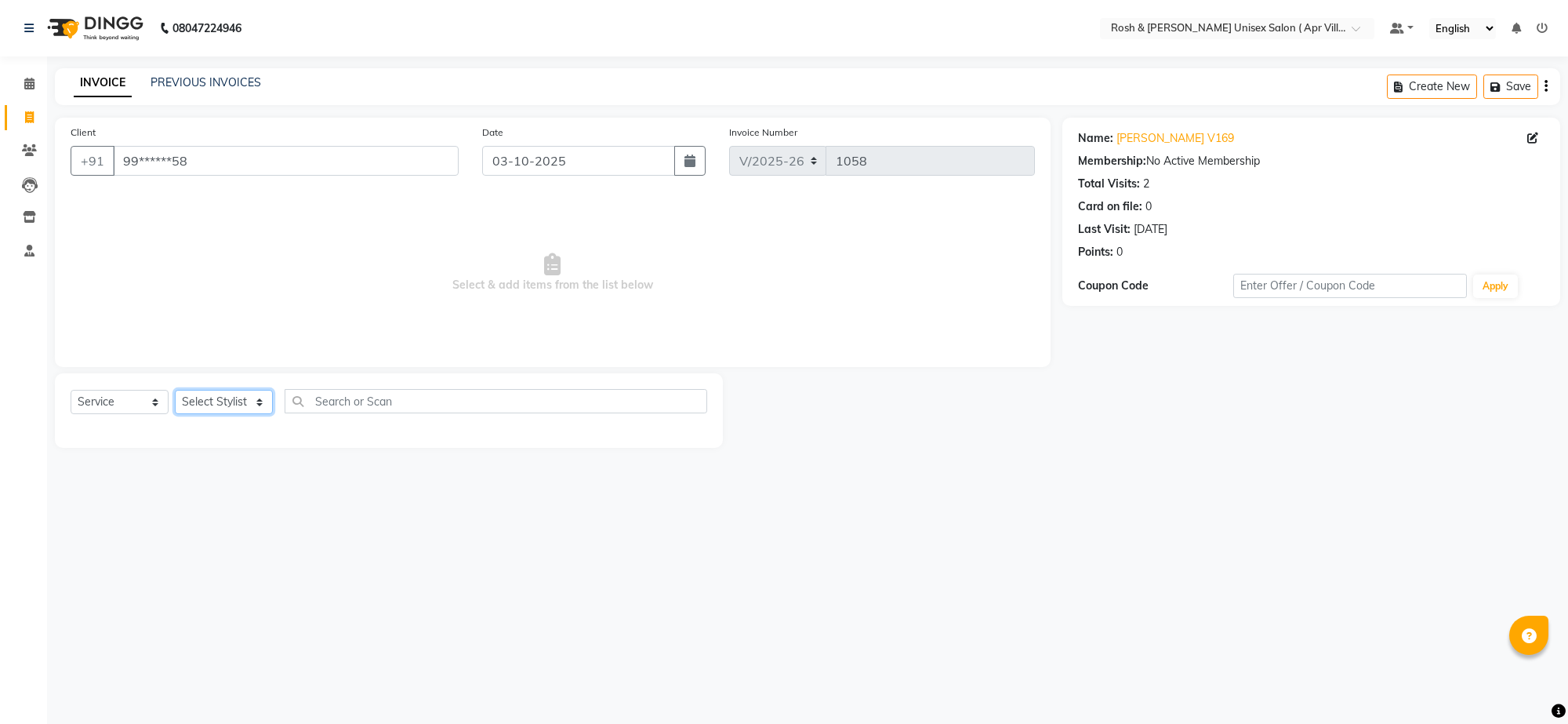
click at [261, 414] on select "Select Stylist Aalam Devi Dingg Support [PERSON_NAME] Front Desk Hangma Imran […" at bounding box center [224, 402] width 98 height 25
select select "90614"
click at [395, 413] on input "text" at bounding box center [495, 401] width 422 height 25
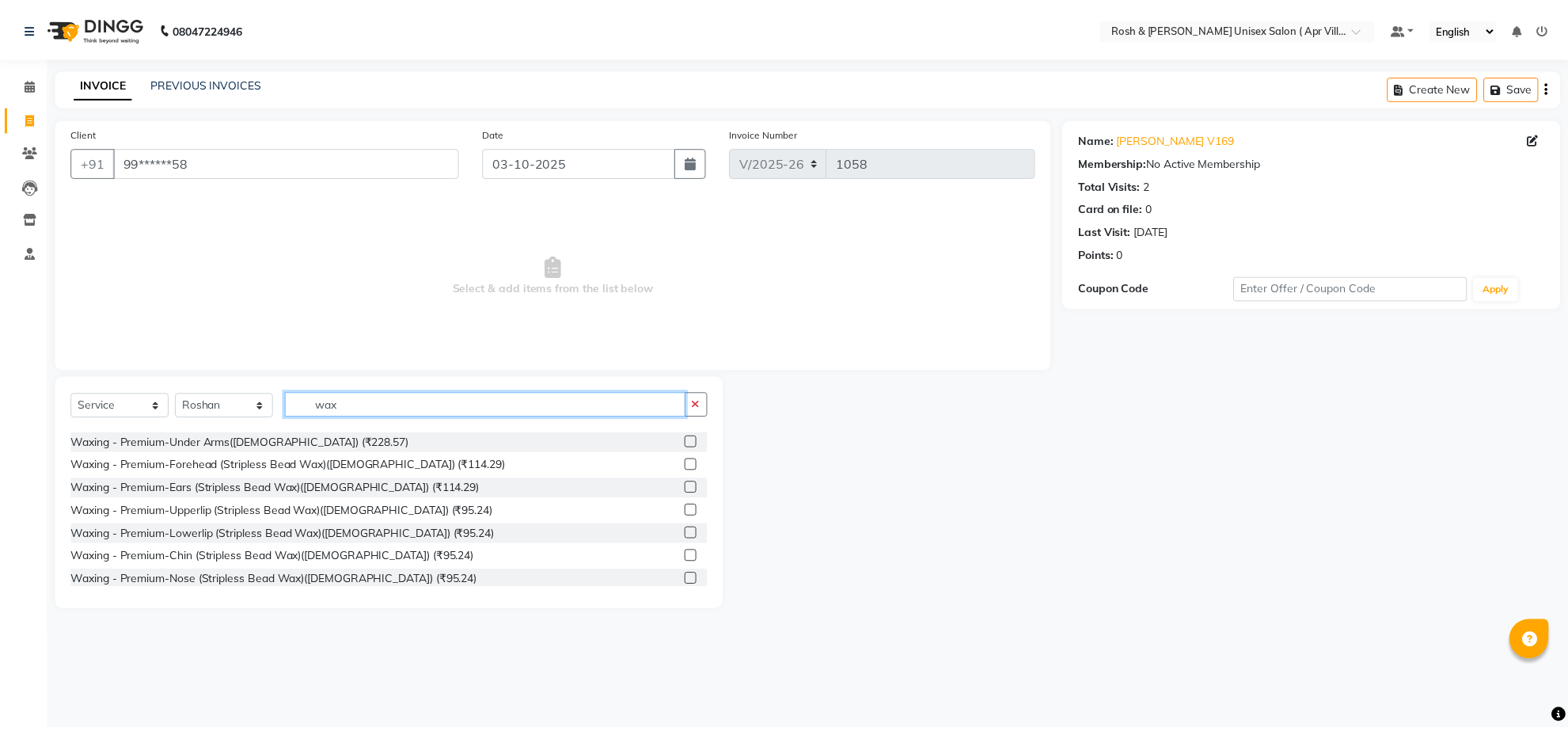
scroll to position [495, 0]
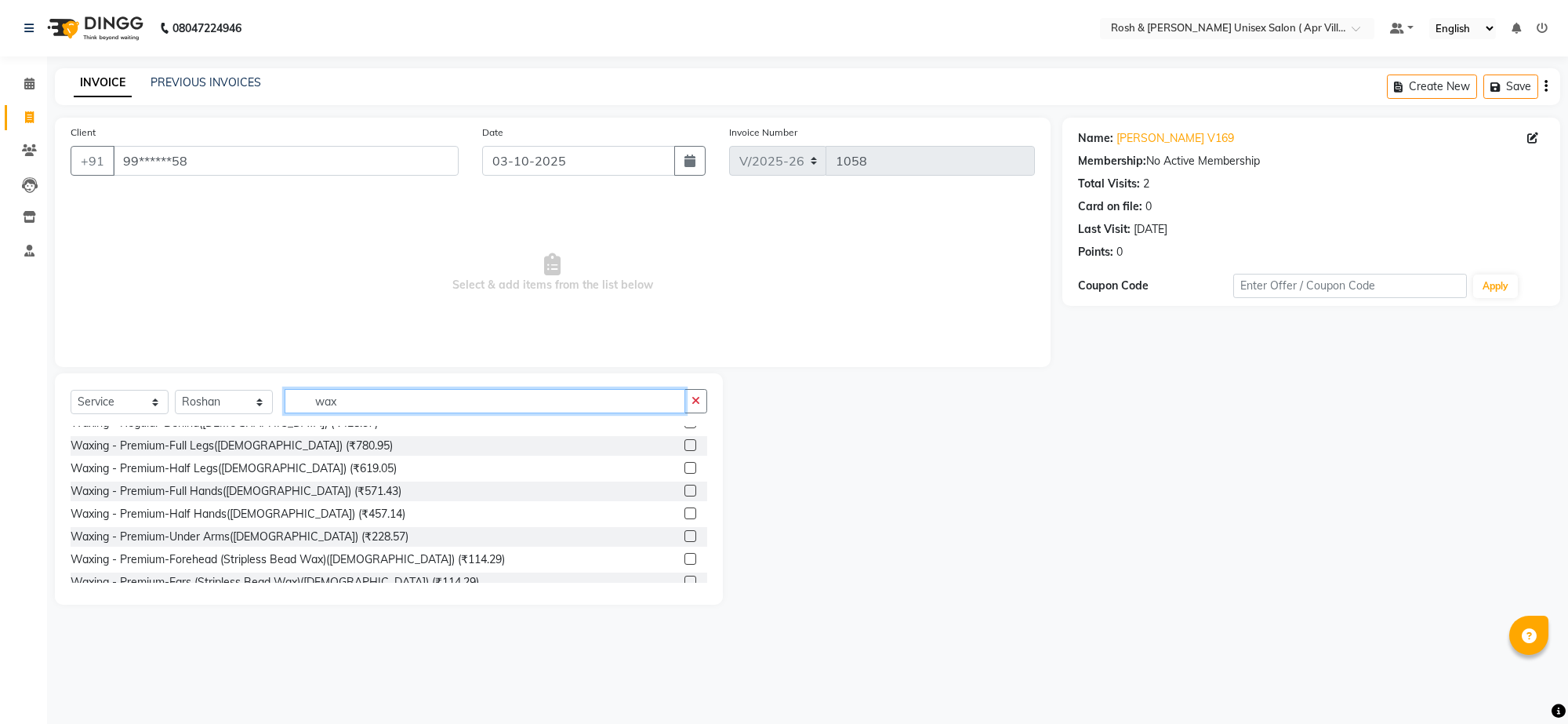
type input "wax"
click at [685, 474] on label at bounding box center [690, 467] width 11 height 11
click at [685, 474] on input "checkbox" at bounding box center [690, 468] width 10 height 10
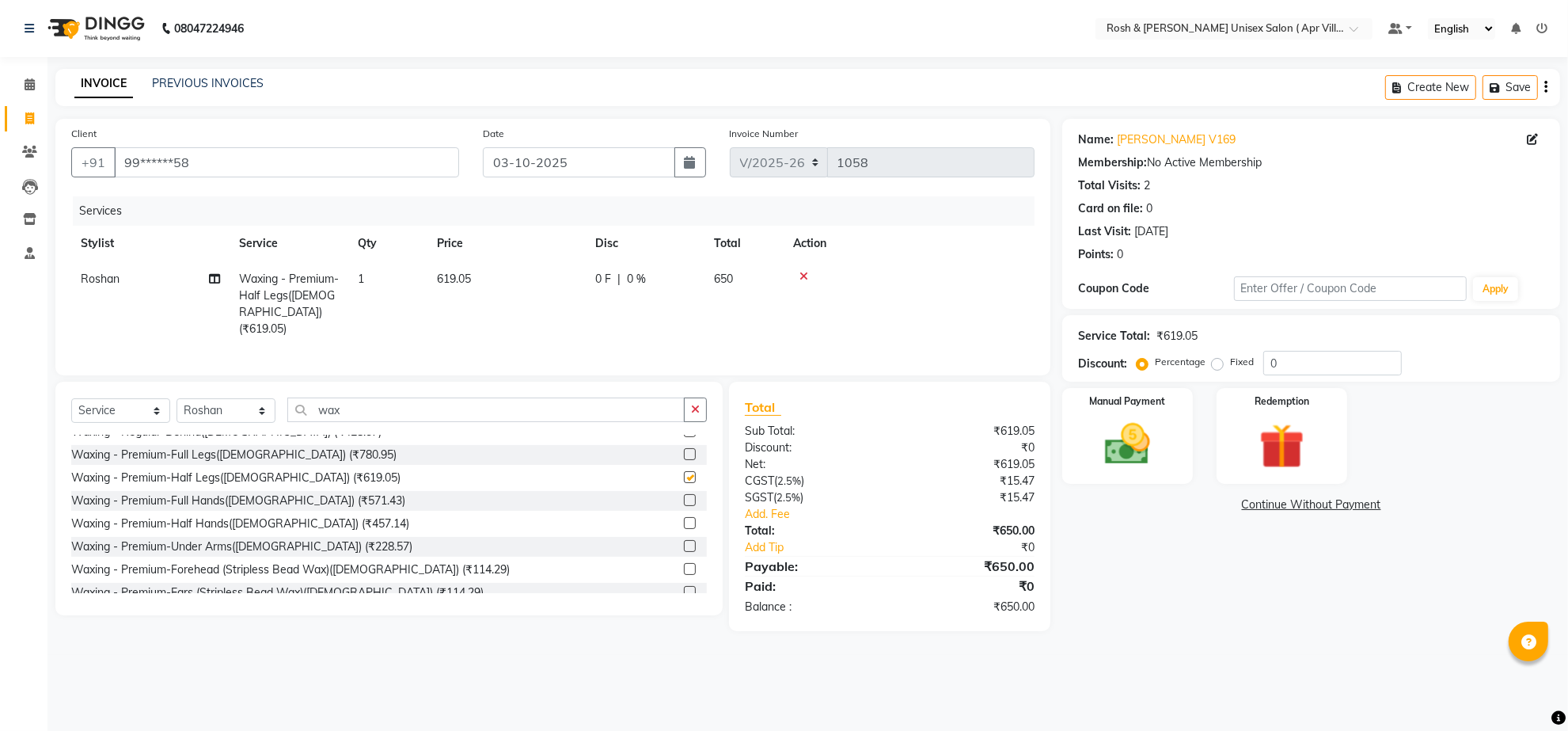
checkbox input "false"
click at [1113, 472] on img at bounding box center [1127, 445] width 77 height 54
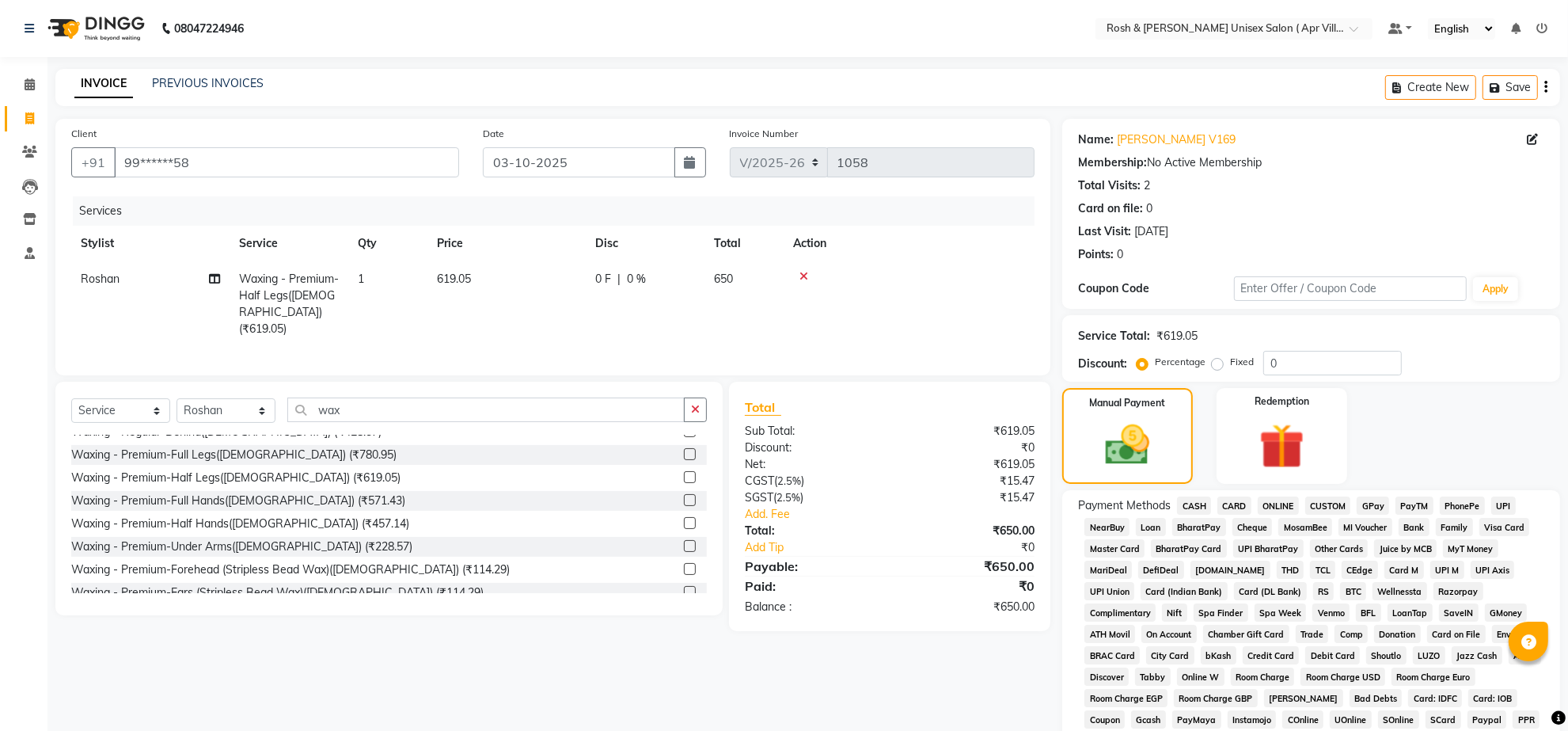
click at [1280, 515] on span "ONLINE" at bounding box center [1278, 506] width 41 height 18
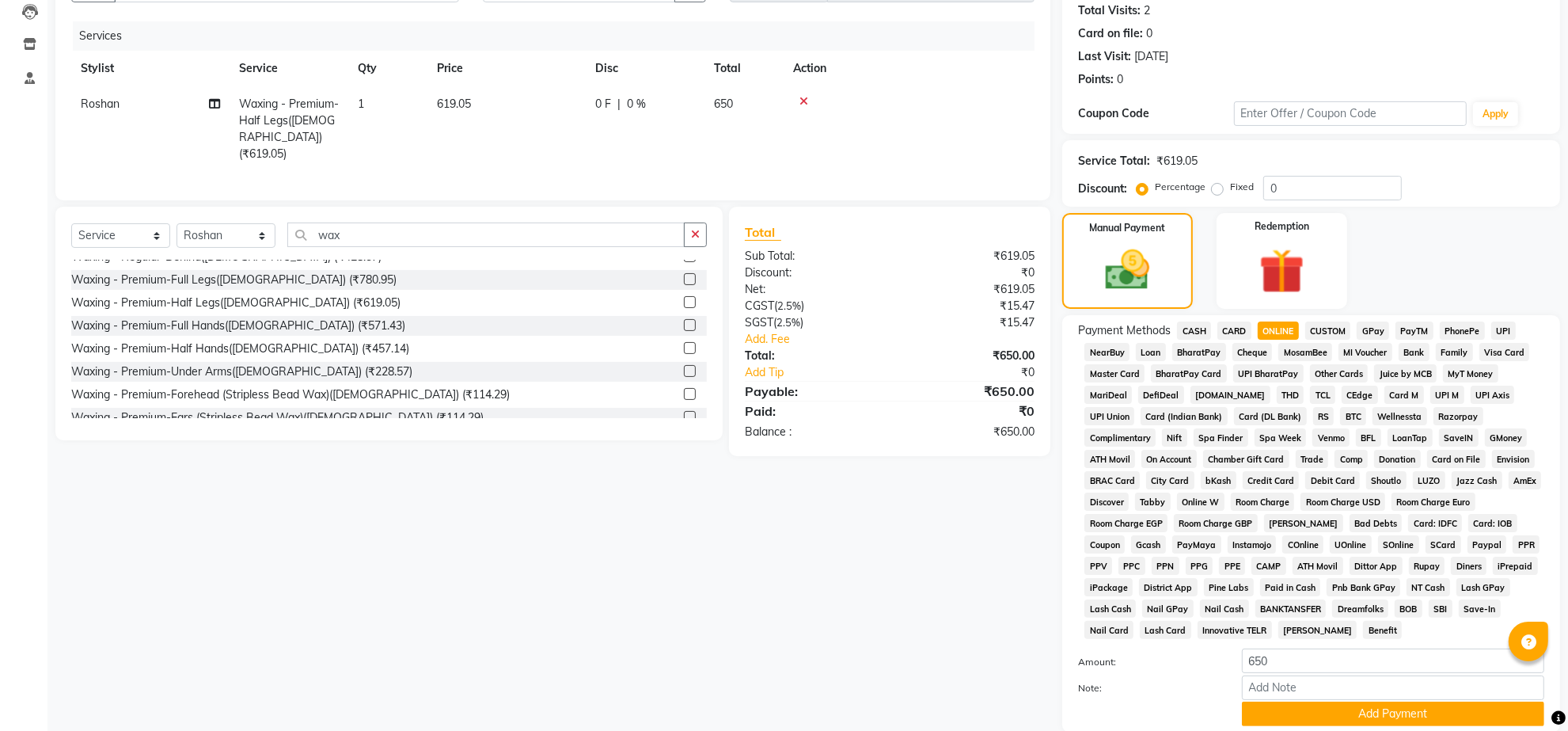
scroll to position [413, 0]
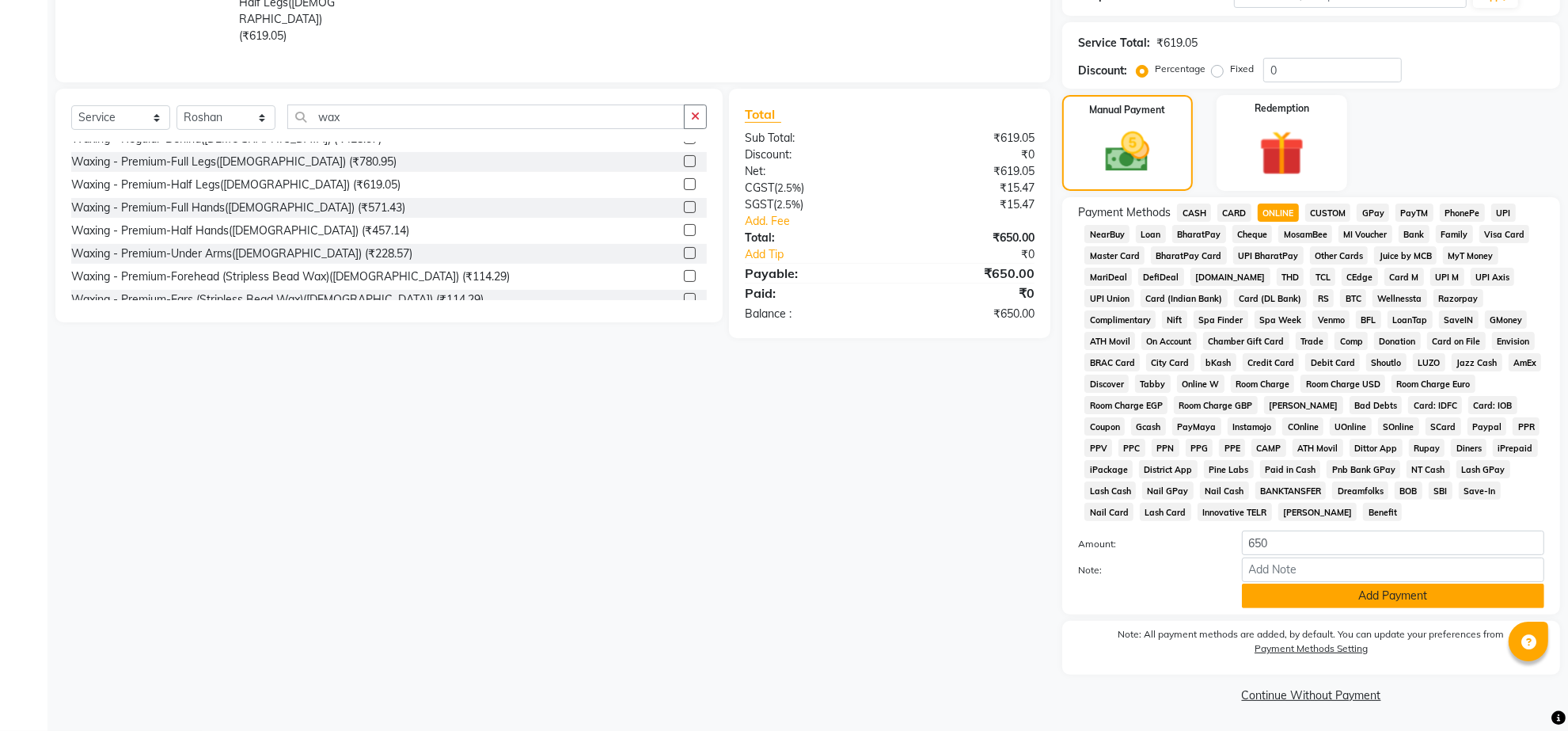
click at [1375, 583] on button "Add Payment" at bounding box center [1392, 596] width 303 height 25
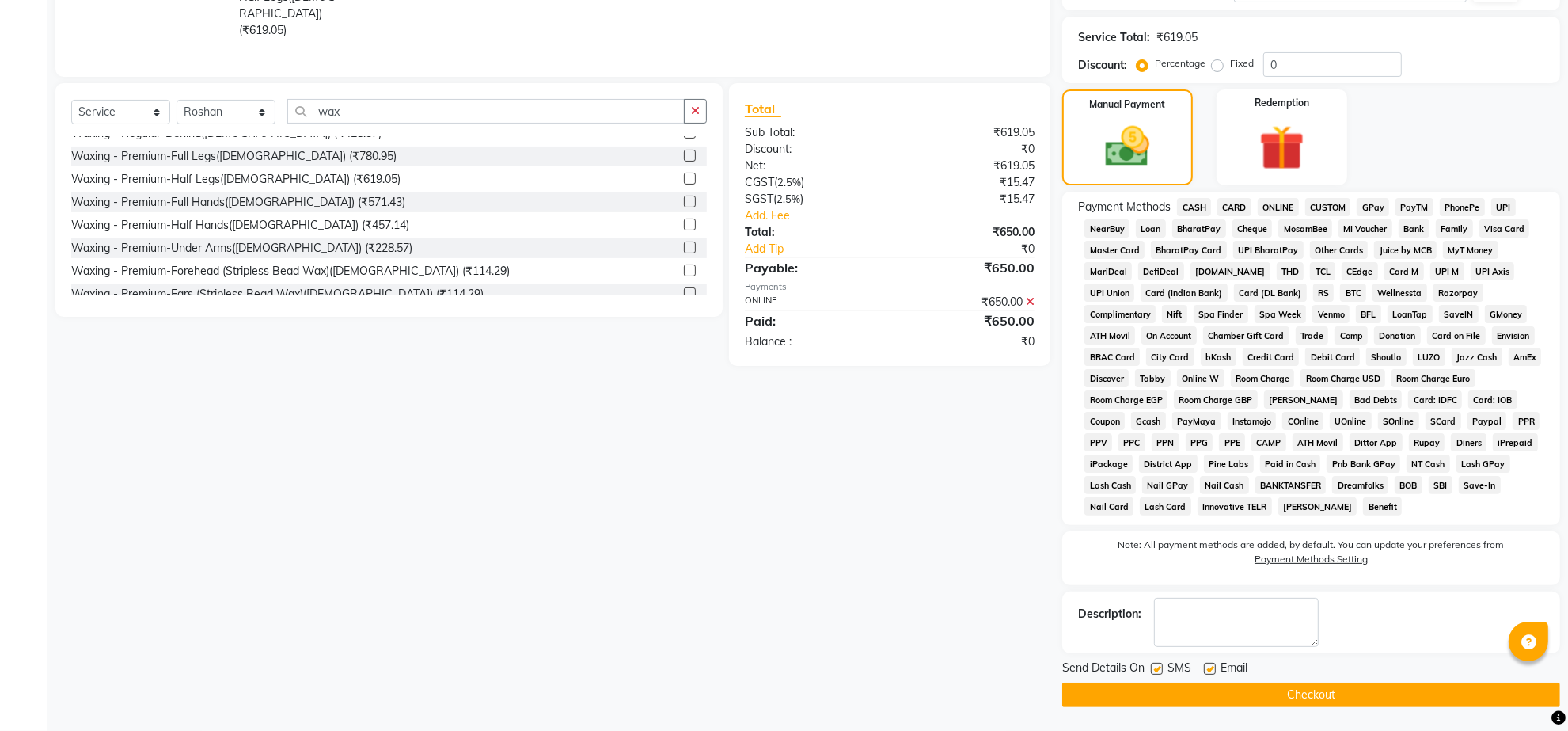
click at [1310, 696] on button "Checkout" at bounding box center [1311, 695] width 497 height 25
